Goal: Transaction & Acquisition: Obtain resource

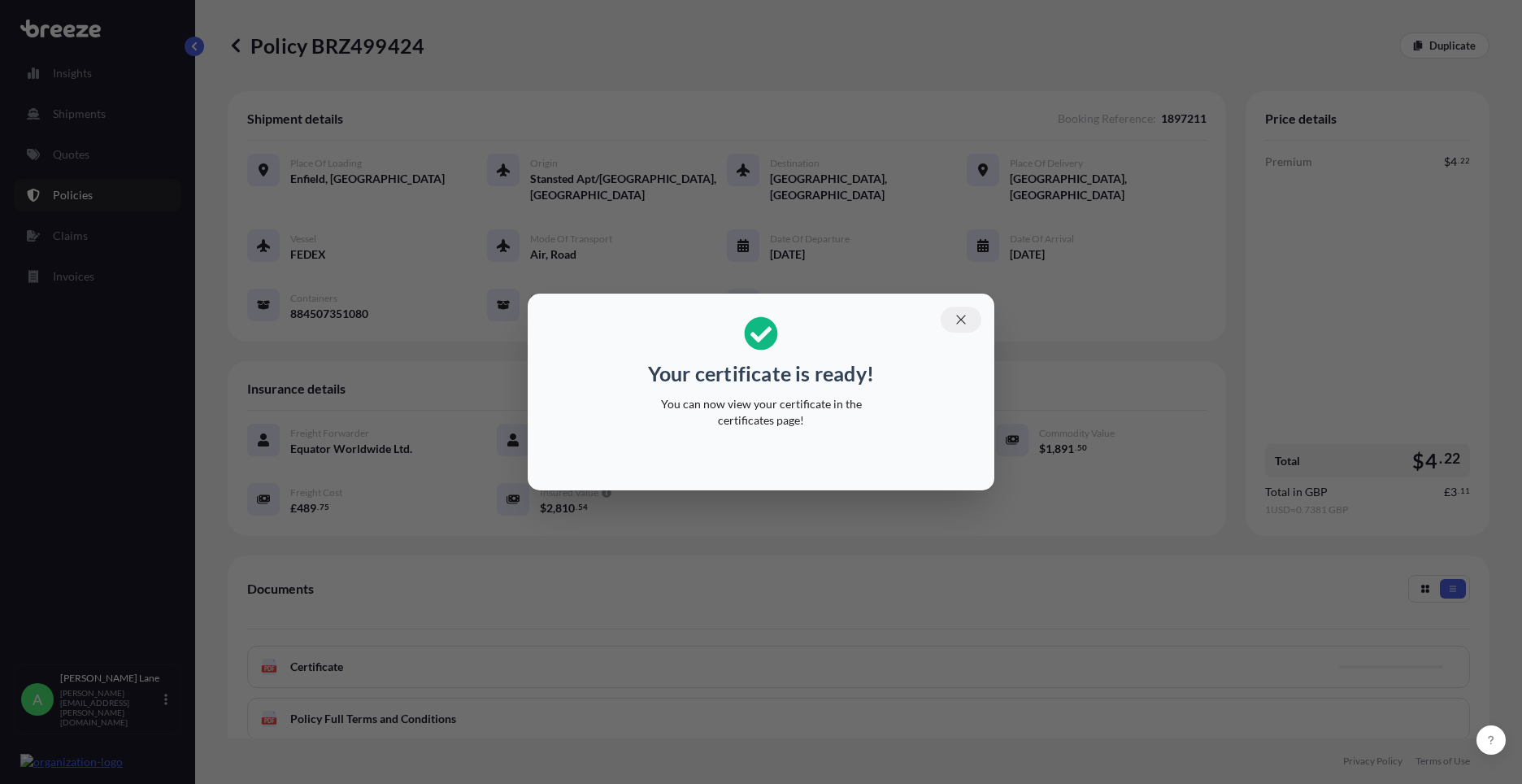
click at [963, 328] on button "button" at bounding box center [960, 320] width 41 height 26
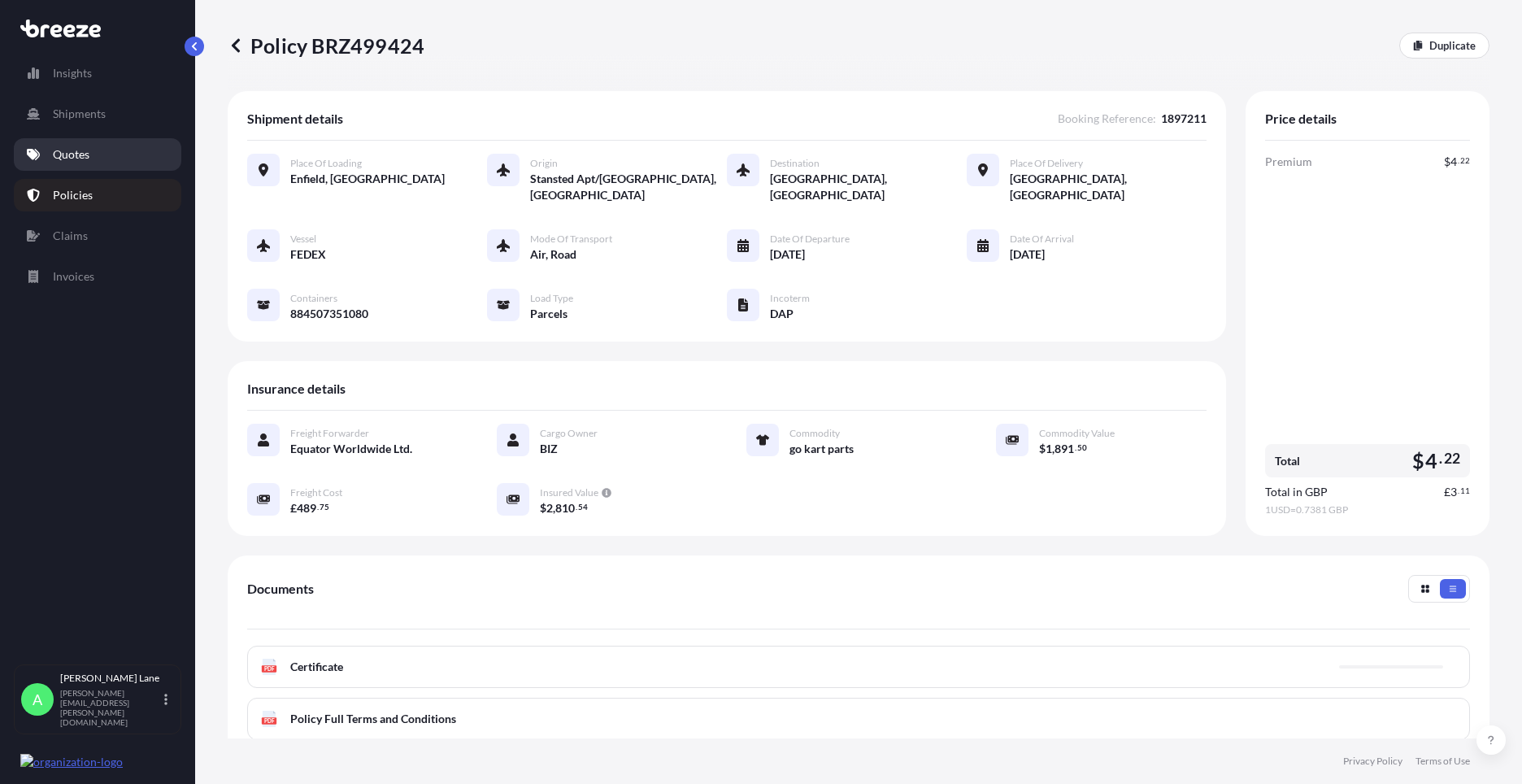
click at [98, 156] on link "Quotes" at bounding box center [97, 154] width 168 height 32
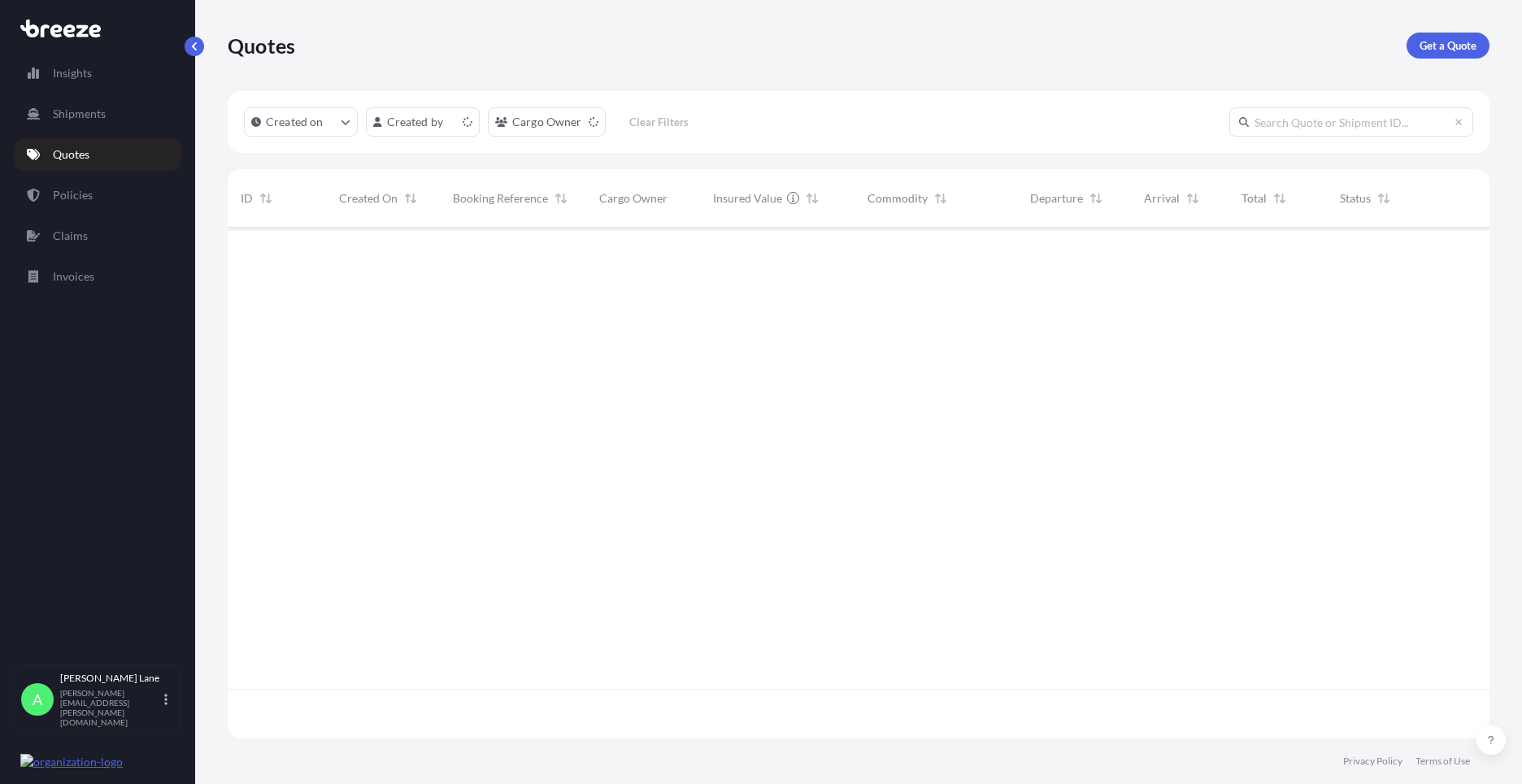
scroll to position [508, 1250]
click at [1437, 55] on link "Get a Quote" at bounding box center [1447, 45] width 83 height 26
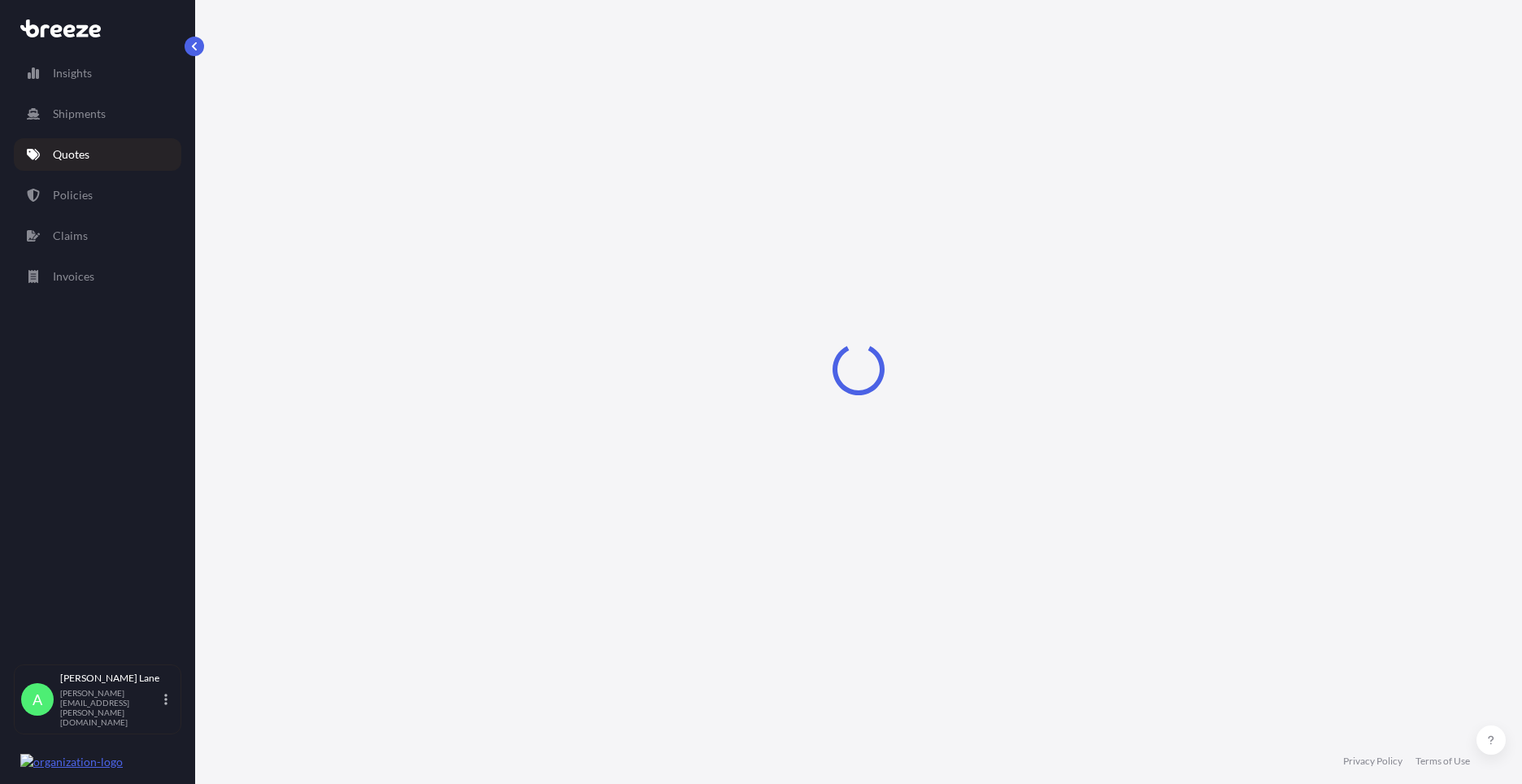
select select "Road"
select select "1"
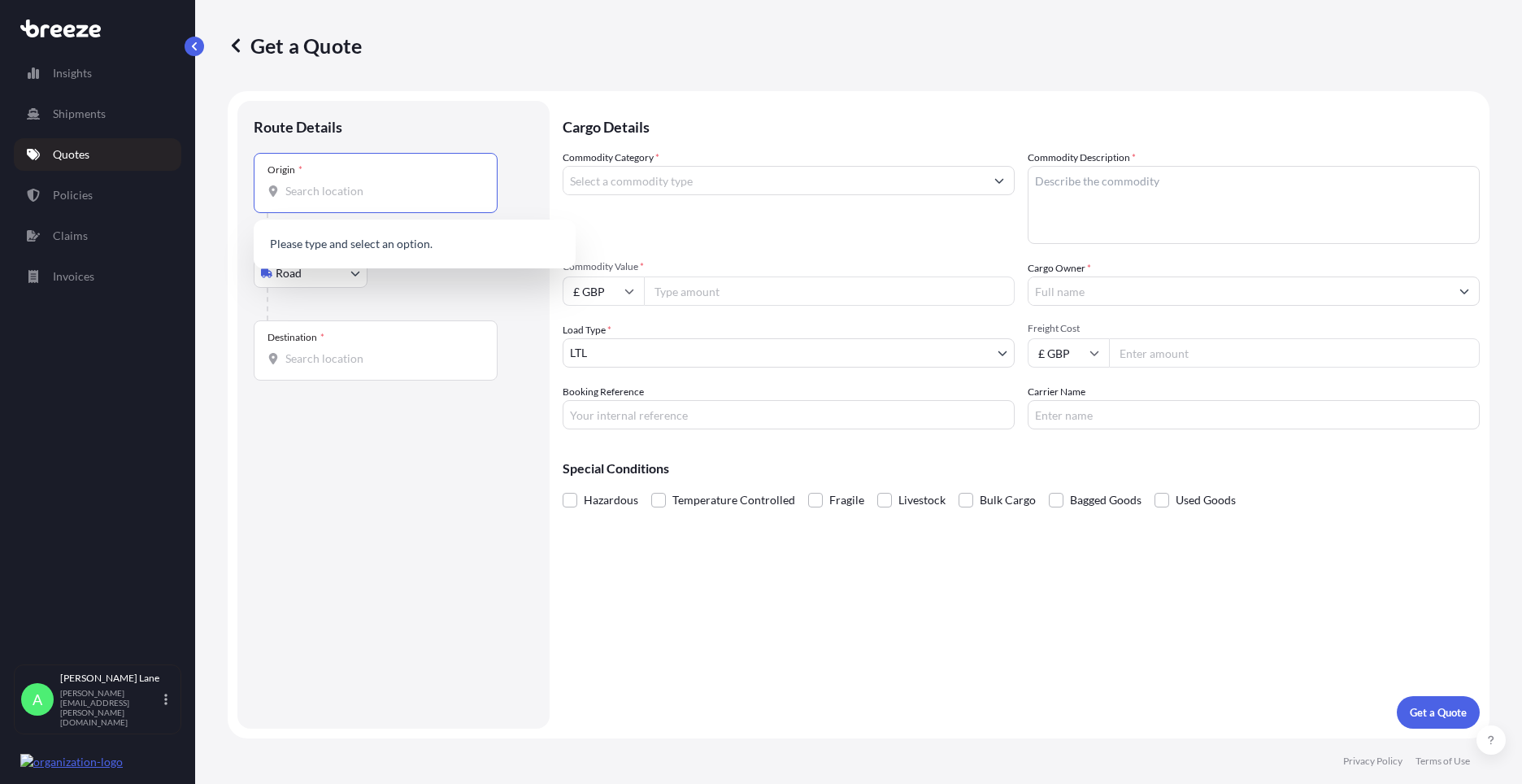
paste input "SG13 7UB"
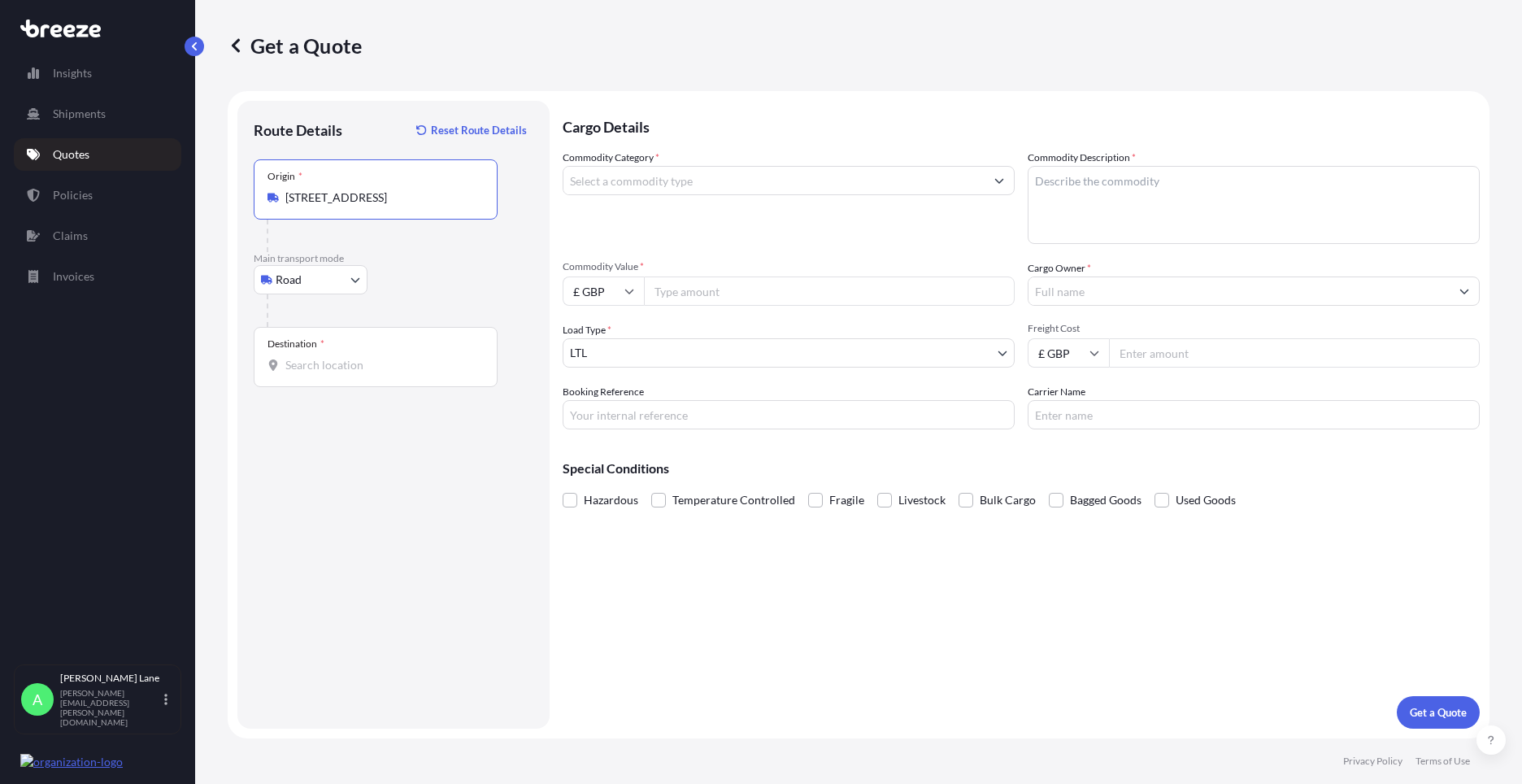
type input "[STREET_ADDRESS]"
click at [330, 278] on body "0 options available. 1 option available. Insights Shipments Quotes Policies Cla…" at bounding box center [761, 392] width 1522 height 784
click at [310, 345] on div "Air" at bounding box center [310, 351] width 101 height 30
select select "Air"
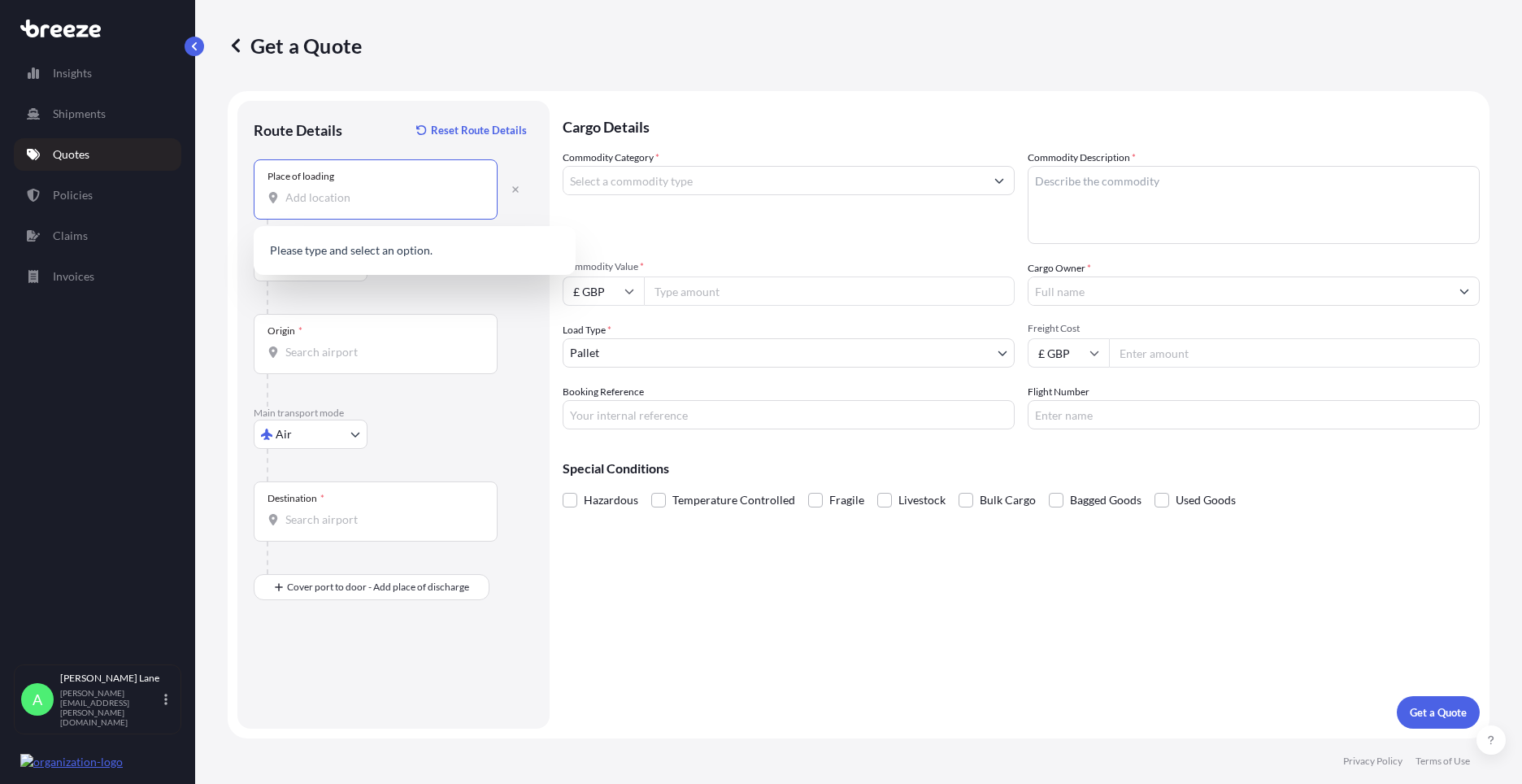
paste input "SG13 7UB"
type input "[STREET_ADDRESS]"
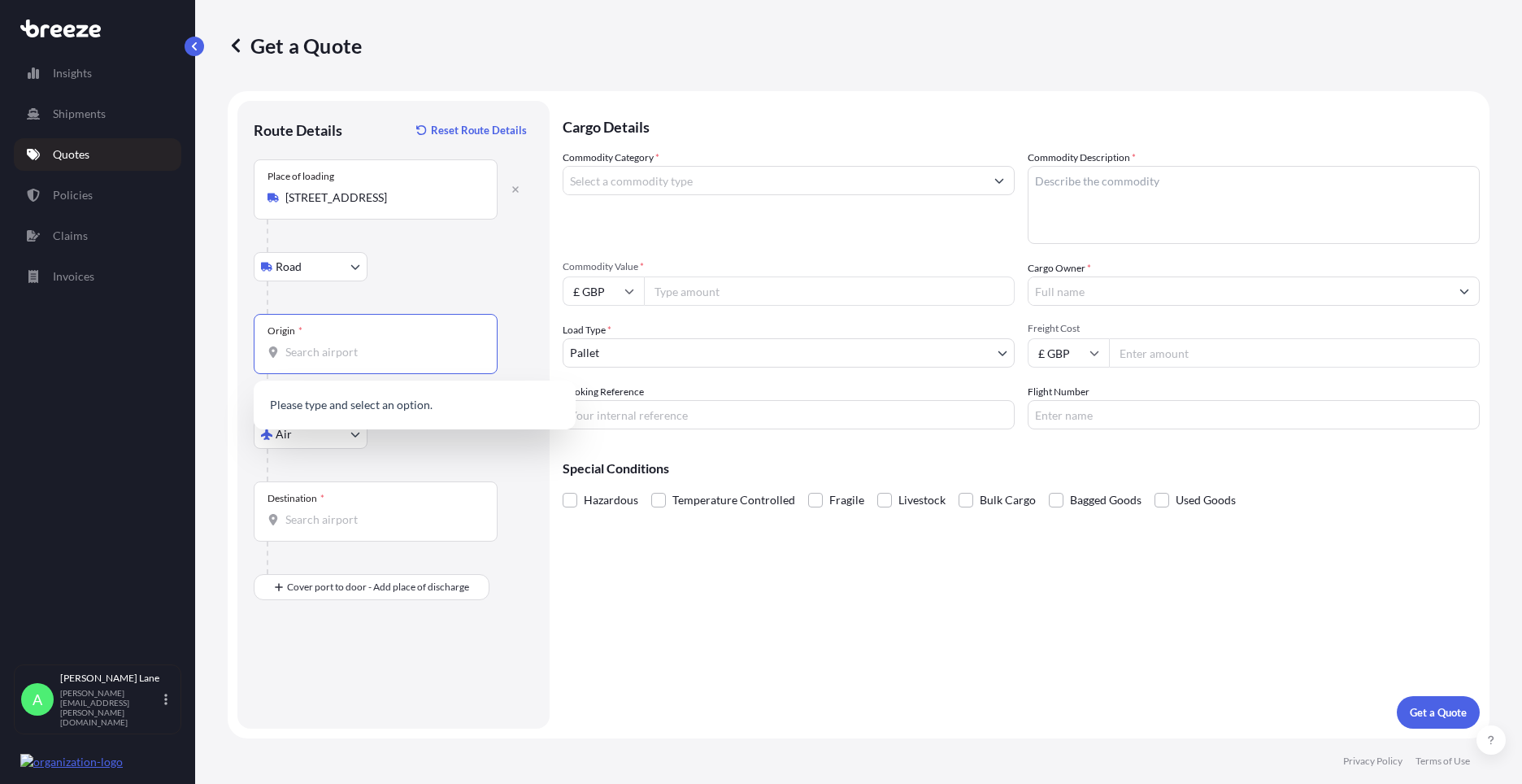
click at [385, 358] on input "Origin *" at bounding box center [381, 352] width 192 height 17
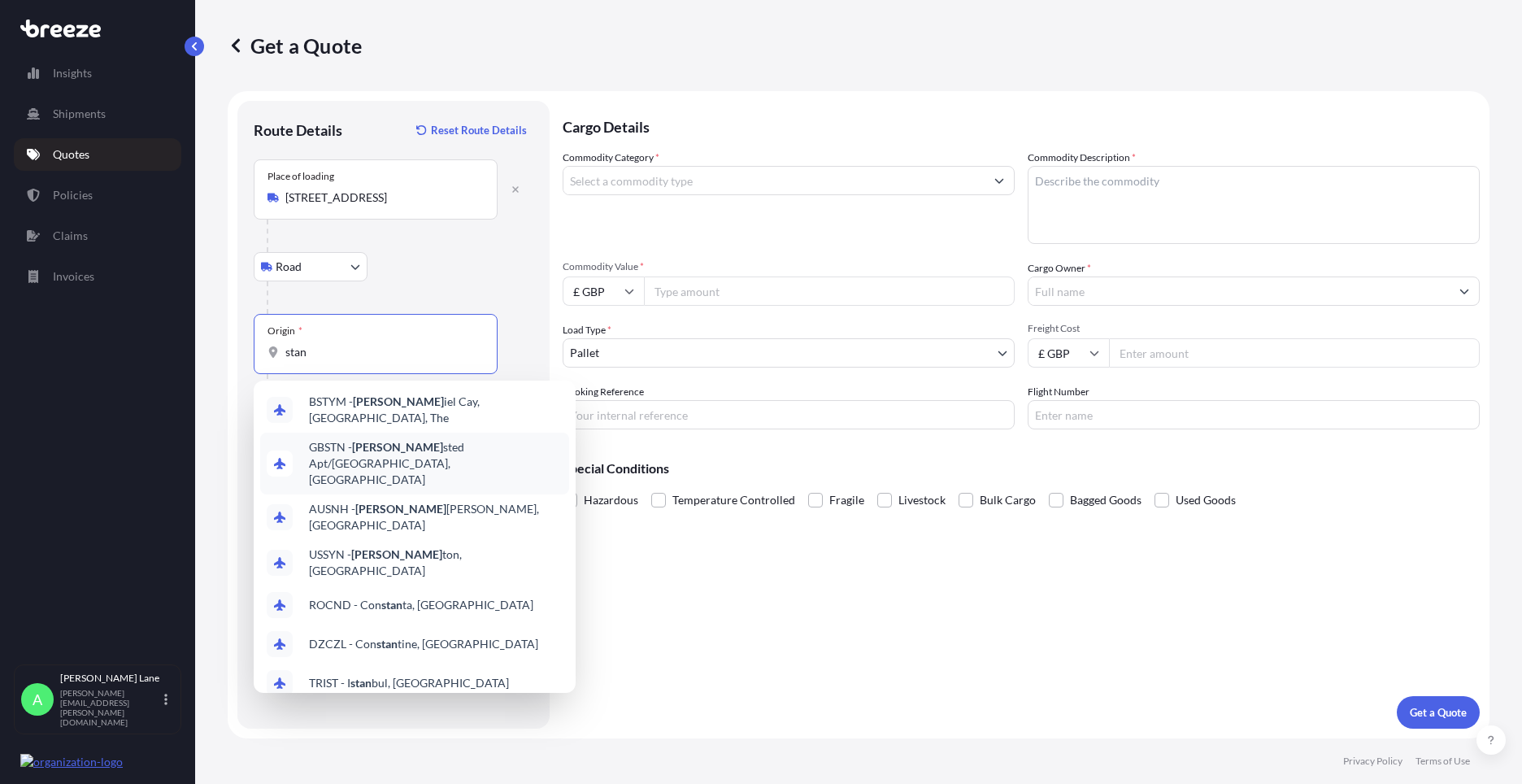
click at [394, 448] on span "GBSTN - [PERSON_NAME] Apt/[GEOGRAPHIC_DATA], [GEOGRAPHIC_DATA]" at bounding box center [435, 463] width 254 height 49
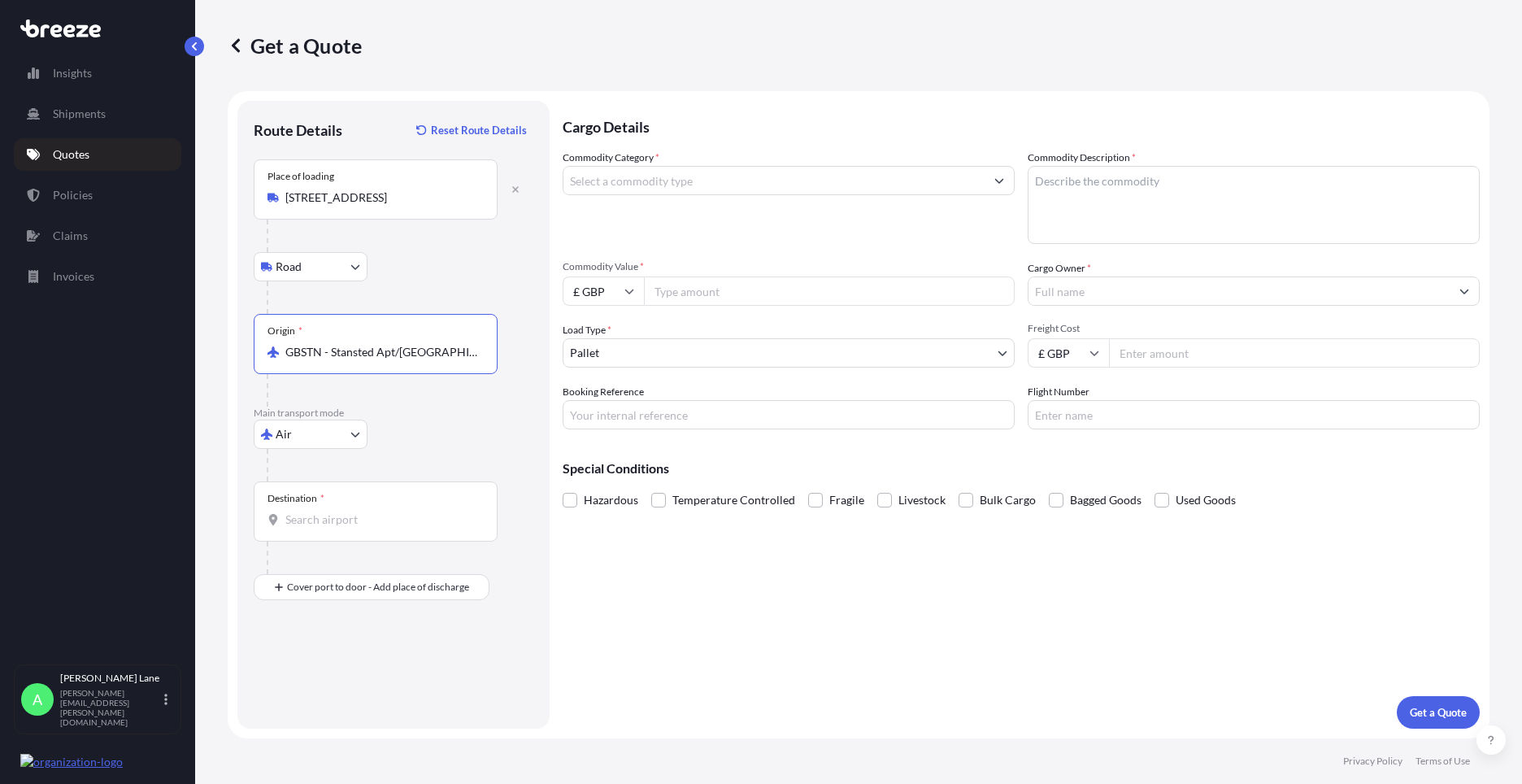
type input "GBSTN - Stansted Apt/[GEOGRAPHIC_DATA], [GEOGRAPHIC_DATA]"
click at [406, 513] on input "Destination *" at bounding box center [381, 519] width 192 height 17
paste input "[GEOGRAPHIC_DATA]"
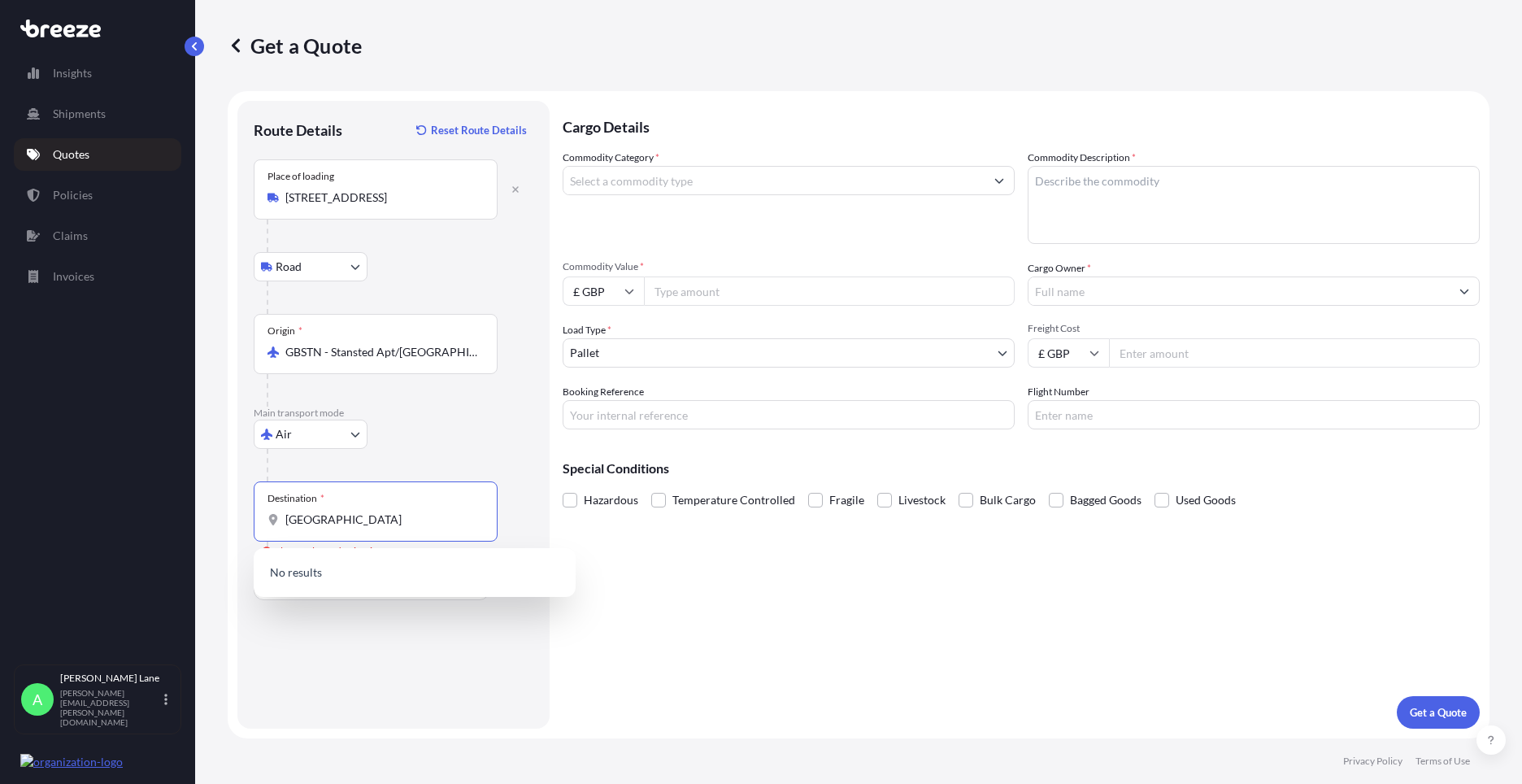
drag, startPoint x: 395, startPoint y: 515, endPoint x: 277, endPoint y: 517, distance: 118.0
click at [277, 517] on div "[GEOGRAPHIC_DATA]" at bounding box center [376, 519] width 216 height 17
drag, startPoint x: 369, startPoint y: 518, endPoint x: 249, endPoint y: 521, distance: 120.0
click at [249, 522] on div "Route Details Reset Route Details Place of loading [GEOGRAPHIC_DATA] Rail Origi…" at bounding box center [393, 415] width 312 height 628
drag, startPoint x: 289, startPoint y: 522, endPoint x: 275, endPoint y: 522, distance: 14.0
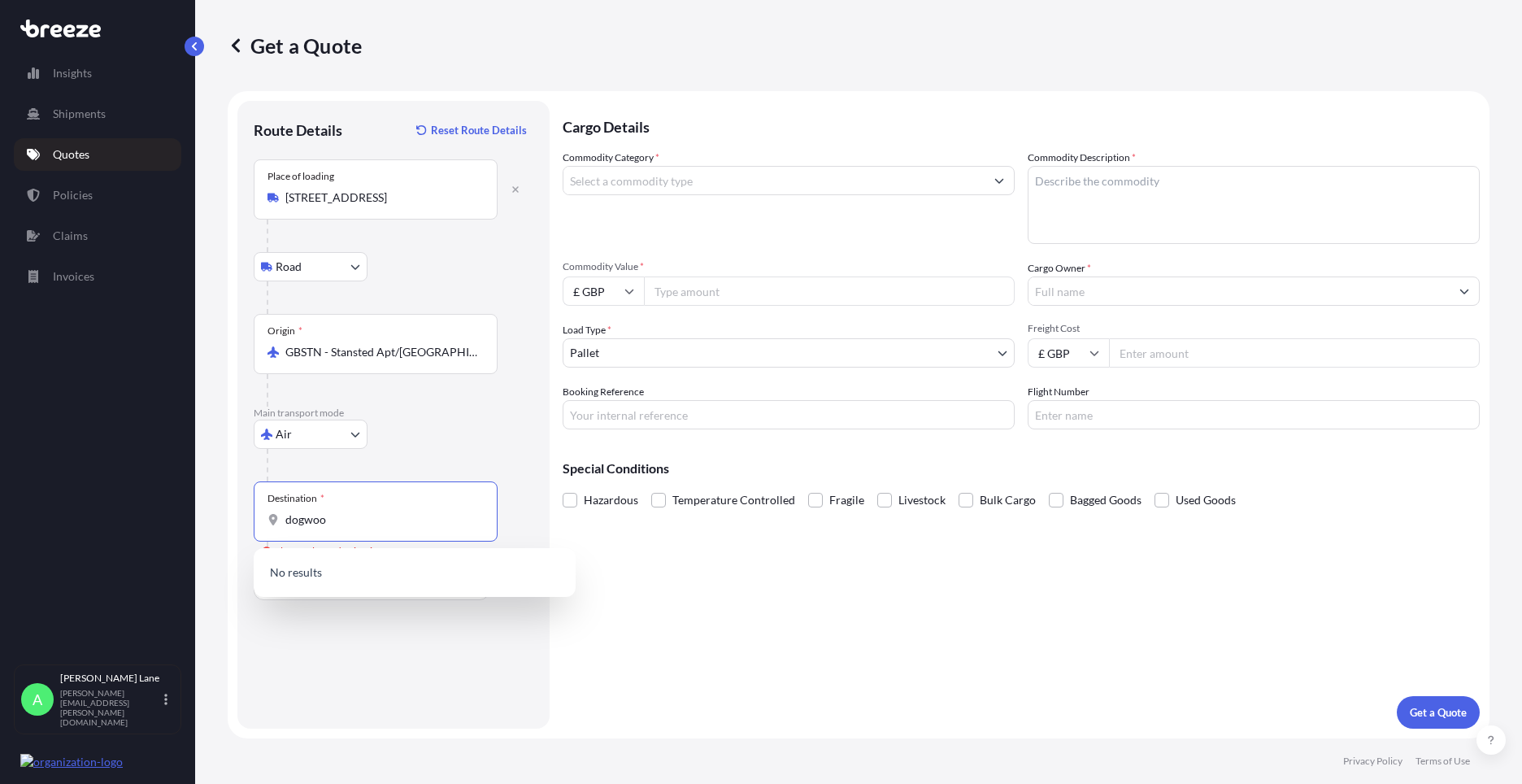
click at [275, 522] on div "dogwoo" at bounding box center [376, 519] width 216 height 17
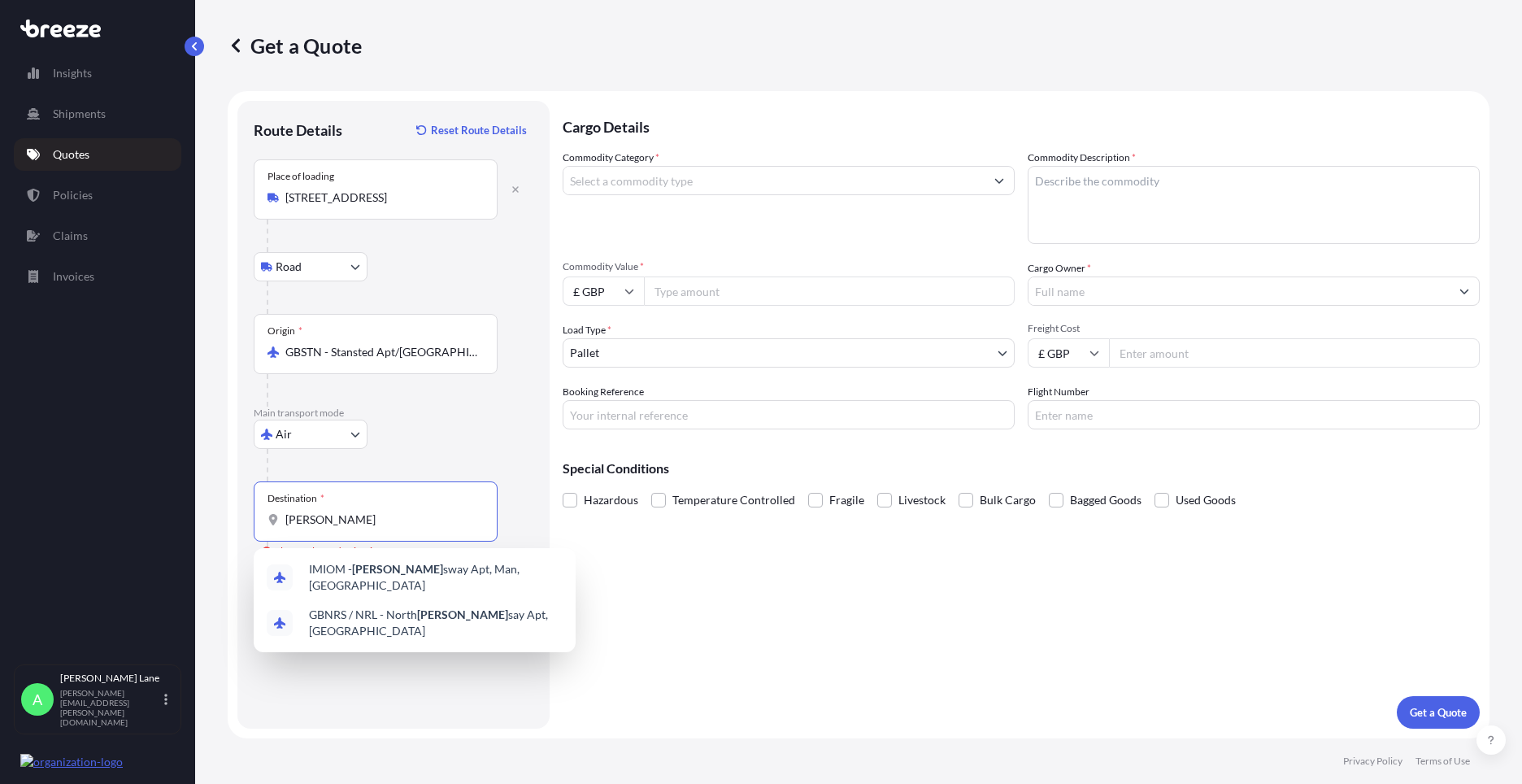
drag, startPoint x: 303, startPoint y: 522, endPoint x: 241, endPoint y: 526, distance: 62.1
click at [241, 526] on div "Route Details Reset Route Details Place of loading [GEOGRAPHIC_DATA] Rail Origi…" at bounding box center [393, 415] width 312 height 628
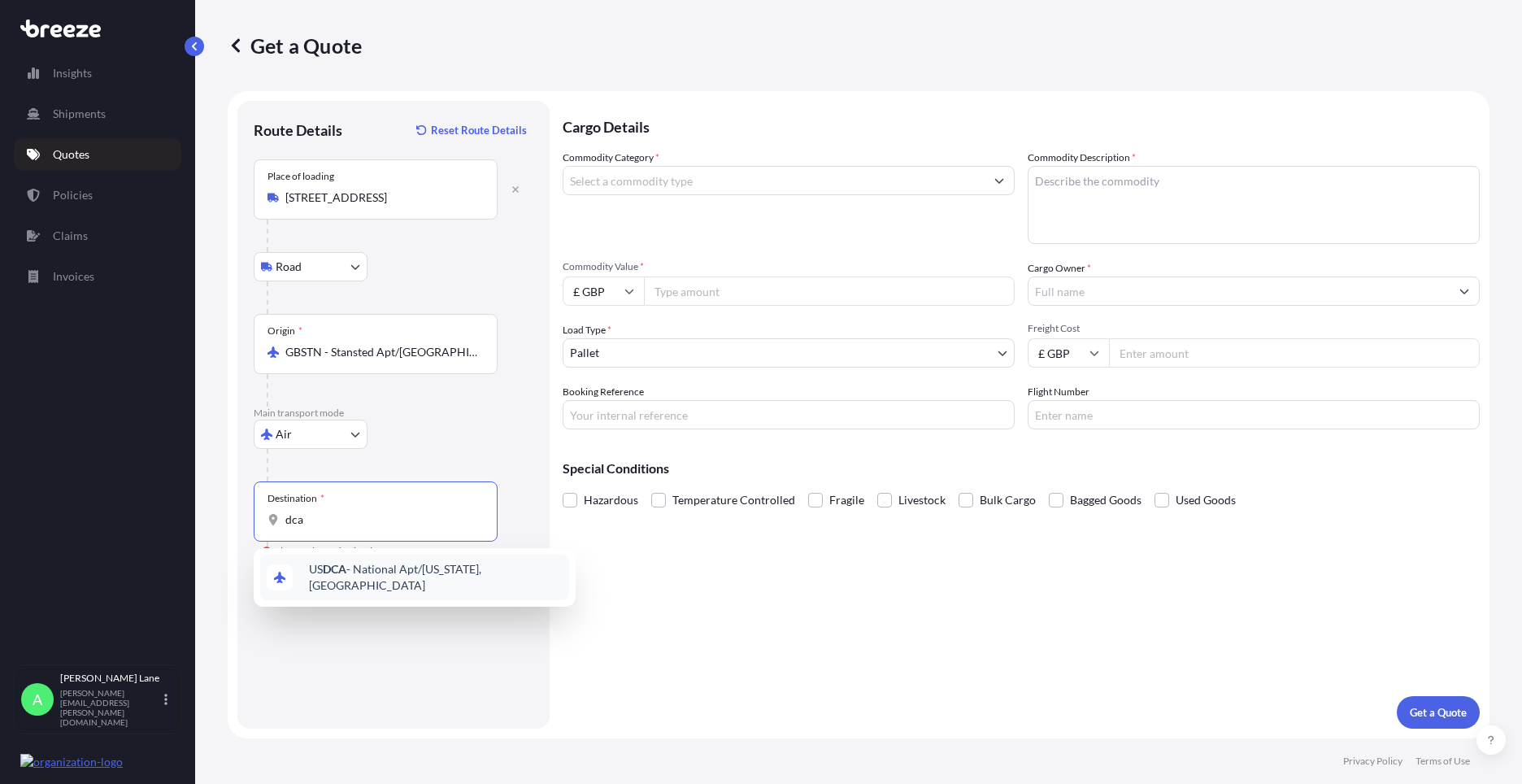
click at [438, 575] on span "US DCA - National Apt/[US_STATE], [GEOGRAPHIC_DATA]" at bounding box center [435, 576] width 254 height 32
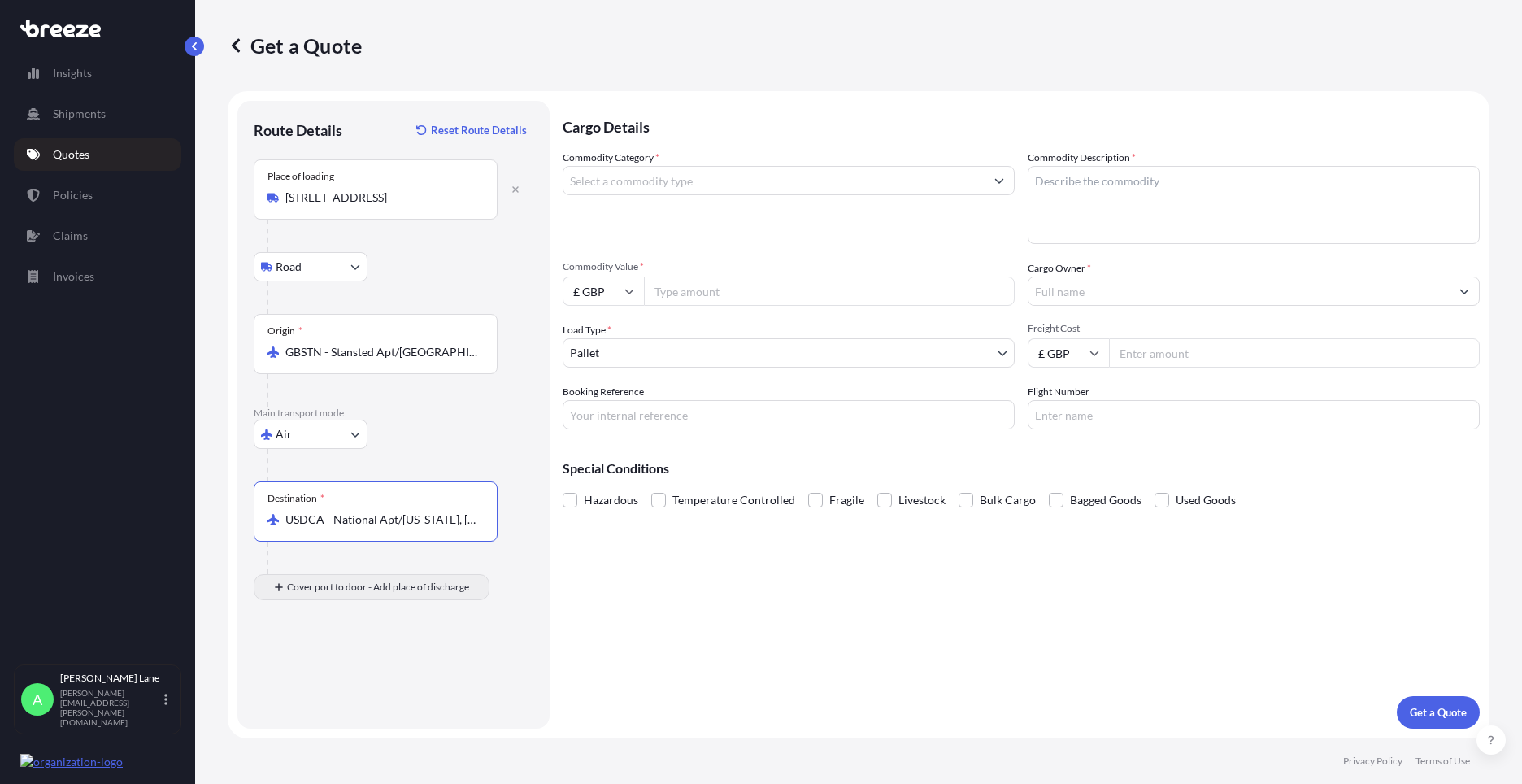
type input "USDCA - National Apt/[US_STATE], [GEOGRAPHIC_DATA]"
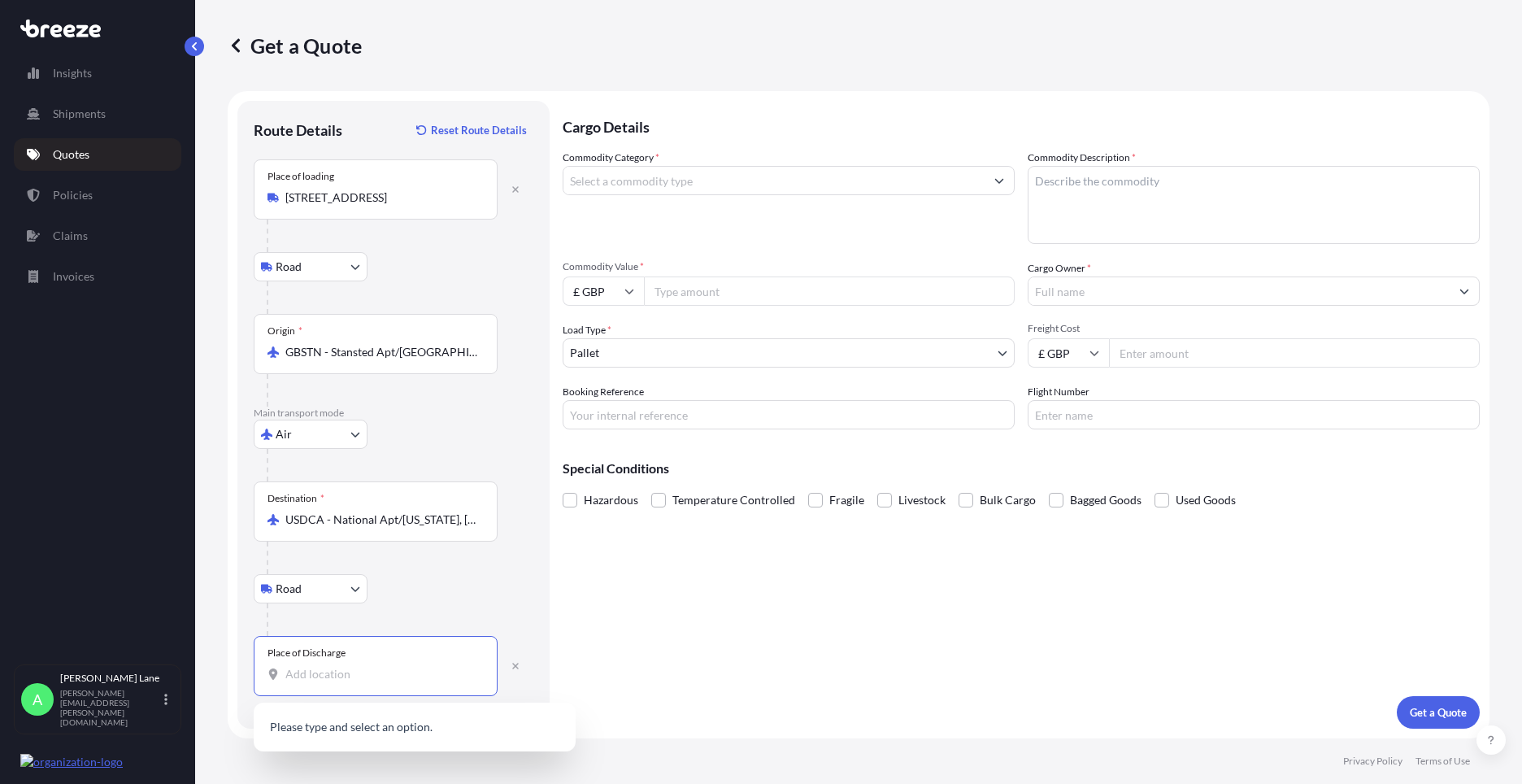
paste input "[GEOGRAPHIC_DATA]"
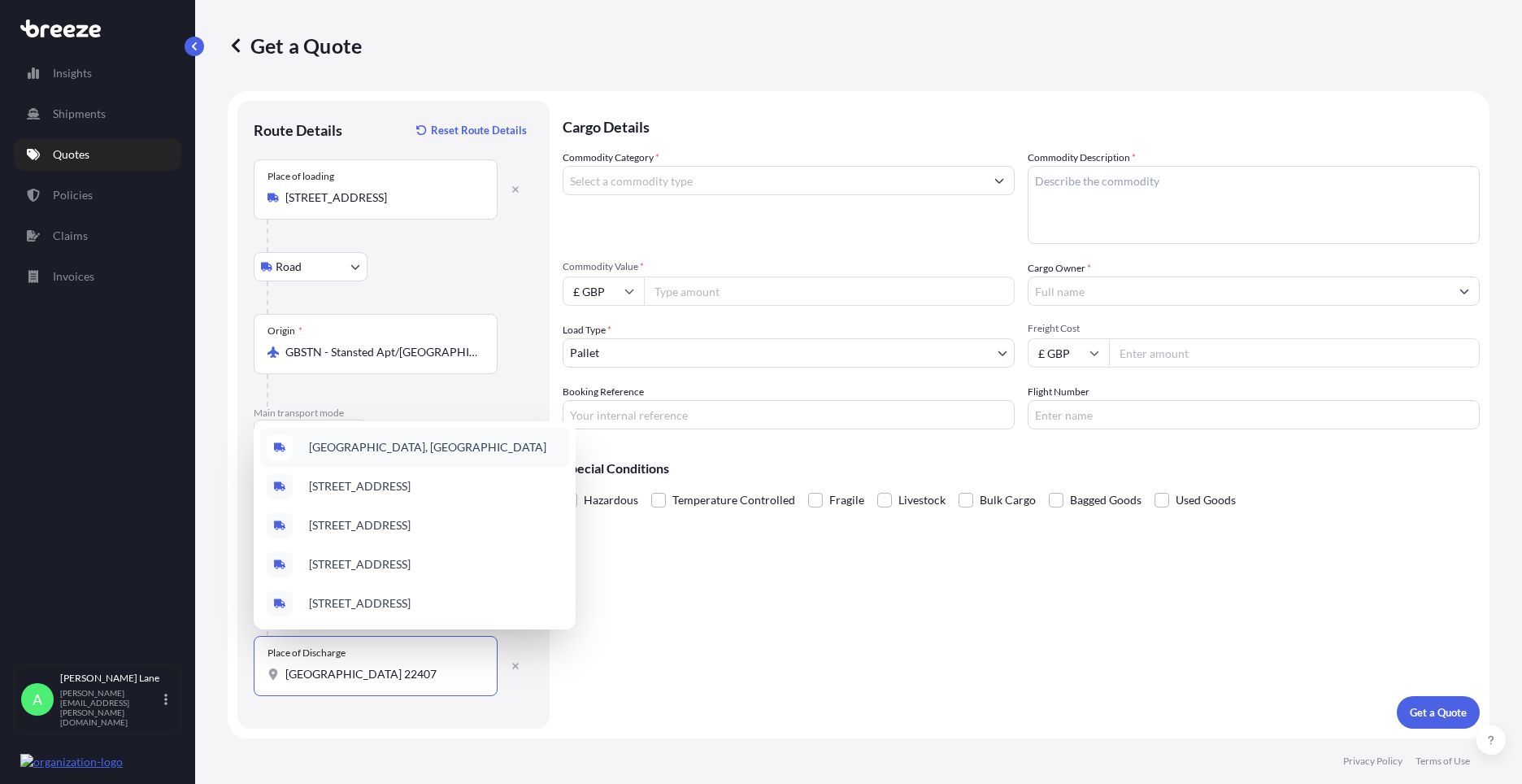
click at [430, 440] on span "[GEOGRAPHIC_DATA], [GEOGRAPHIC_DATA]" at bounding box center [427, 447] width 237 height 17
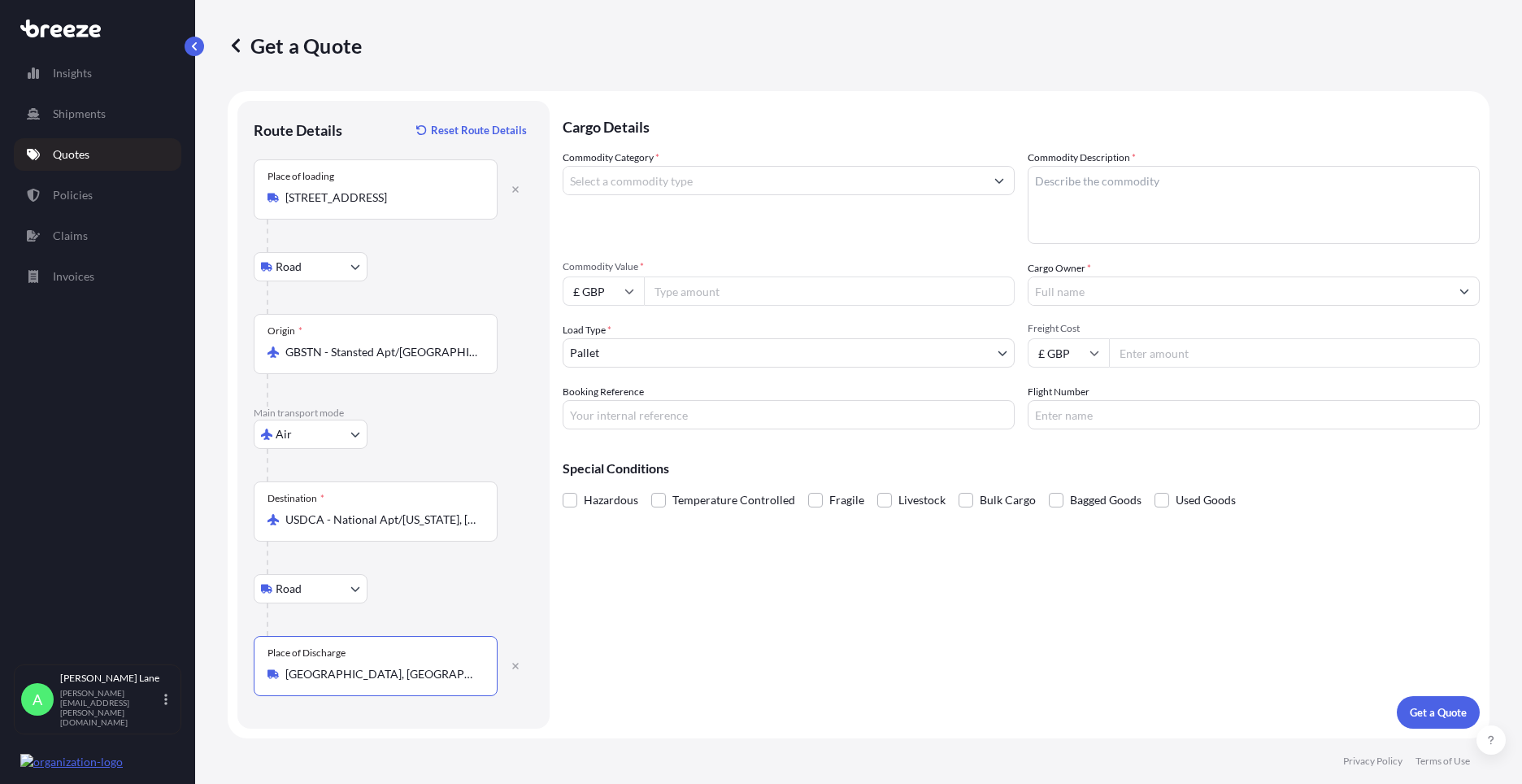
type input "[GEOGRAPHIC_DATA], [GEOGRAPHIC_DATA]"
click at [662, 182] on input "Commodity Category *" at bounding box center [774, 181] width 421 height 30
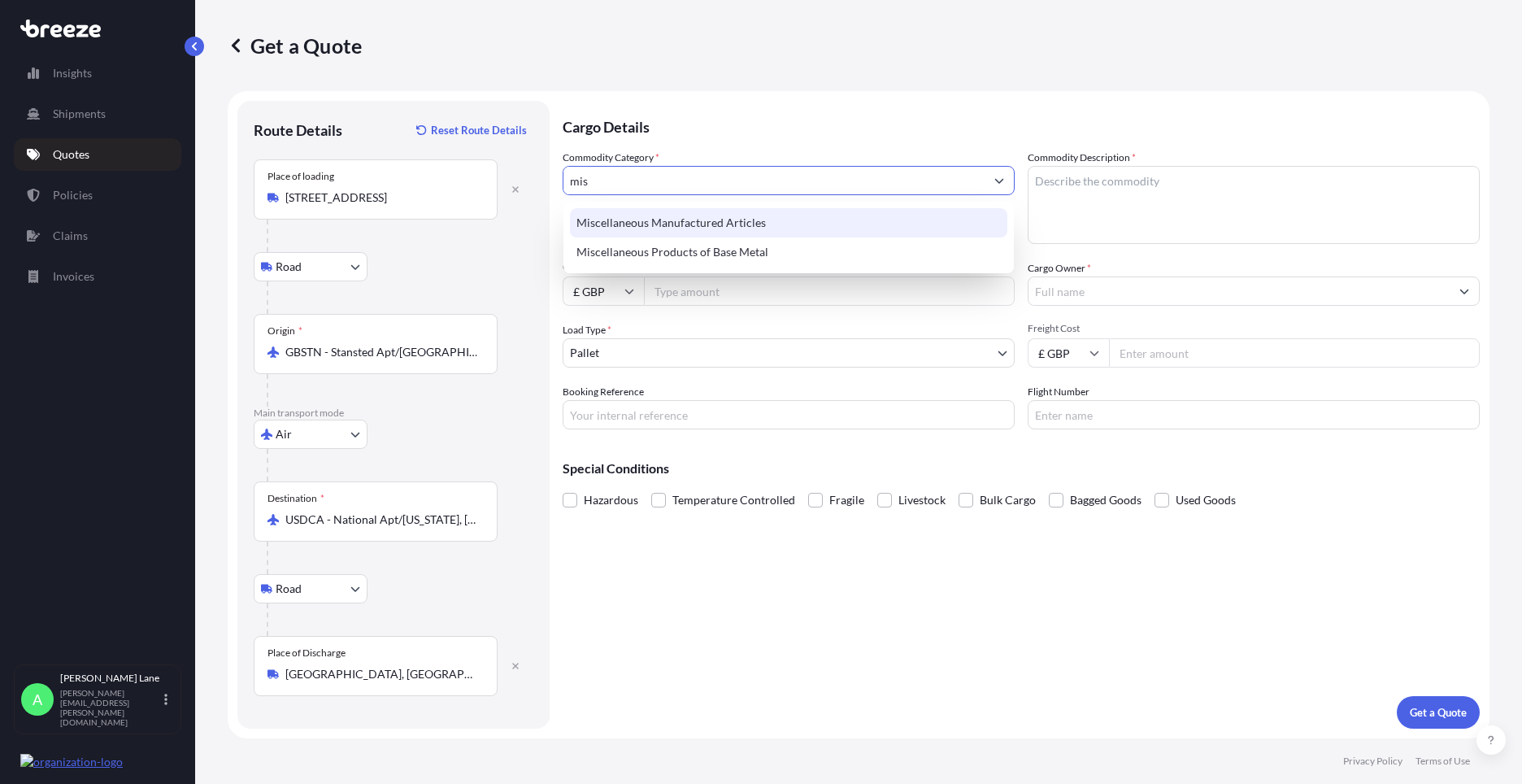
click at [647, 217] on div "Miscellaneous Manufactured Articles" at bounding box center [788, 223] width 437 height 30
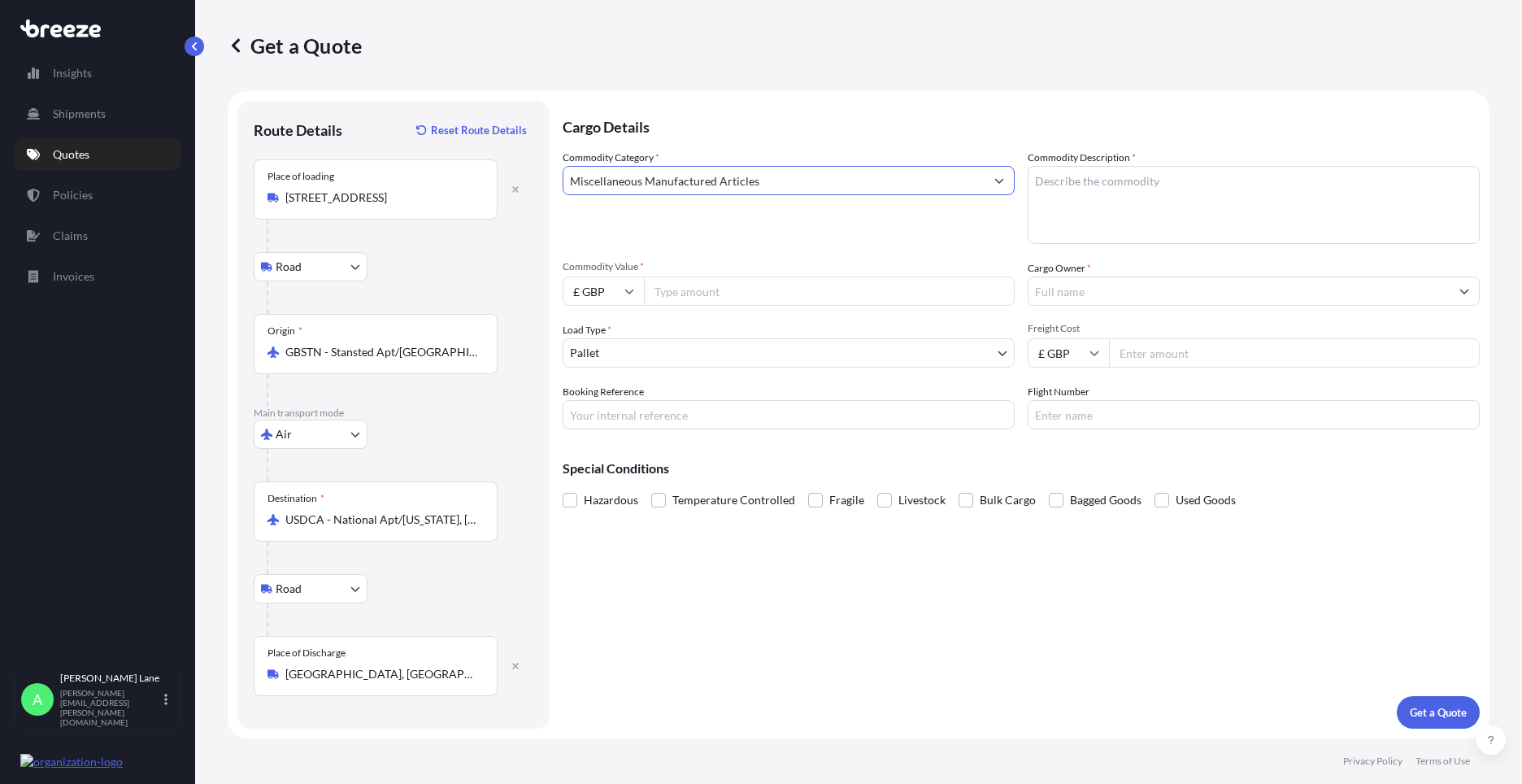
type input "Miscellaneous Manufactured Articles"
click at [684, 296] on input "Commodity Value *" at bounding box center [829, 291] width 370 height 30
type input "3228.75"
click at [718, 352] on body "2 options available. Insights Shipments Quotes Policies Claims Invoices A [PERS…" at bounding box center [761, 392] width 1522 height 784
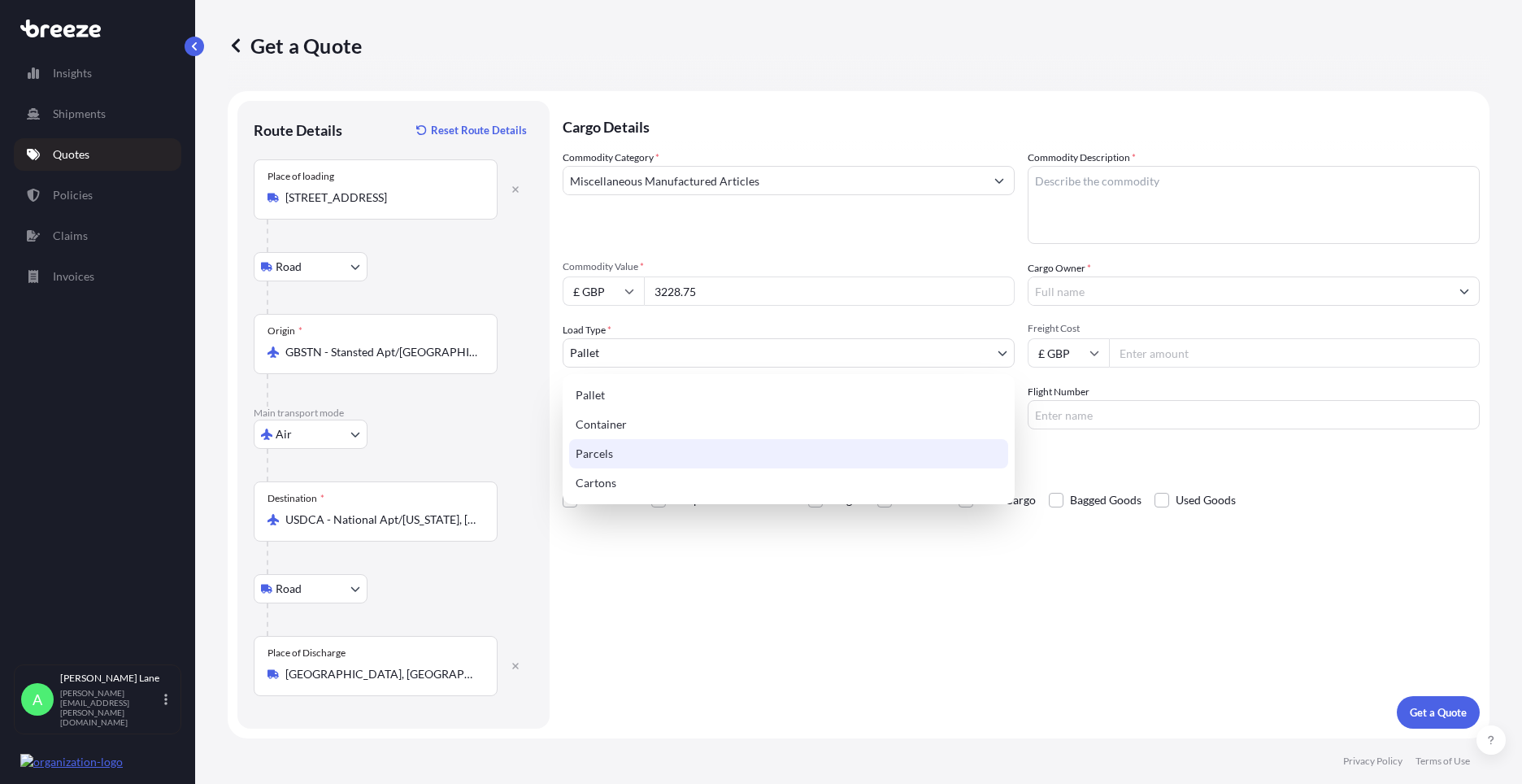
click at [647, 456] on div "Parcels" at bounding box center [788, 454] width 439 height 30
select select "3"
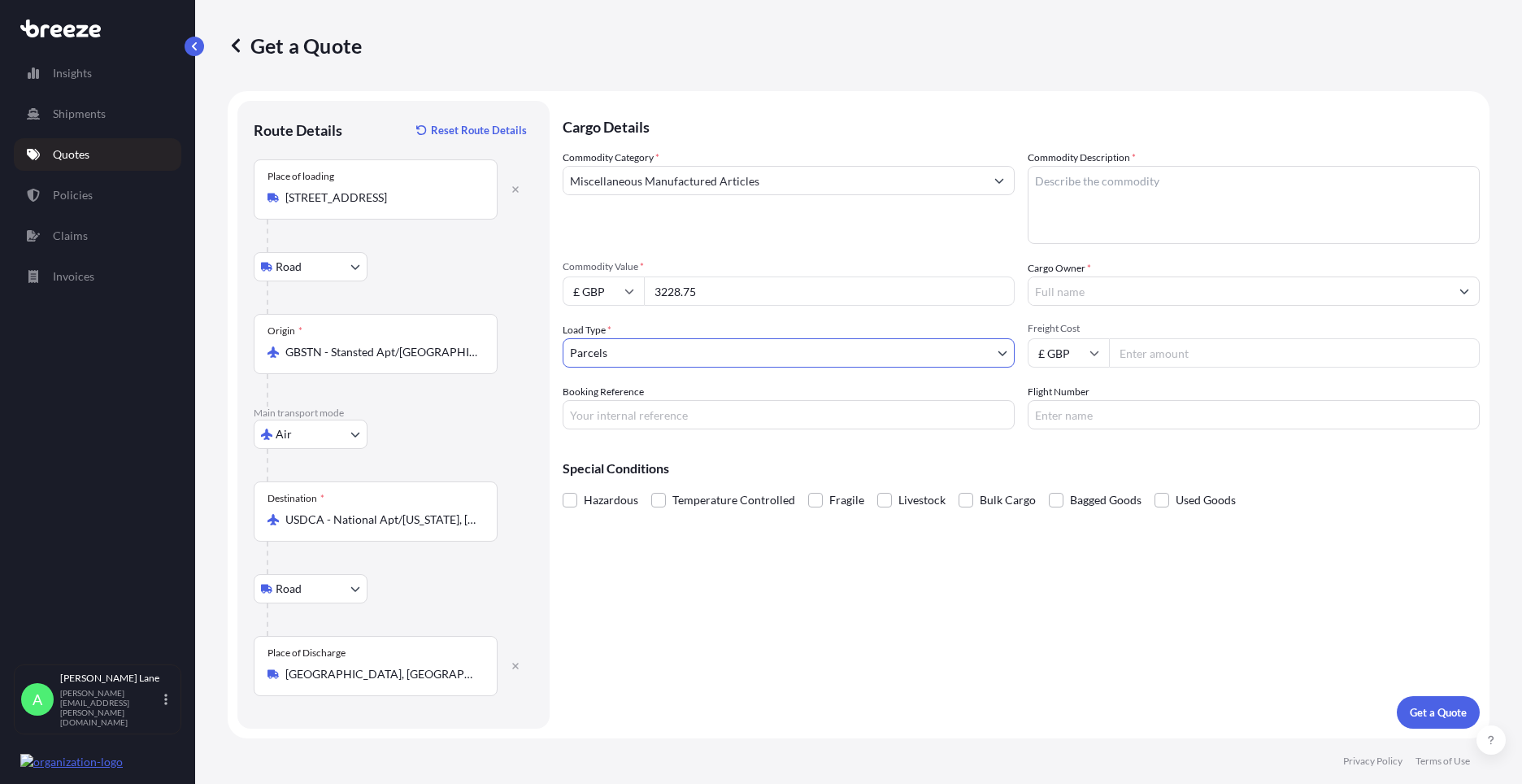
click at [688, 406] on input "Booking Reference" at bounding box center [788, 415] width 452 height 30
paste input "1897219"
type input "1897219"
click at [1108, 225] on textarea "Commodity Description *" at bounding box center [1253, 205] width 452 height 78
paste textarea "RING - COUPLING V100"
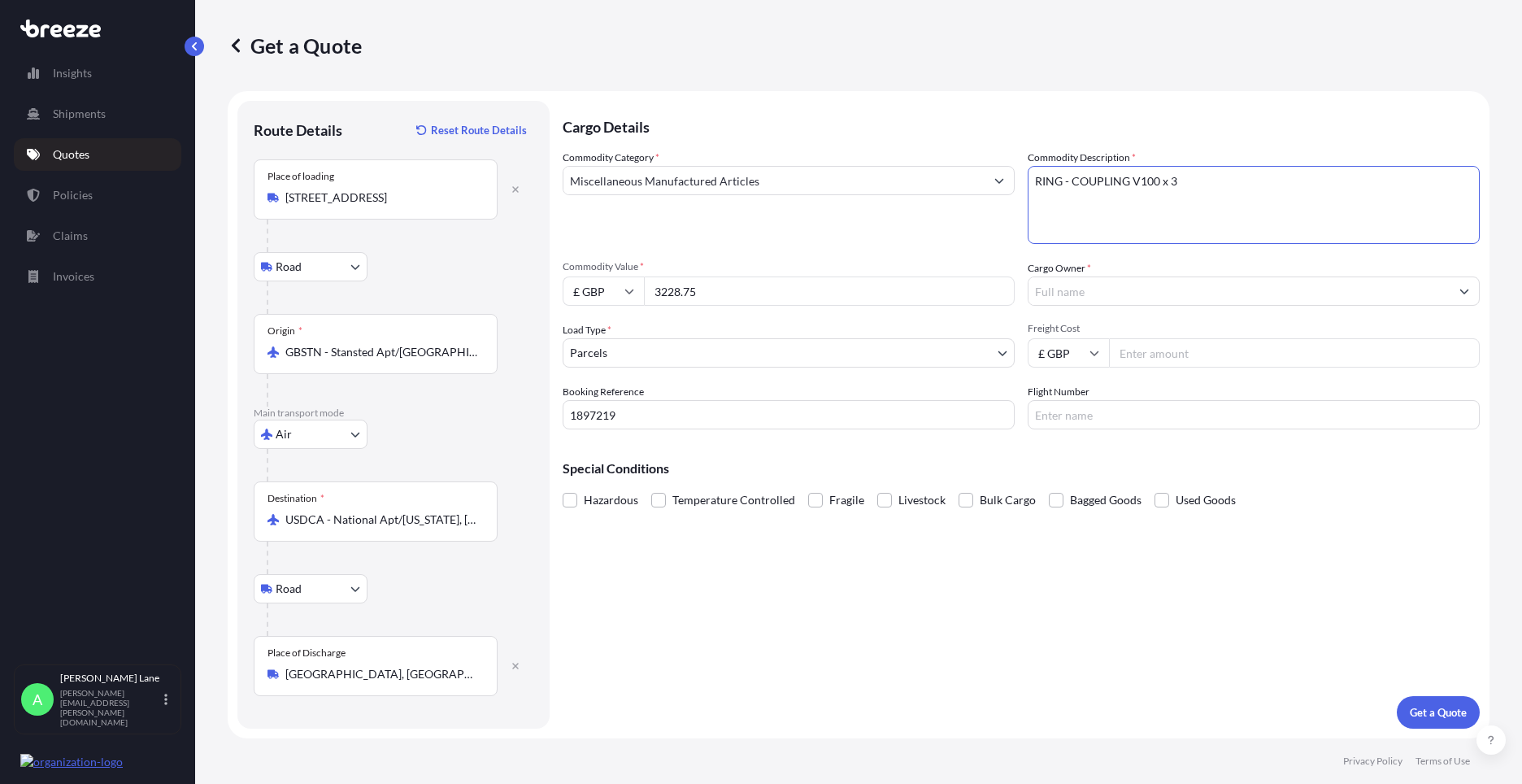
type textarea "RING - COUPLING V100 x 3"
click at [1169, 305] on div at bounding box center [1253, 291] width 452 height 30
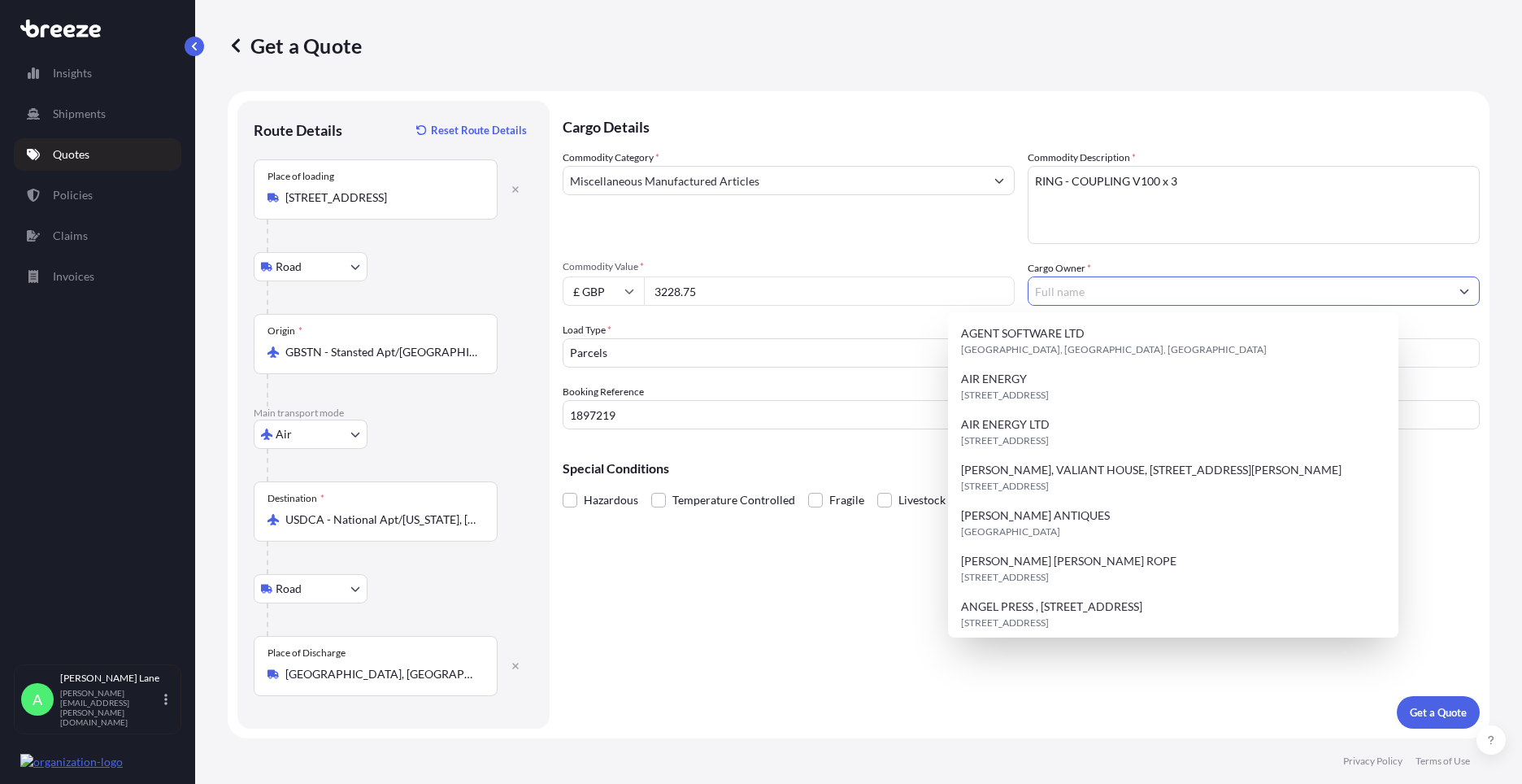
click at [1162, 296] on input "Cargo Owner *" at bounding box center [1239, 291] width 421 height 30
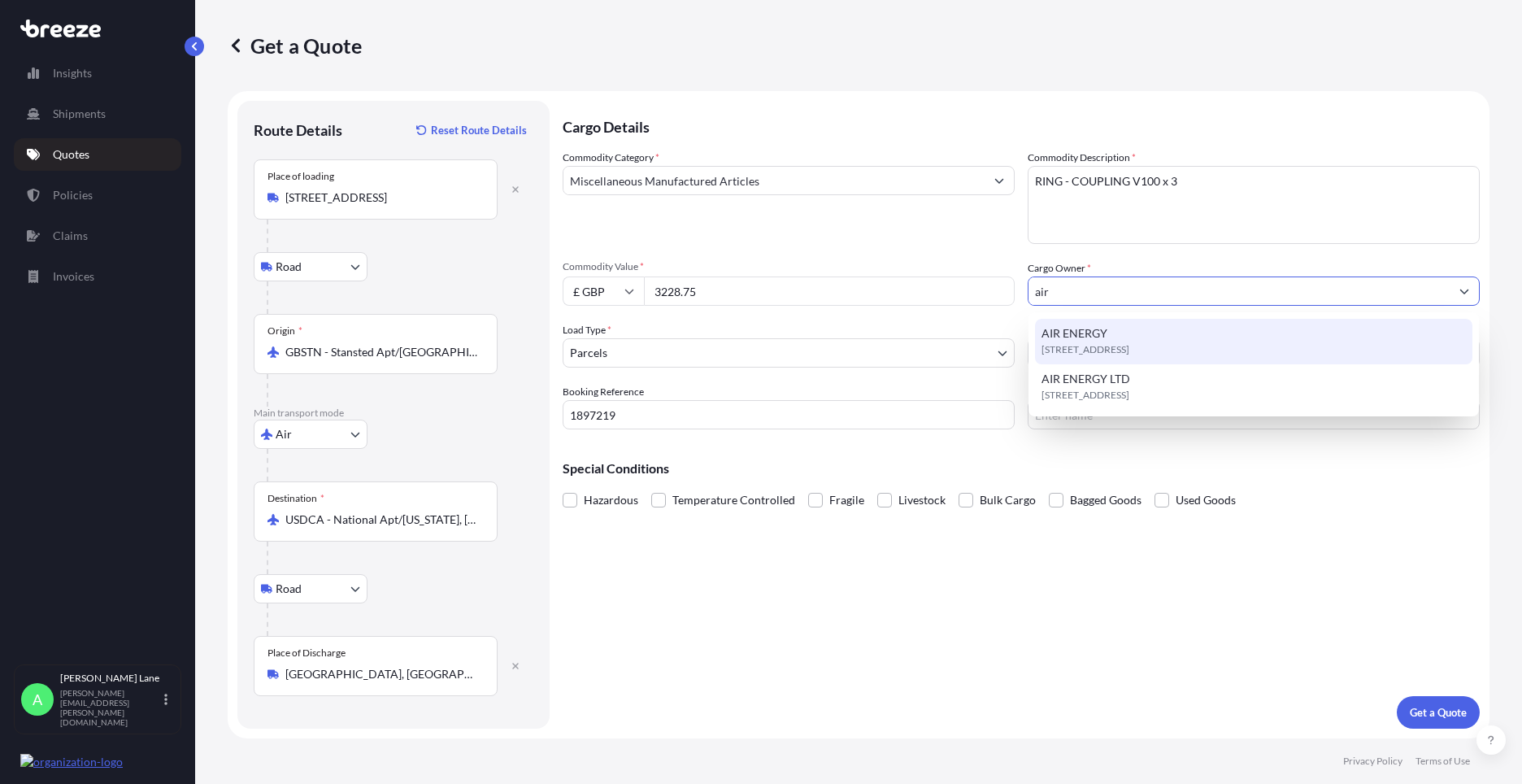
click at [1129, 346] on span "[STREET_ADDRESS]" at bounding box center [1085, 349] width 88 height 17
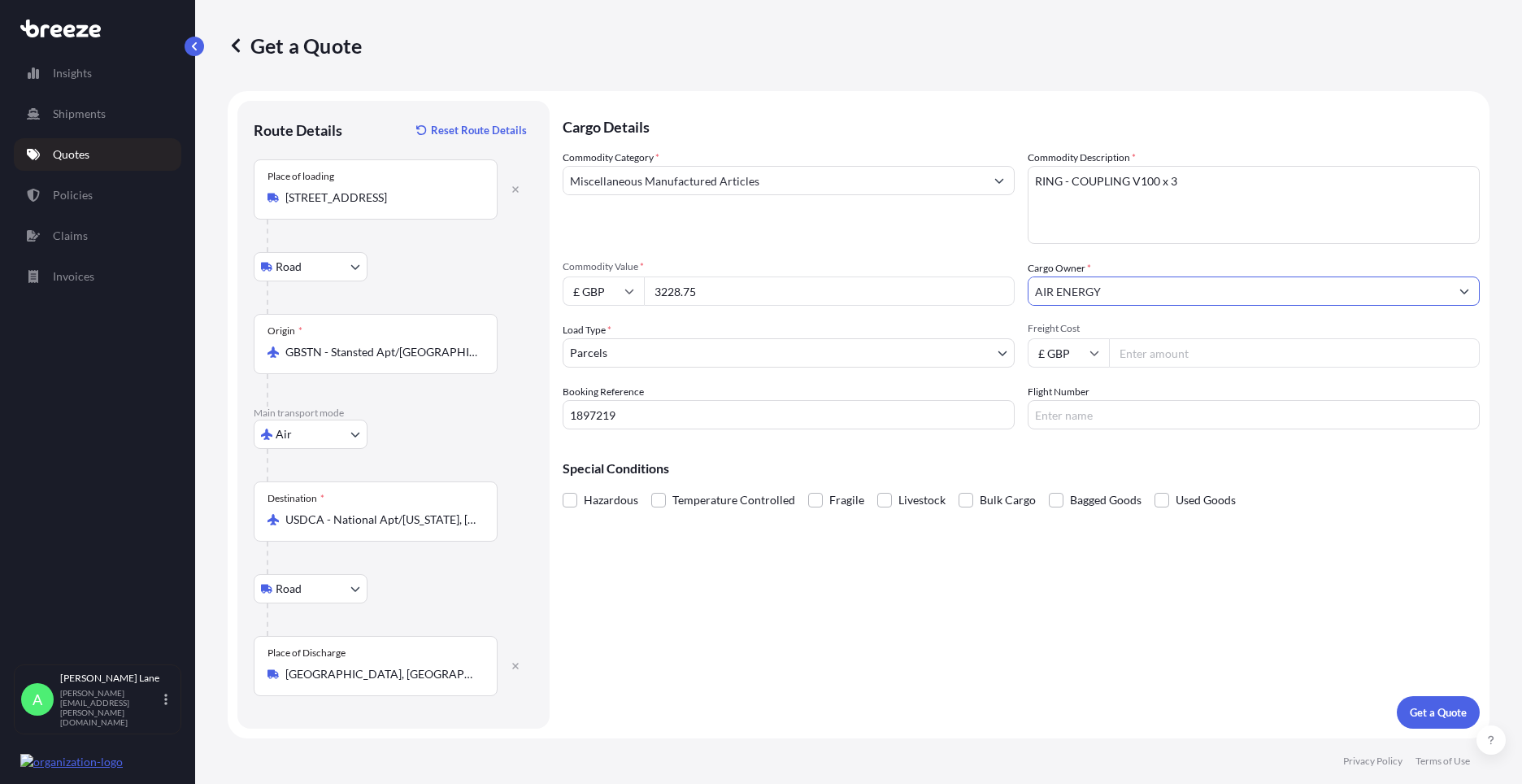
type input "AIR ENERGY"
click at [1131, 346] on input "Freight Cost" at bounding box center [1294, 353] width 370 height 30
type input "48.76"
click at [1058, 414] on input "Flight Number" at bounding box center [1253, 415] width 452 height 30
type input "fedex"
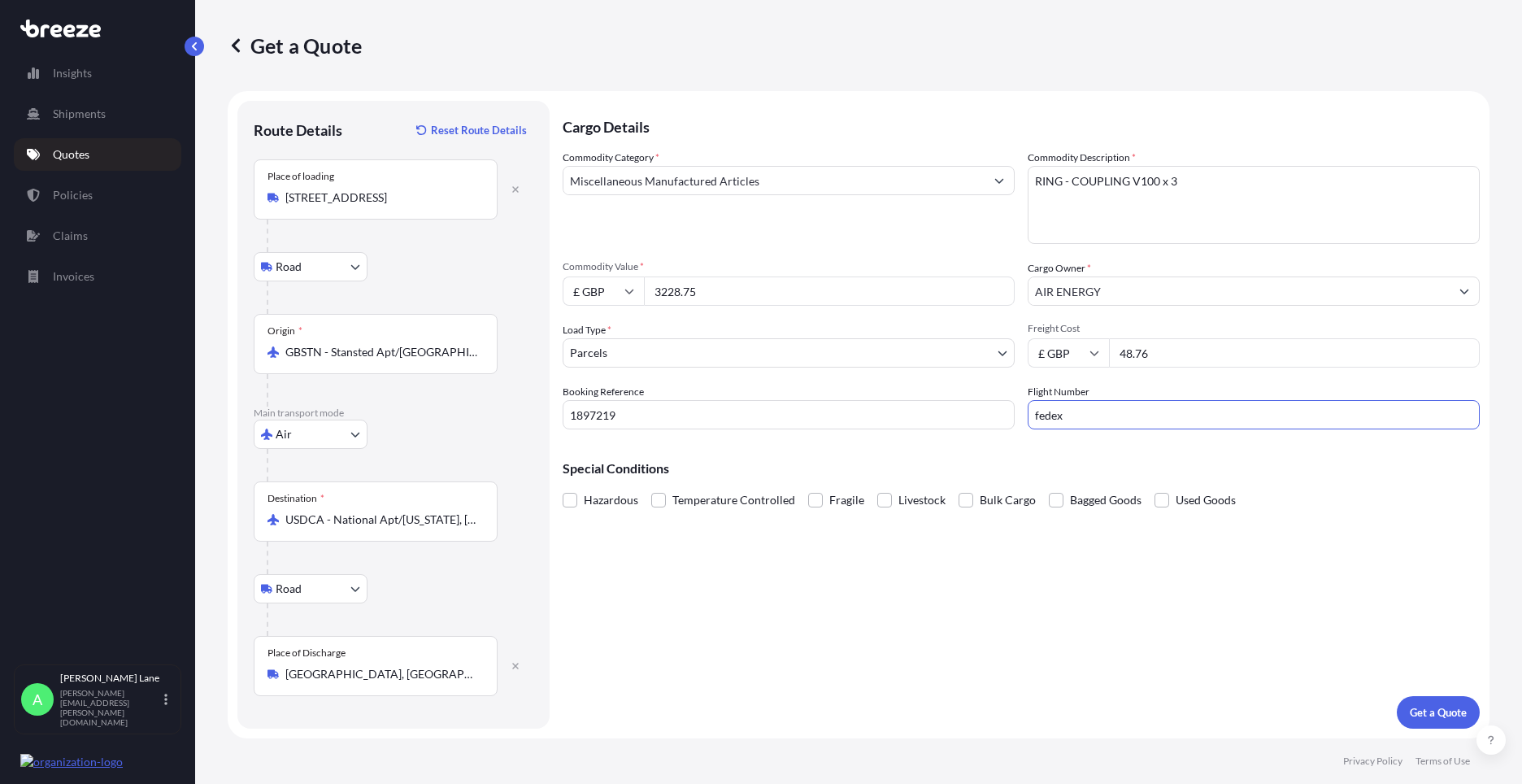
click at [932, 595] on div "Cargo Details Commodity Category * Miscellaneous Manufactured Articles Commodit…" at bounding box center [1020, 415] width 917 height 628
click at [1426, 713] on p "Get a Quote" at bounding box center [1438, 712] width 56 height 17
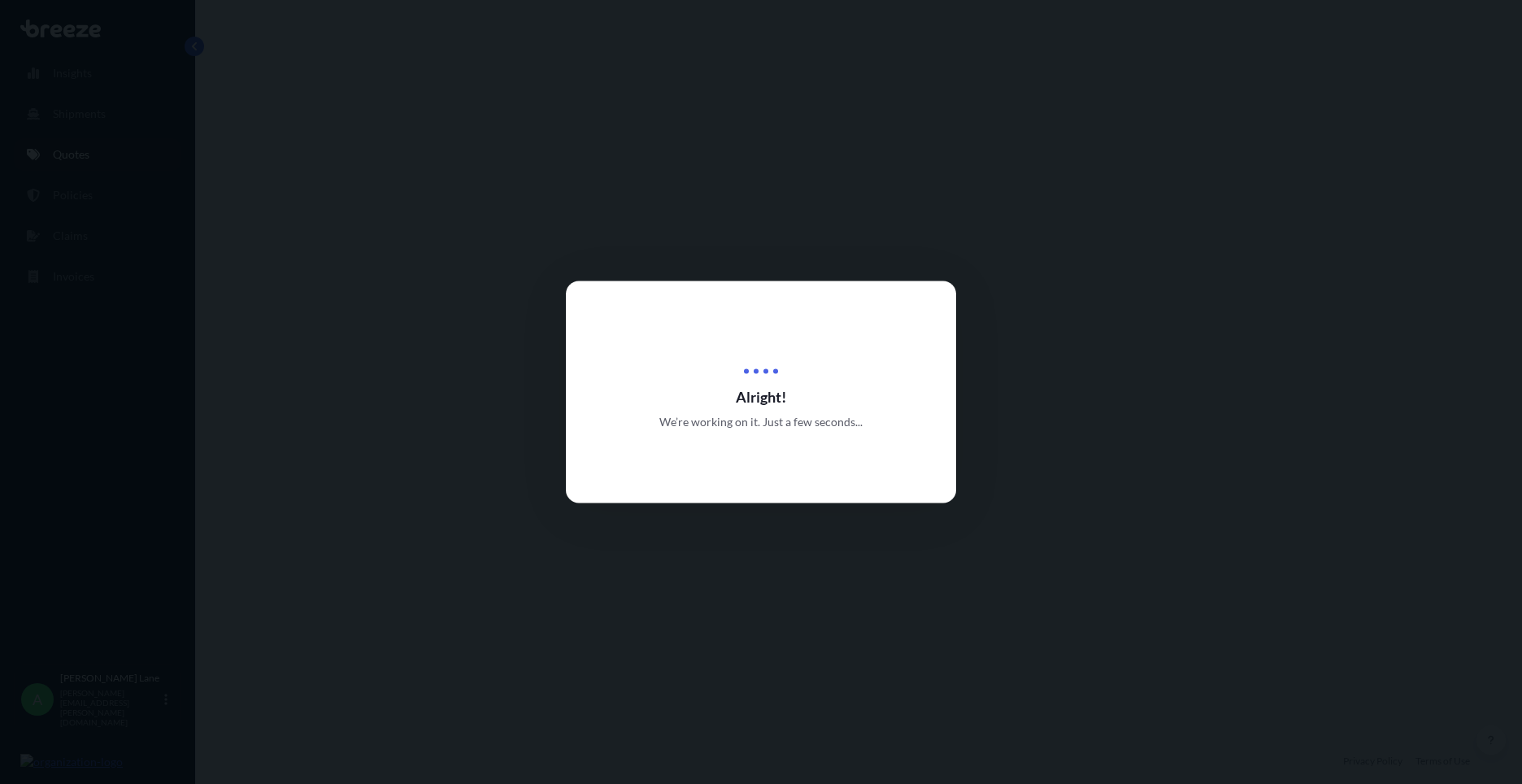
select select "Road"
select select "Air"
select select "Road"
select select "3"
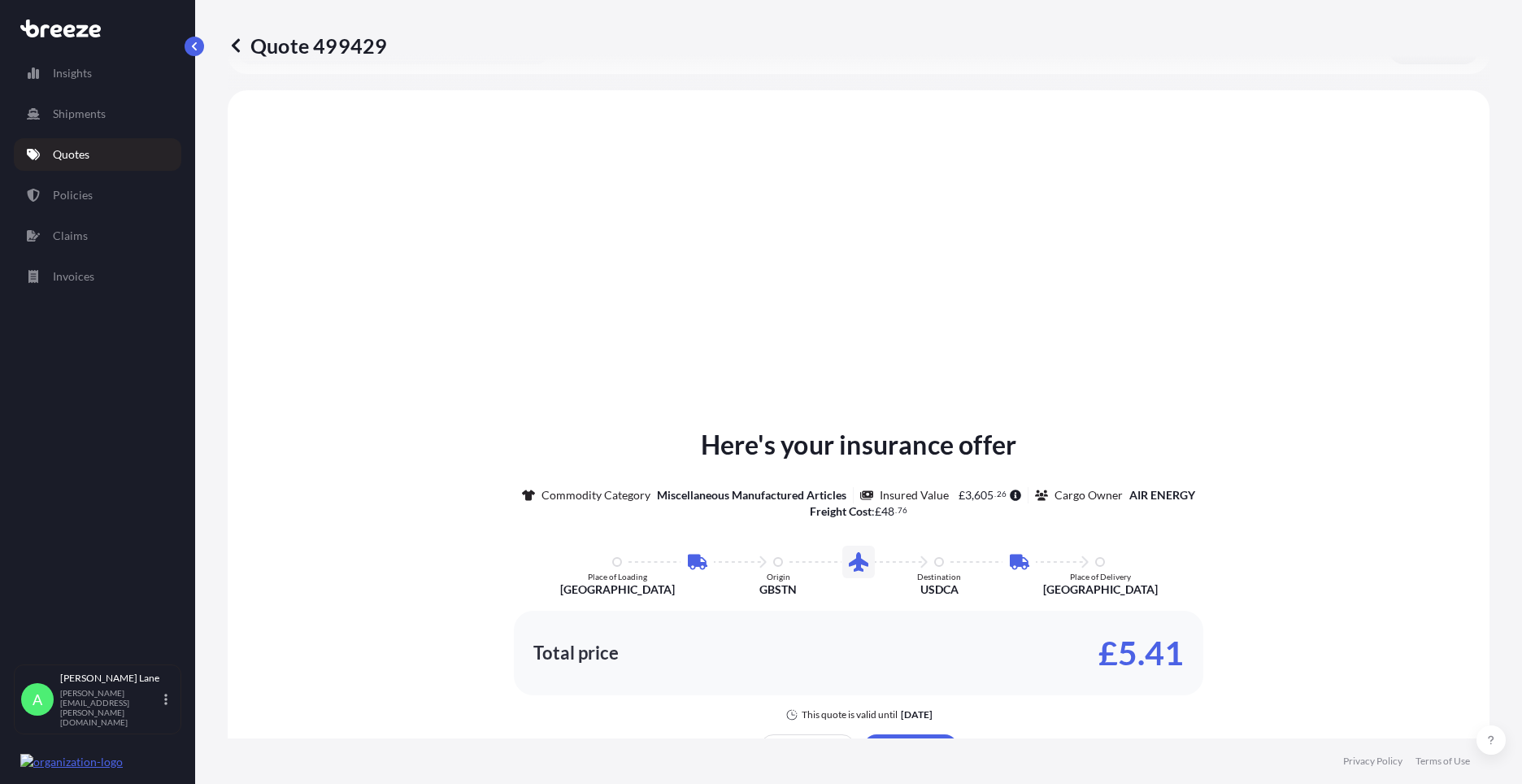
scroll to position [650, 0]
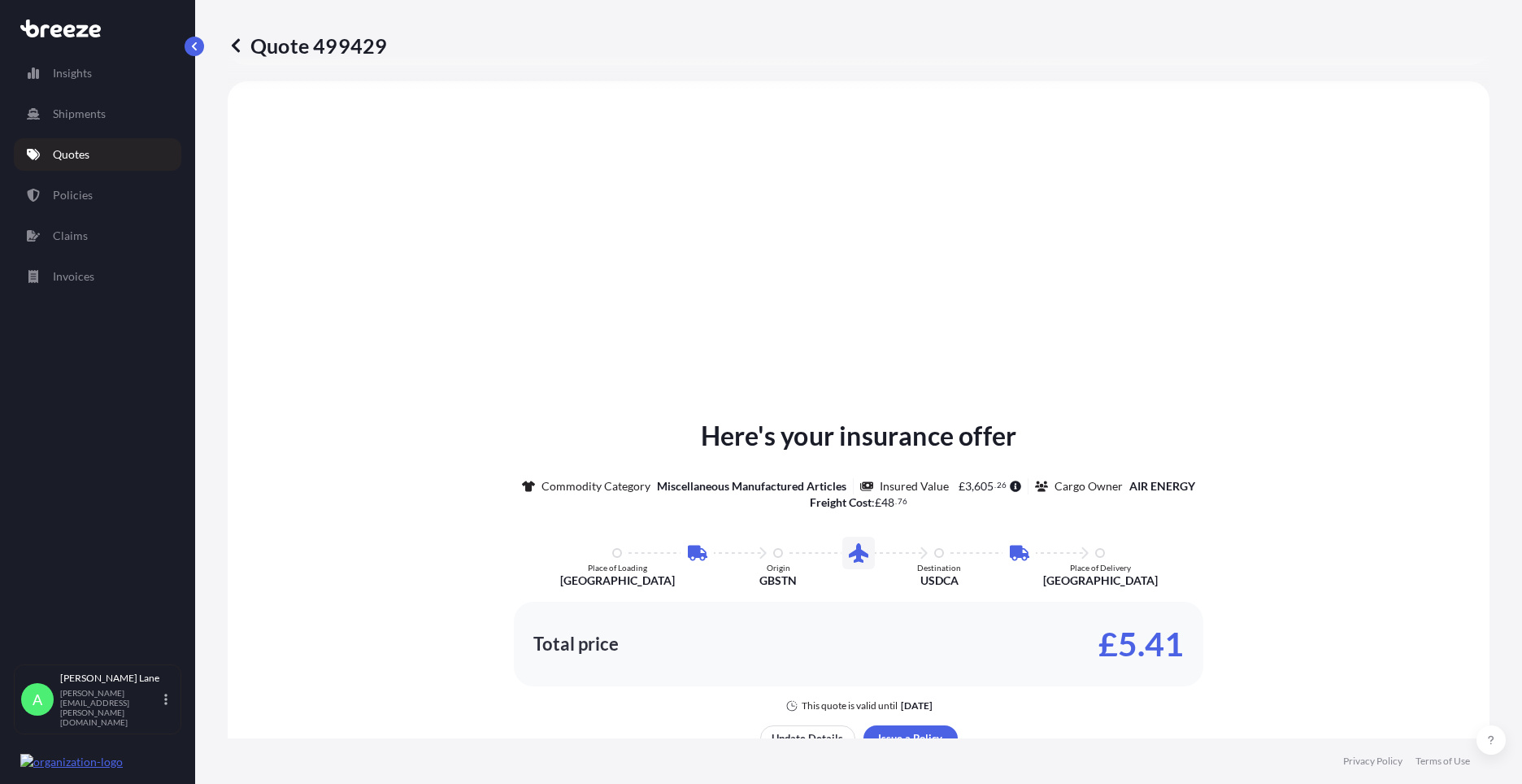
click at [917, 724] on div "Here's your insurance offer Commodity Category Miscellaneous Manufactured Artic…" at bounding box center [858, 601] width 1216 height 995
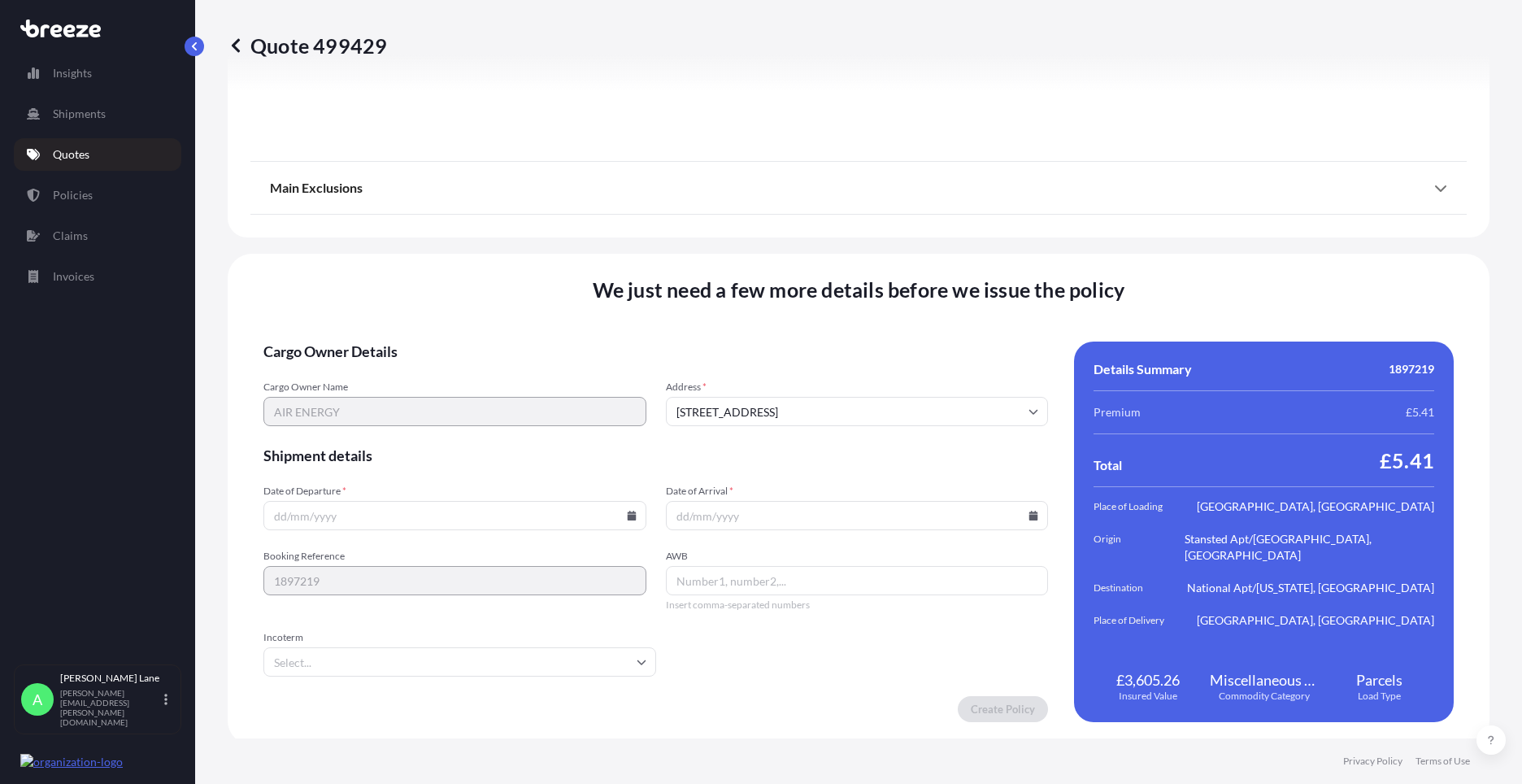
scroll to position [2118, 0]
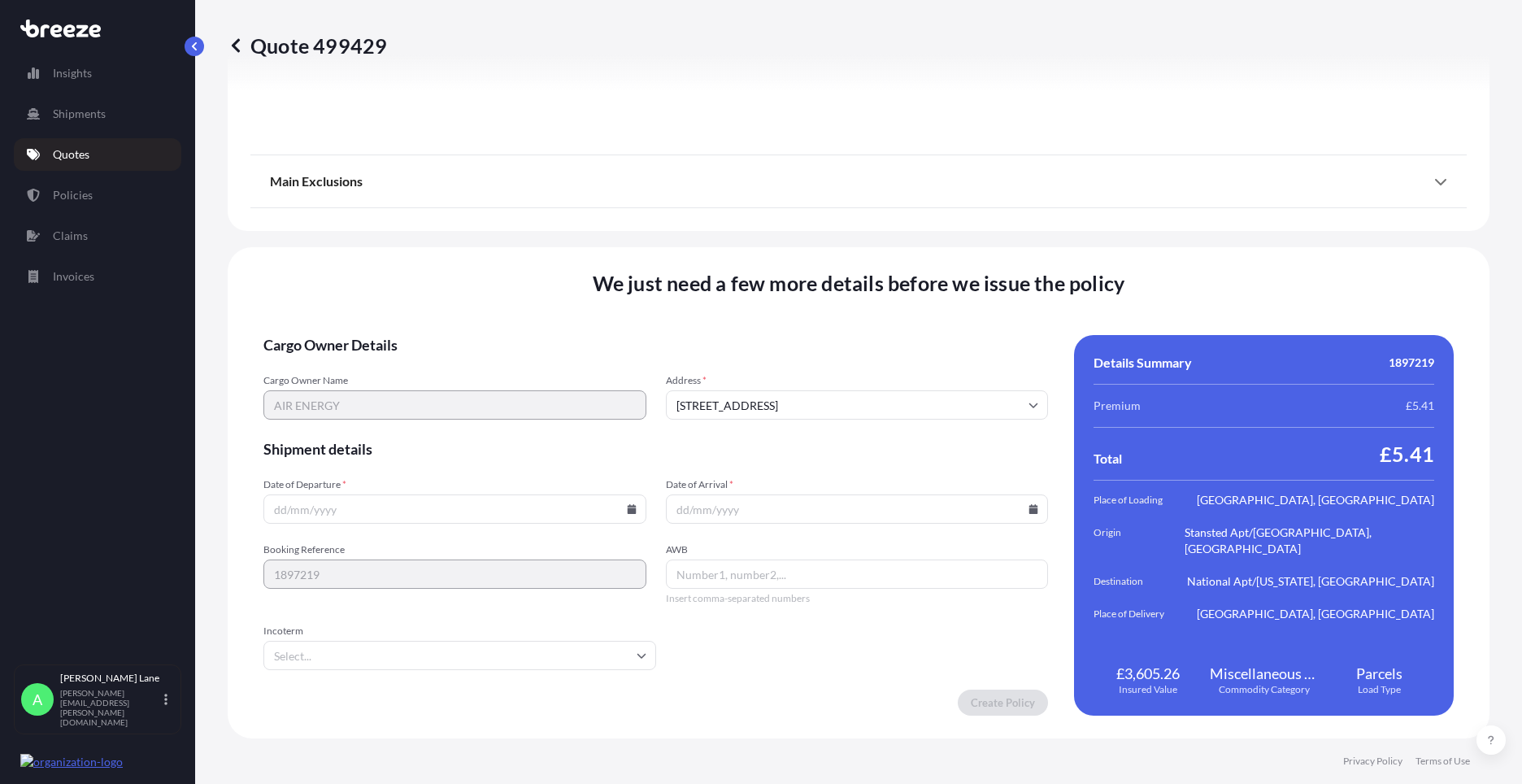
click at [627, 511] on icon at bounding box center [631, 508] width 9 height 10
click at [490, 365] on button "19" at bounding box center [491, 364] width 26 height 26
type input "[DATE]"
click at [362, 660] on input "Incoterm" at bounding box center [460, 655] width 393 height 30
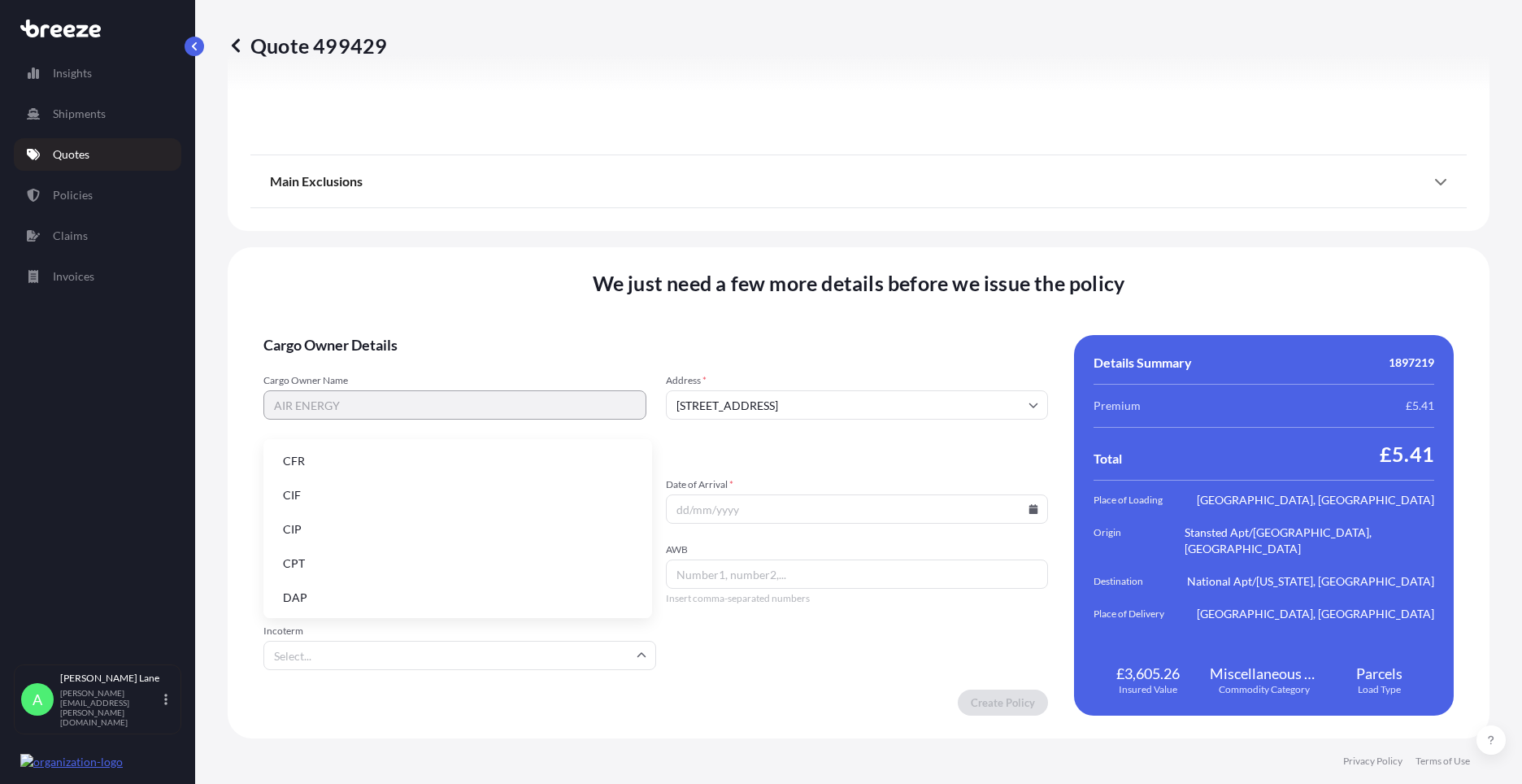
click at [340, 599] on li "DAP" at bounding box center [458, 598] width 376 height 31
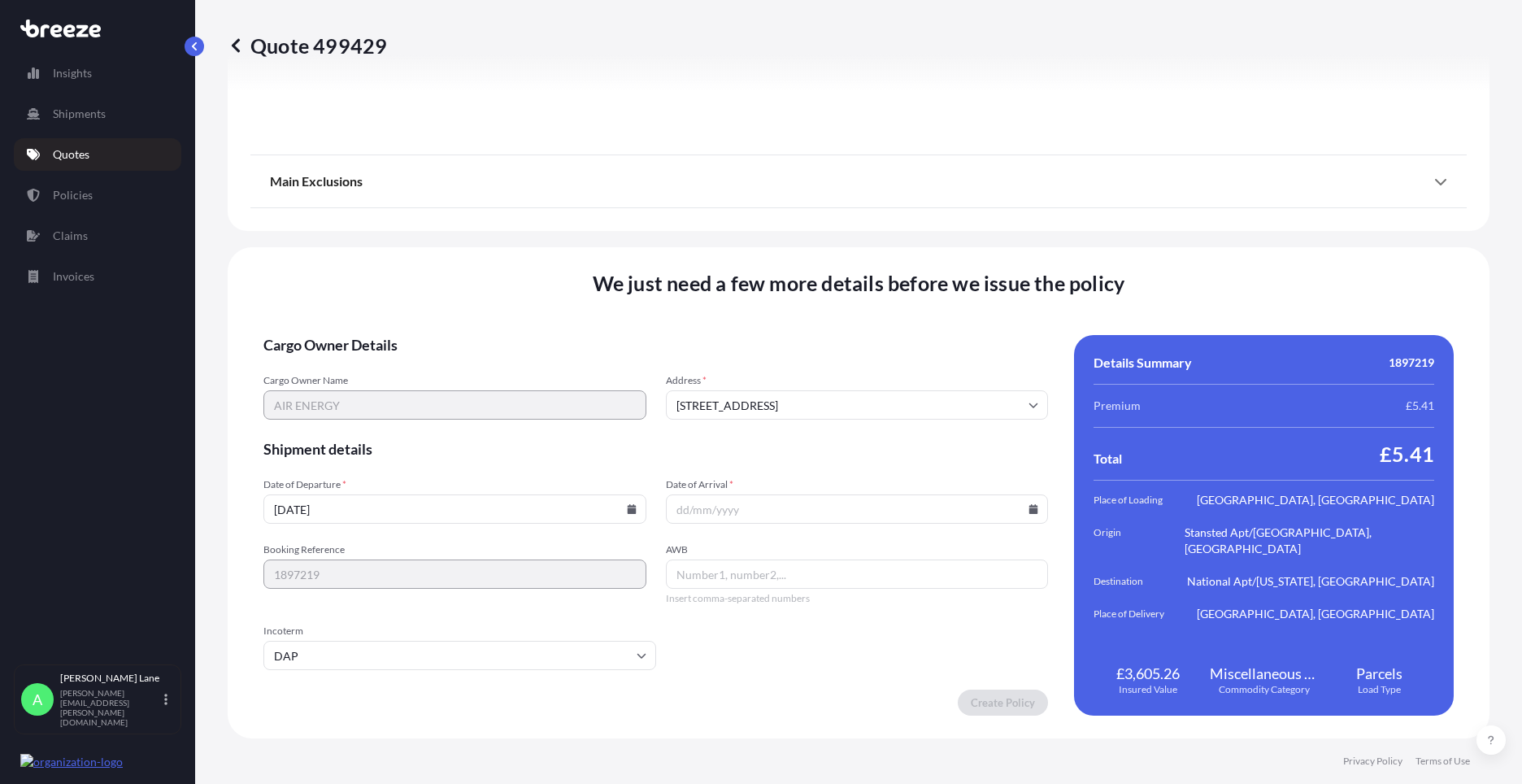
paste input "393379097607"
type input "393379097607"
click at [1029, 508] on icon at bounding box center [1033, 508] width 9 height 10
click at [965, 231] on button at bounding box center [961, 235] width 26 height 26
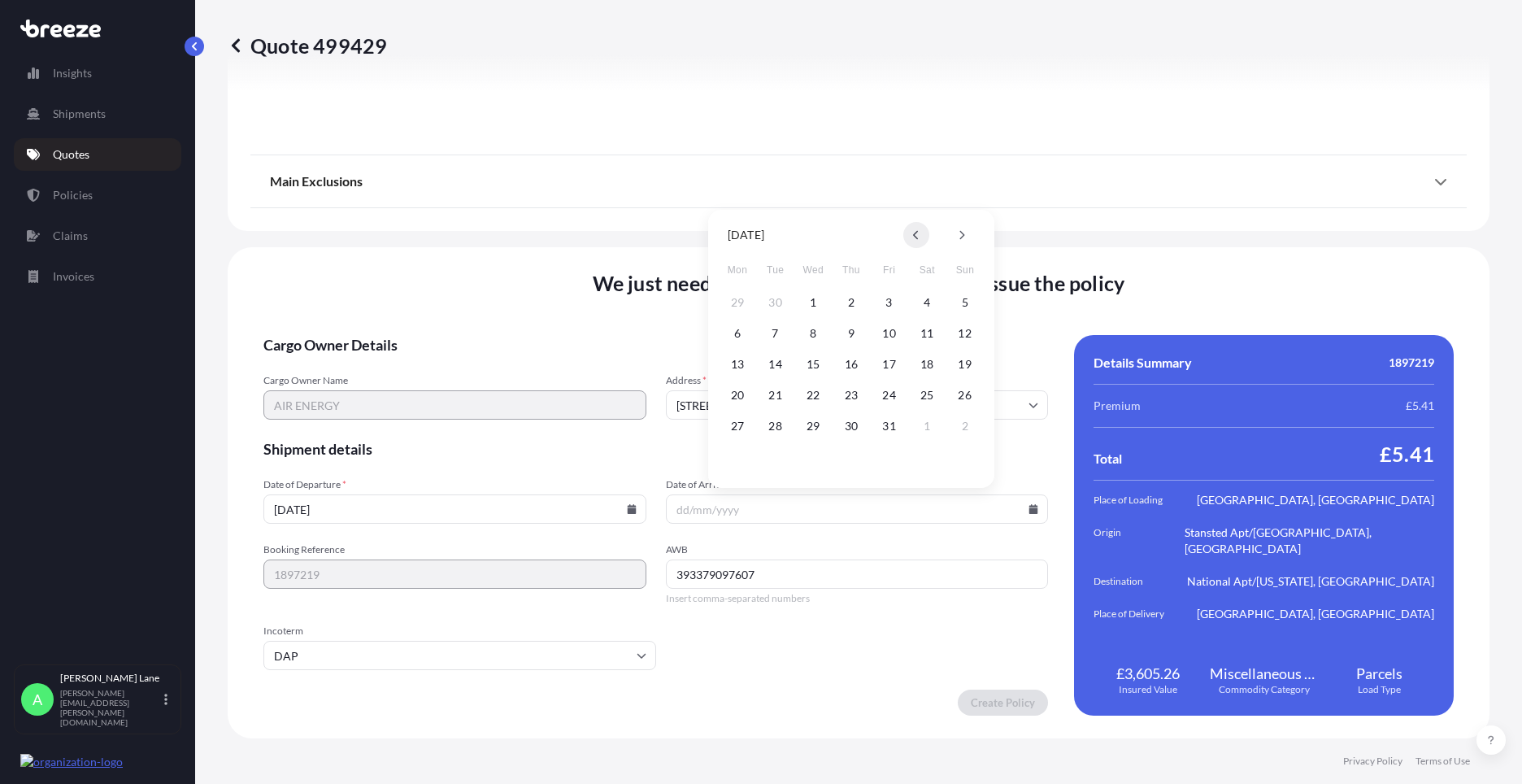
click at [917, 231] on icon at bounding box center [915, 236] width 5 height 9
click at [784, 397] on button "23" at bounding box center [775, 395] width 26 height 26
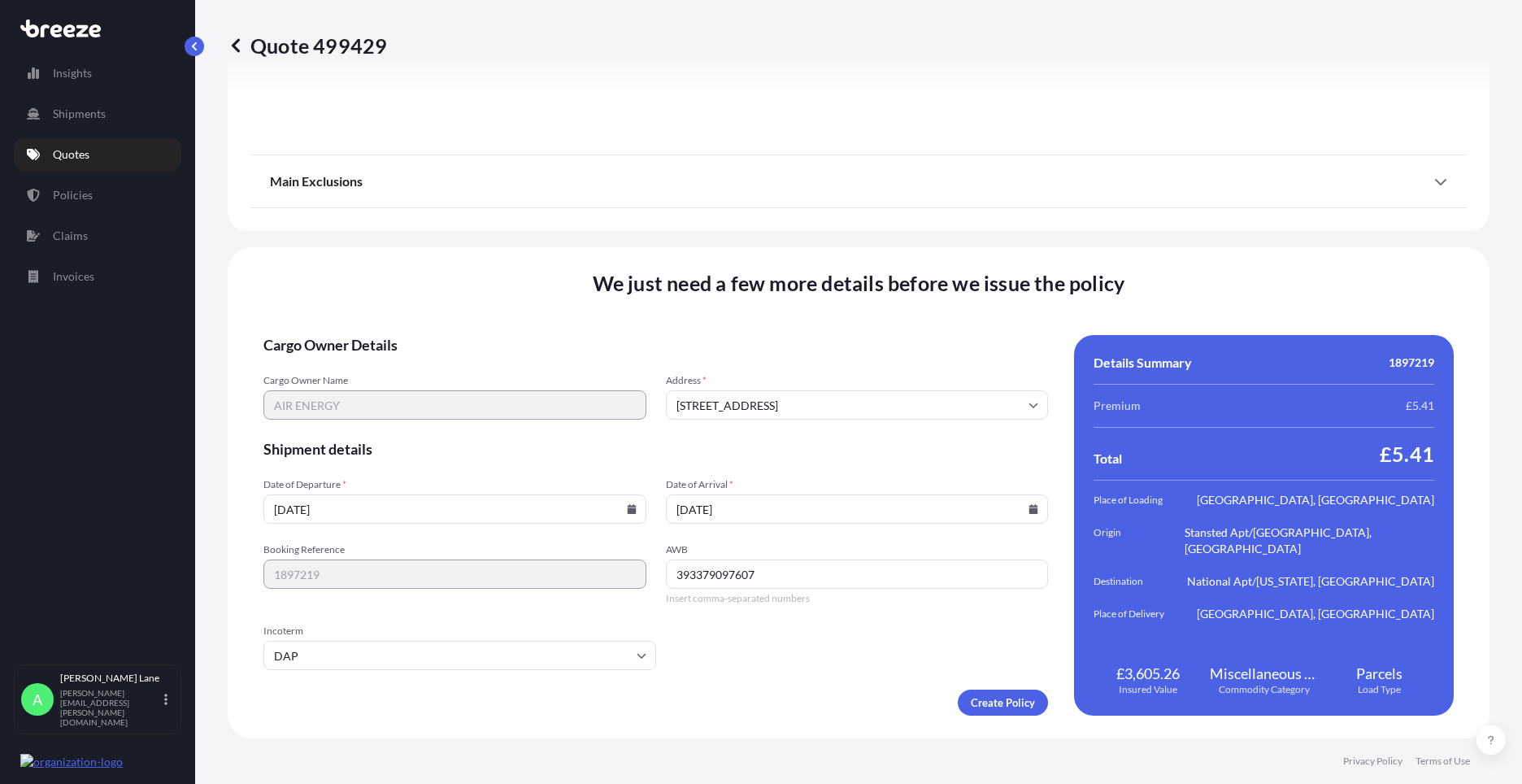
type input "[DATE]"
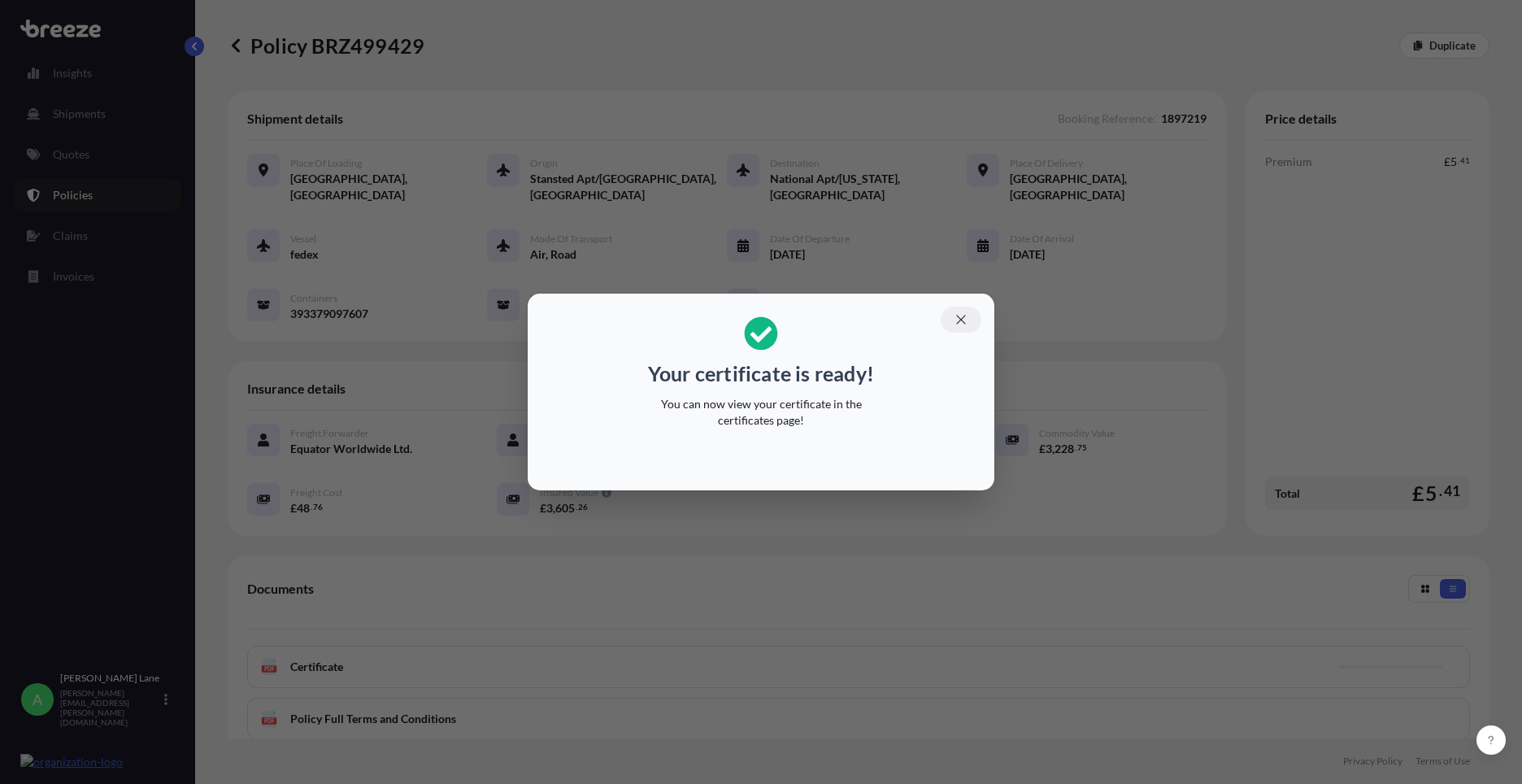
click at [961, 314] on icon "button" at bounding box center [960, 319] width 15 height 15
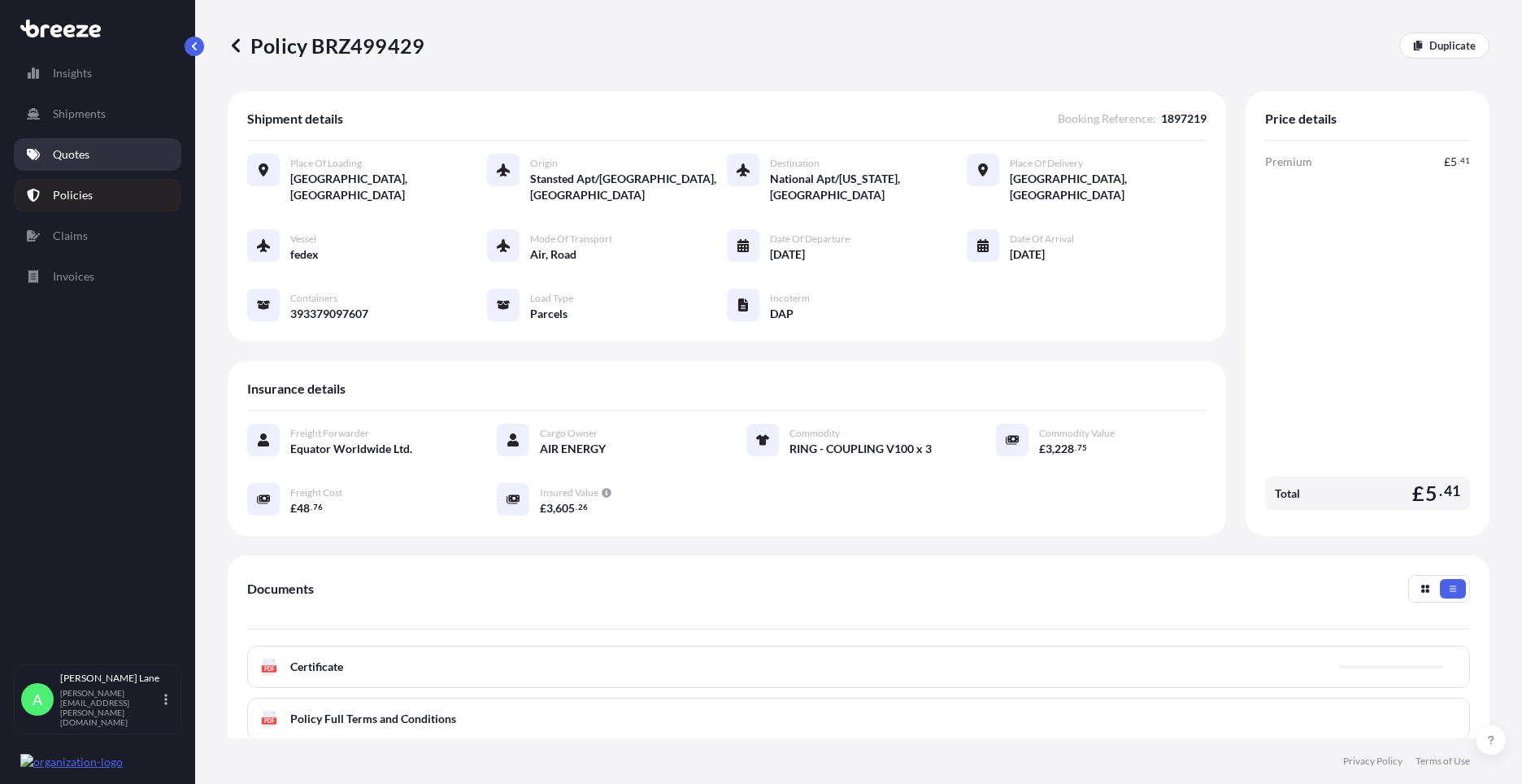
click at [83, 158] on p "Quotes" at bounding box center [71, 154] width 37 height 17
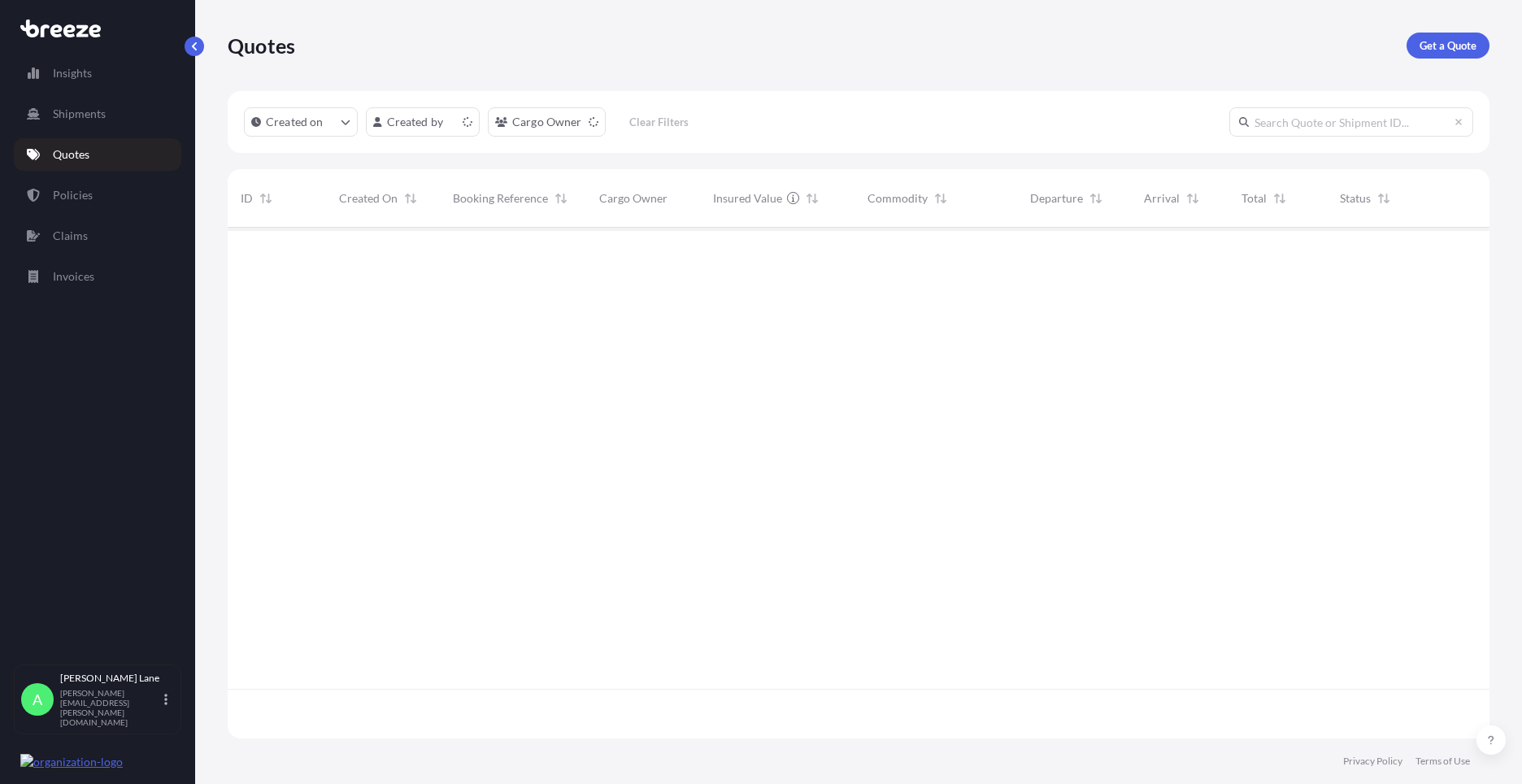
scroll to position [508, 1250]
click at [1426, 47] on p "Get a Quote" at bounding box center [1447, 45] width 56 height 17
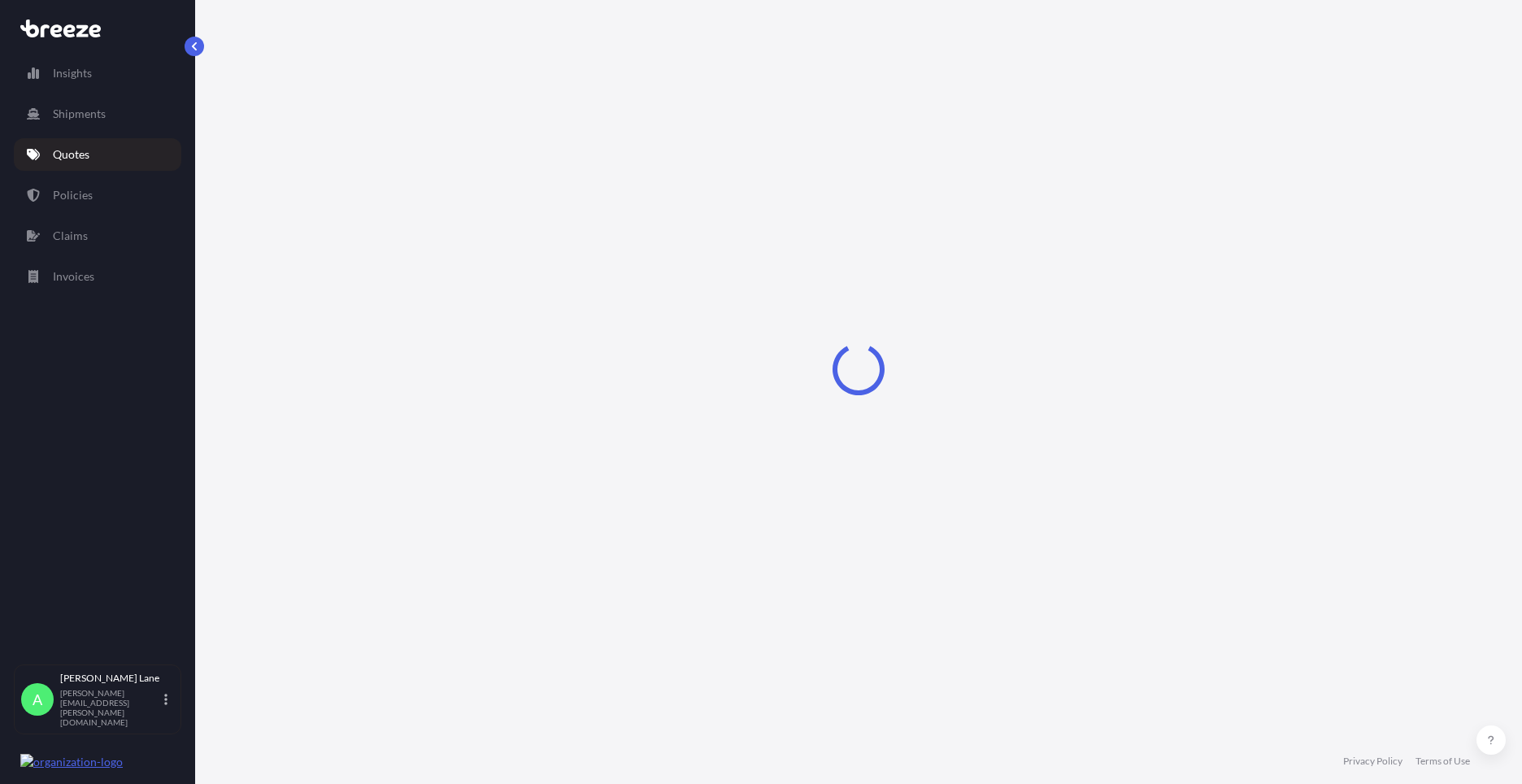
select select "Road"
select select "1"
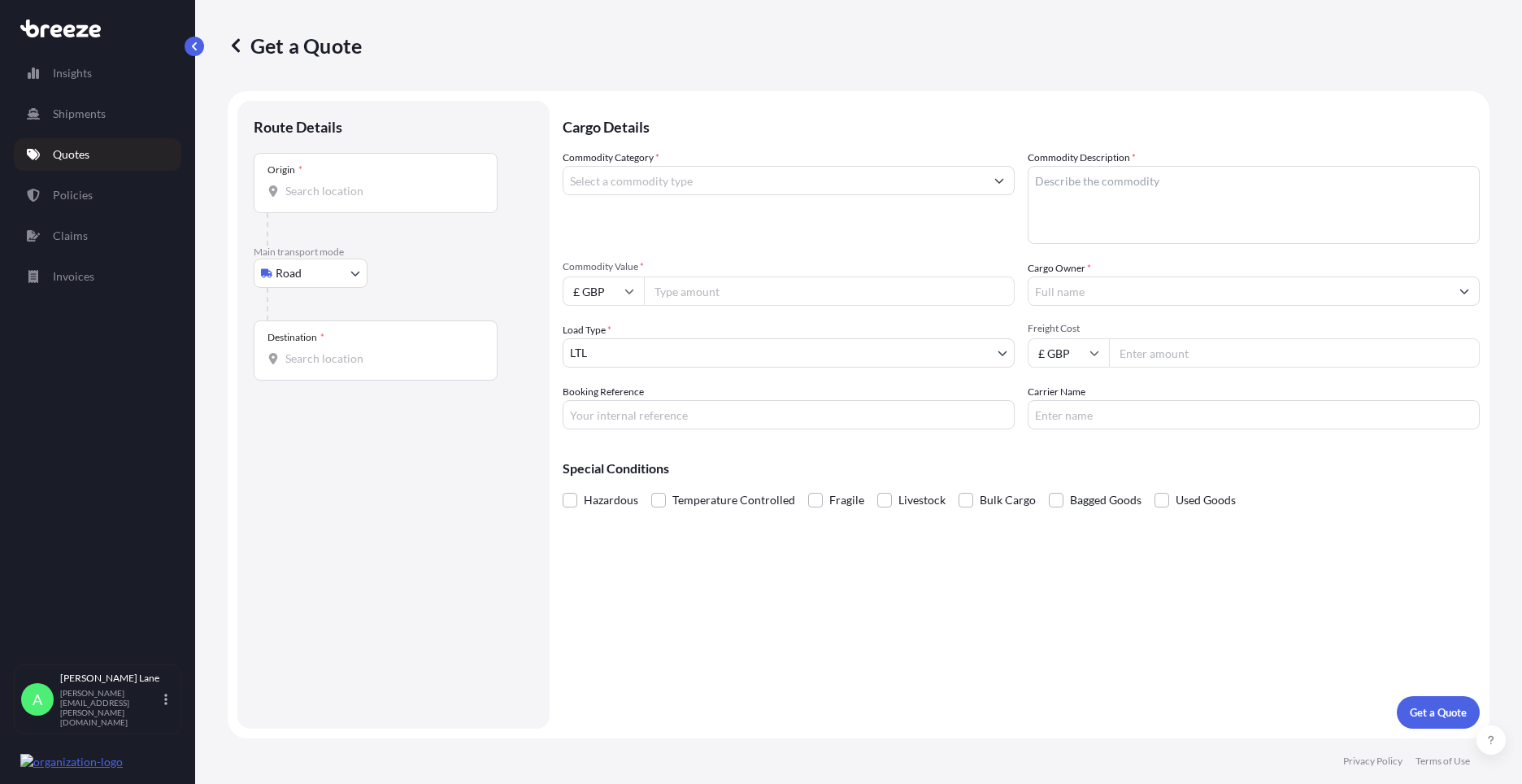
click at [331, 276] on body "Insights Shipments Quotes Policies Claims Invoices A [PERSON_NAME] [PERSON_NAME…" at bounding box center [761, 392] width 1522 height 784
click at [308, 334] on div "Air" at bounding box center [310, 345] width 101 height 30
select select "Air"
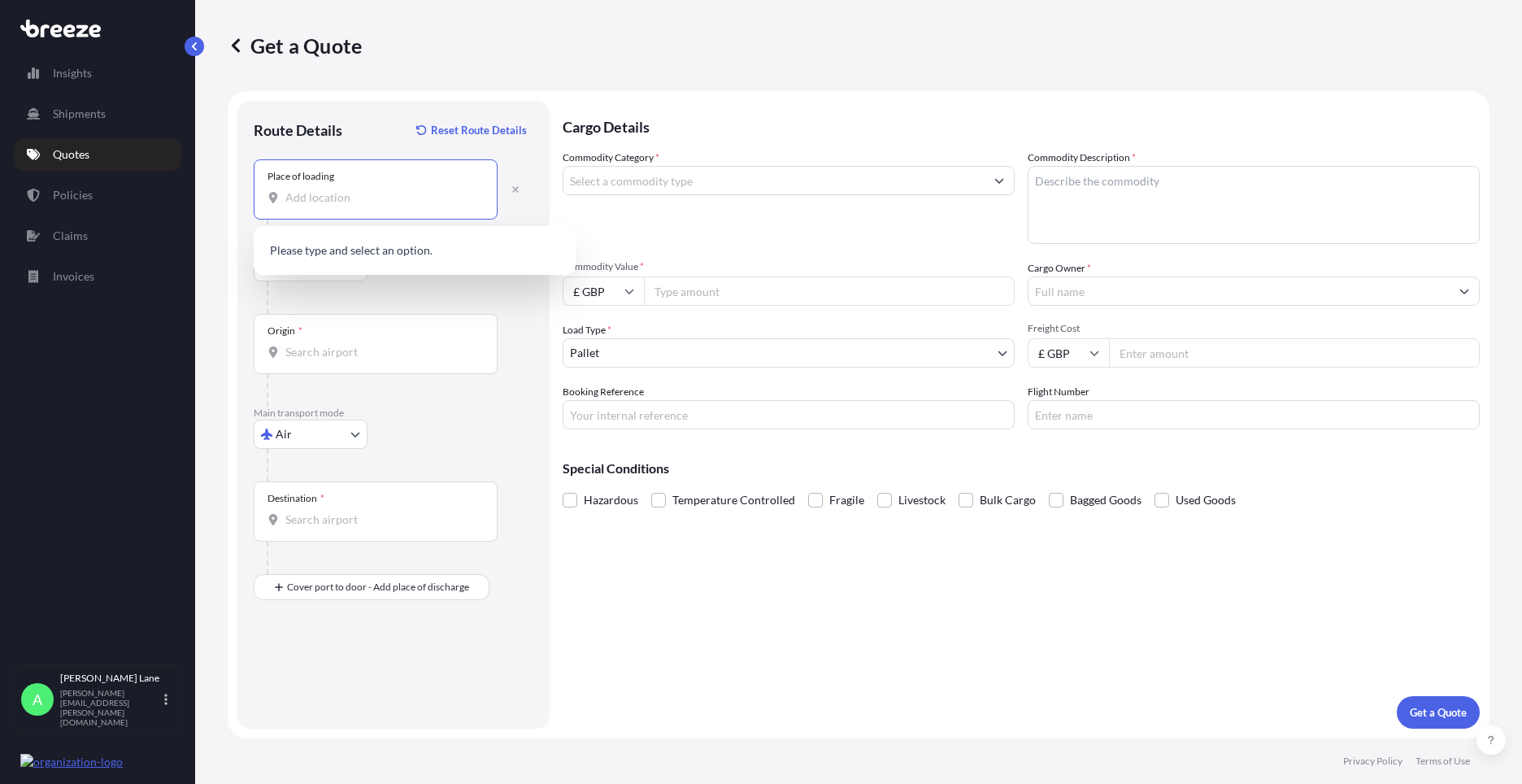
click at [402, 203] on input "Place of loading" at bounding box center [381, 197] width 192 height 17
paste input "SG13 7UB"
type input "[STREET_ADDRESS]"
click at [375, 346] on input "Origin *" at bounding box center [381, 352] width 192 height 17
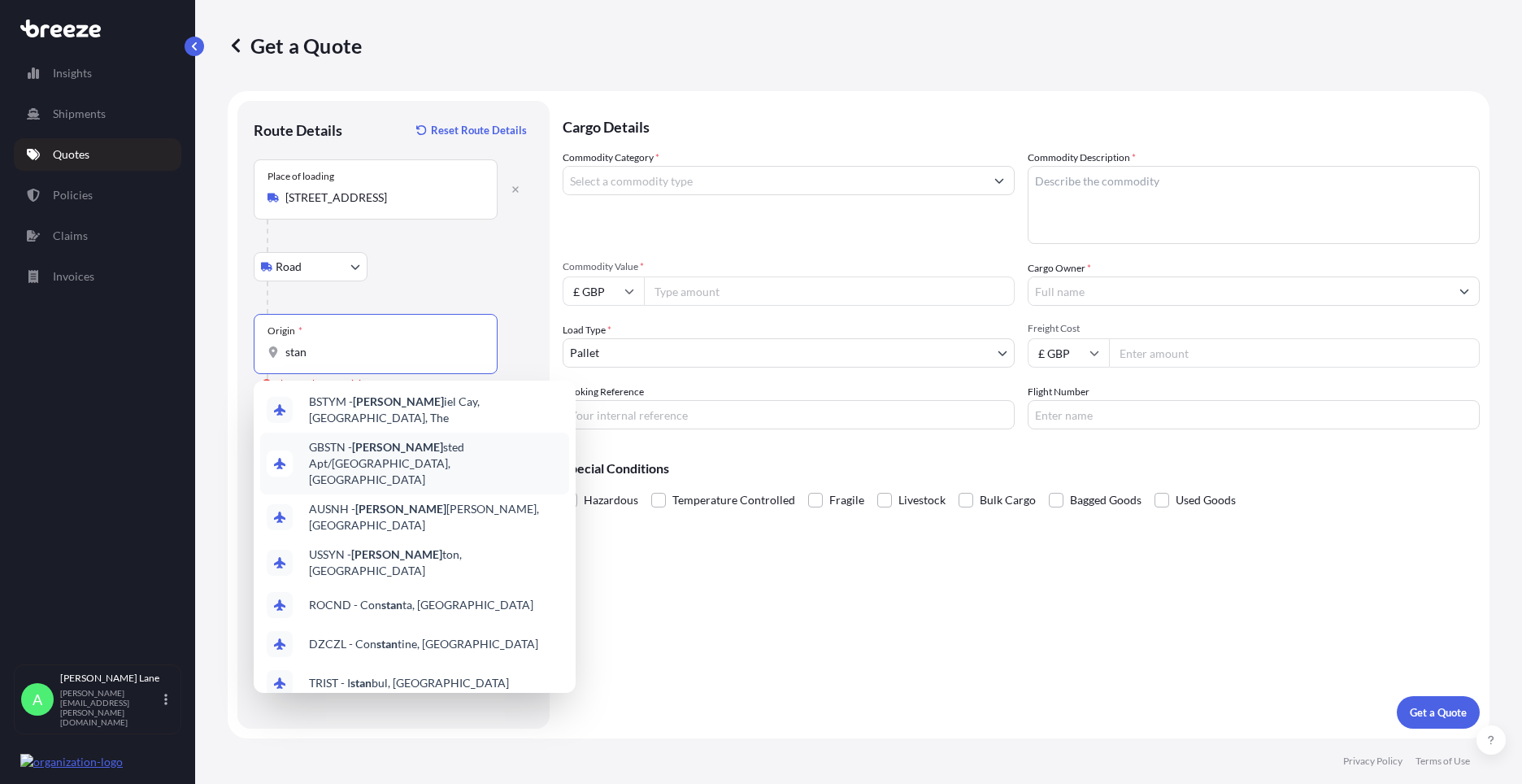
click at [393, 446] on span "GBSTN - [PERSON_NAME] Apt/[GEOGRAPHIC_DATA], [GEOGRAPHIC_DATA]" at bounding box center [435, 463] width 254 height 49
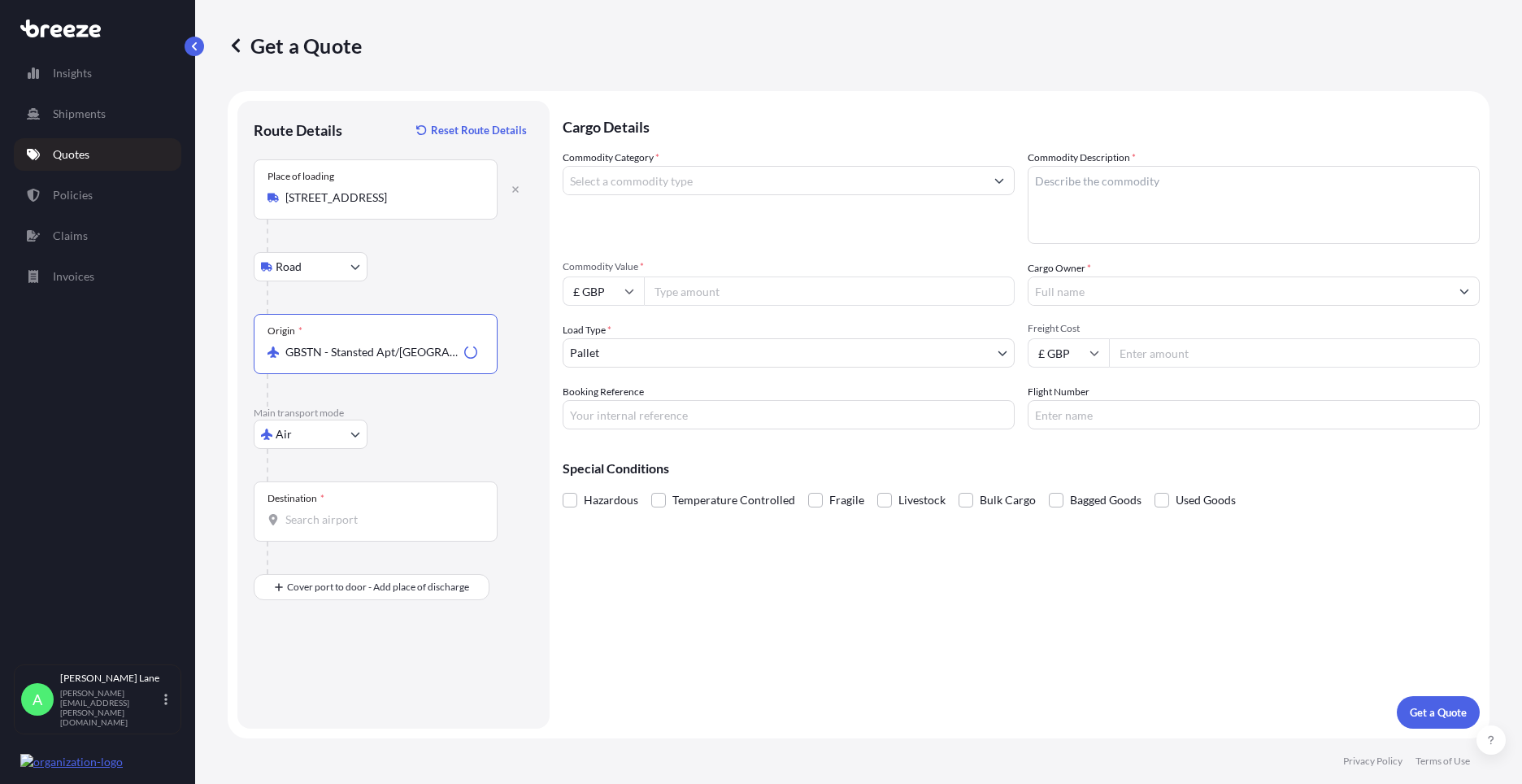
type input "GBSTN - Stansted Apt/[GEOGRAPHIC_DATA], [GEOGRAPHIC_DATA]"
click at [381, 513] on input "Destination *" at bounding box center [381, 519] width 192 height 17
type input "PHMNL - [GEOGRAPHIC_DATA], [GEOGRAPHIC_DATA]"
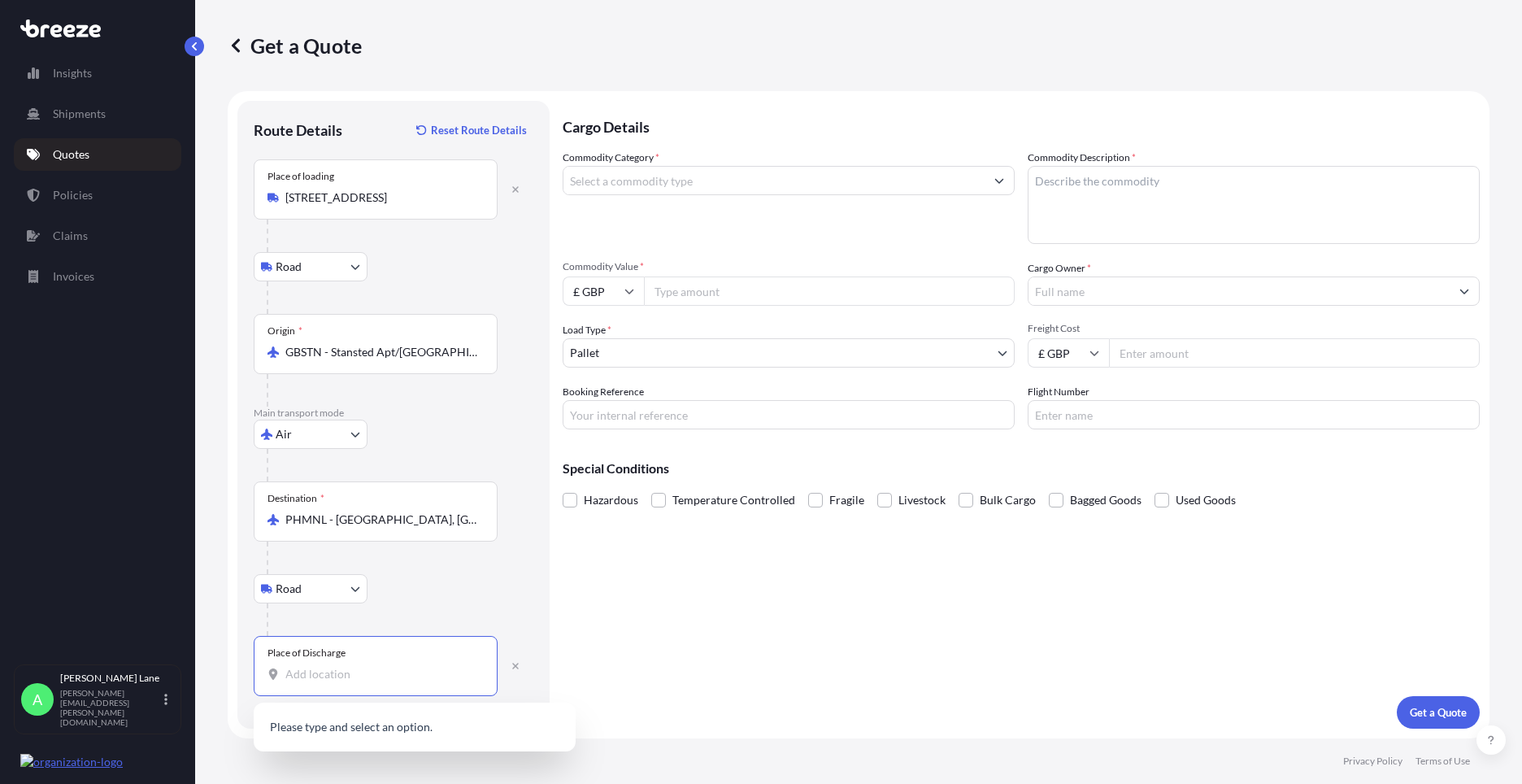
paste input "[GEOGRAPHIC_DATA]"
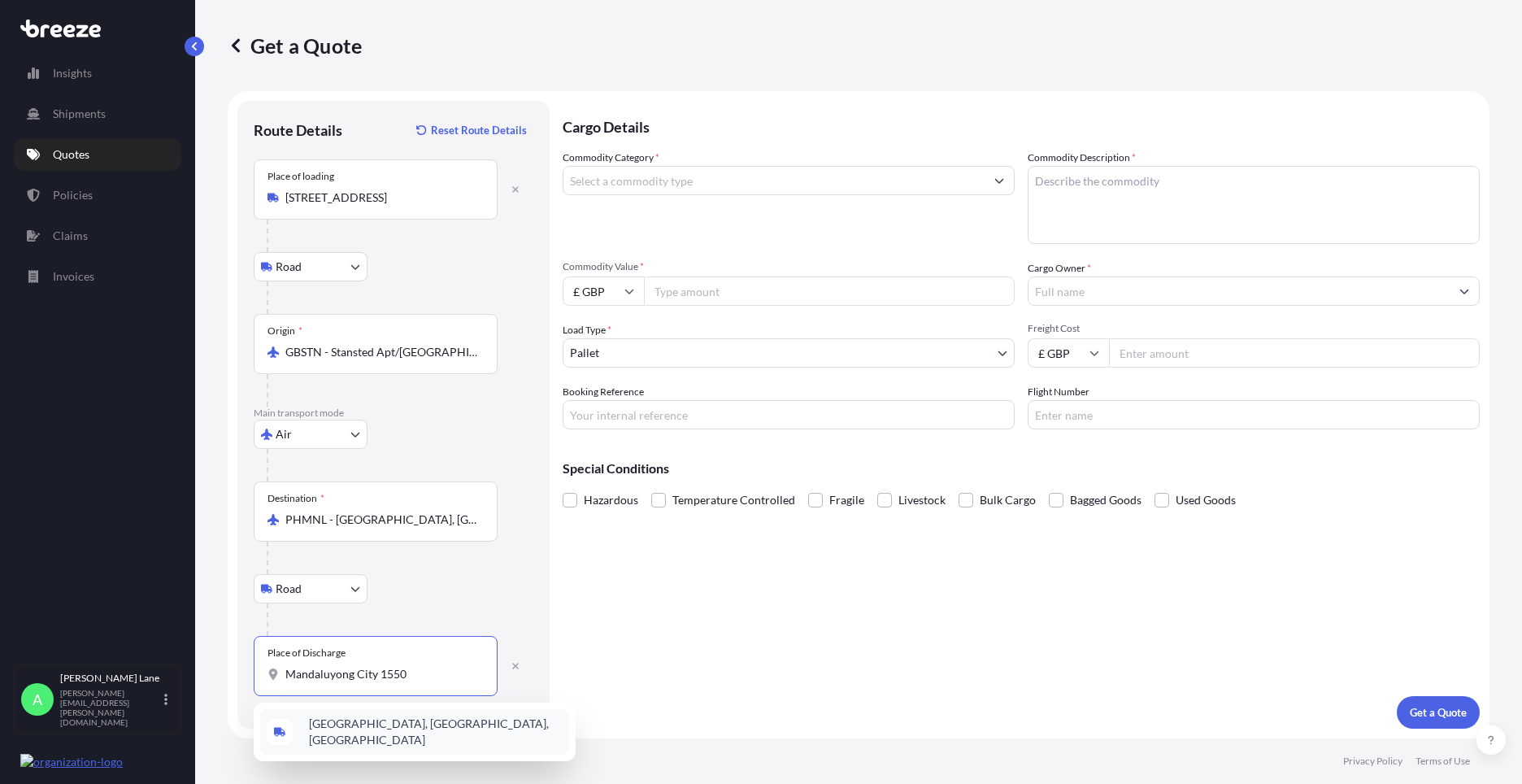
click at [436, 733] on span "[GEOGRAPHIC_DATA], [GEOGRAPHIC_DATA], [GEOGRAPHIC_DATA]" at bounding box center [435, 731] width 254 height 32
type input "[GEOGRAPHIC_DATA], [GEOGRAPHIC_DATA], [GEOGRAPHIC_DATA]"
click at [709, 180] on input "Commodity Category *" at bounding box center [774, 181] width 421 height 30
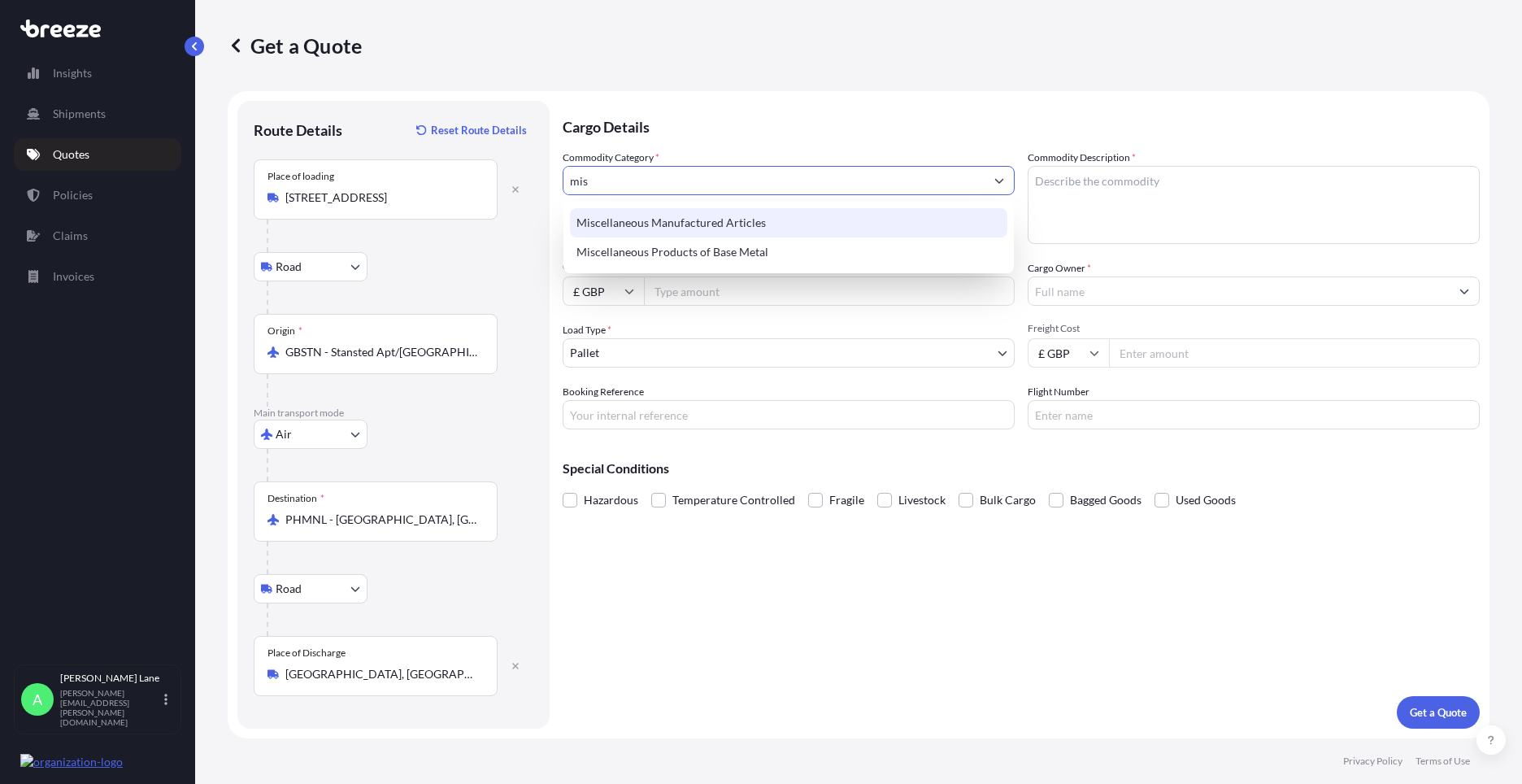
click at [712, 220] on div "Miscellaneous Manufactured Articles" at bounding box center [788, 223] width 437 height 30
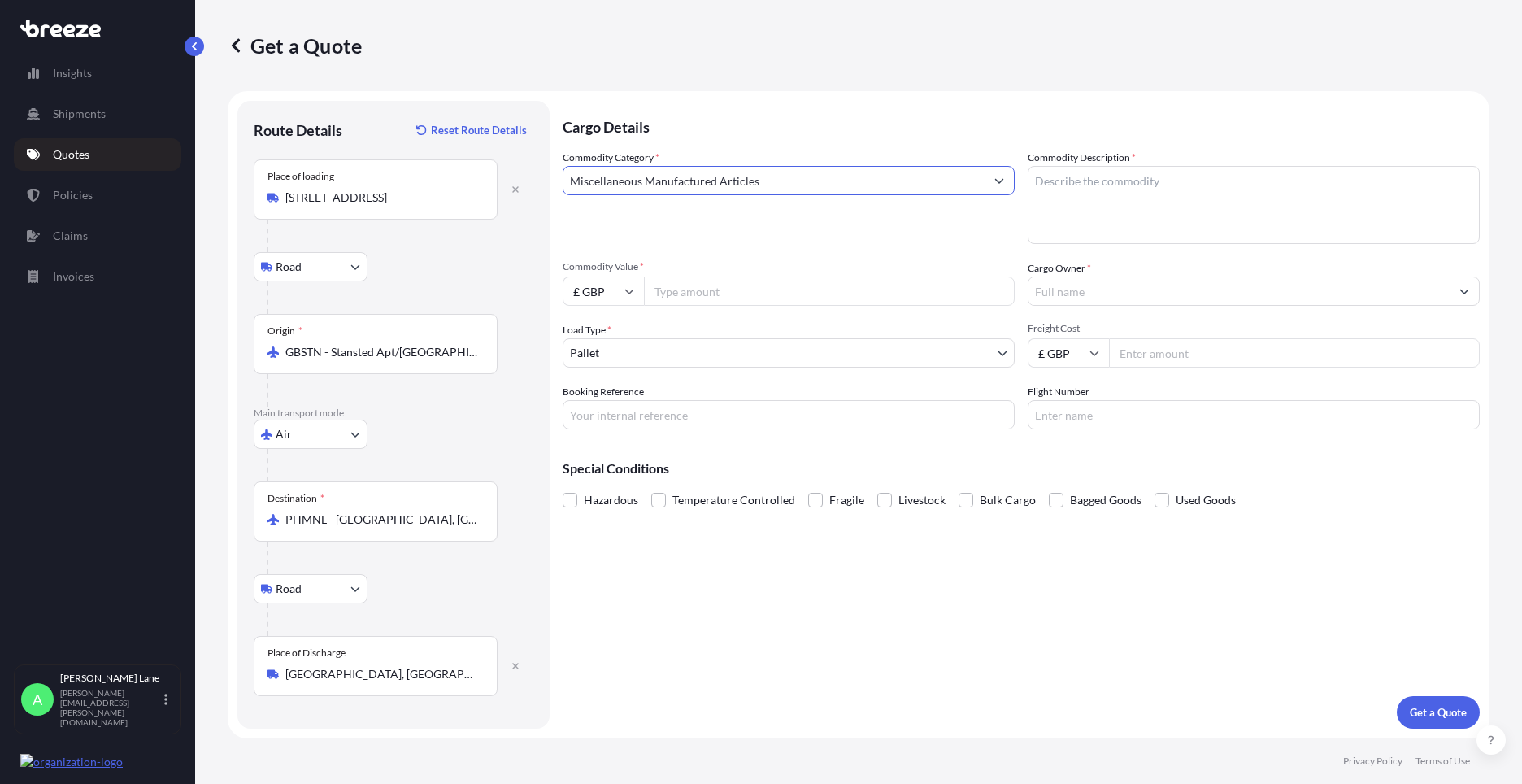
type input "Miscellaneous Manufactured Articles"
click at [709, 292] on input "Commodity Value *" at bounding box center [829, 291] width 370 height 30
paste input "967.96"
type input "967.96"
click at [672, 356] on body "Insights Shipments Quotes Policies Claims Invoices A [PERSON_NAME] [PERSON_NAME…" at bounding box center [761, 392] width 1522 height 784
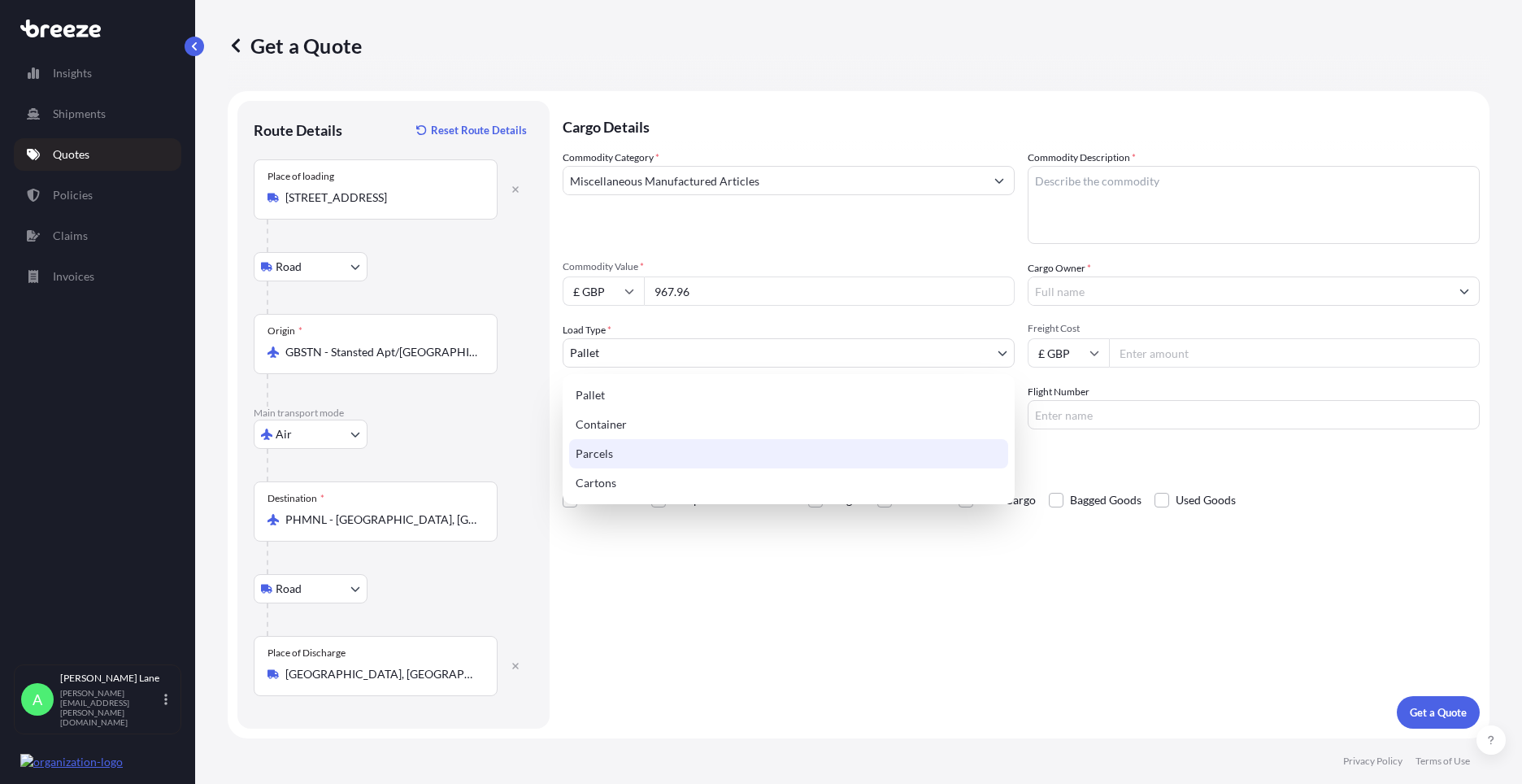
click at [637, 449] on div "Parcels" at bounding box center [788, 454] width 439 height 30
select select "3"
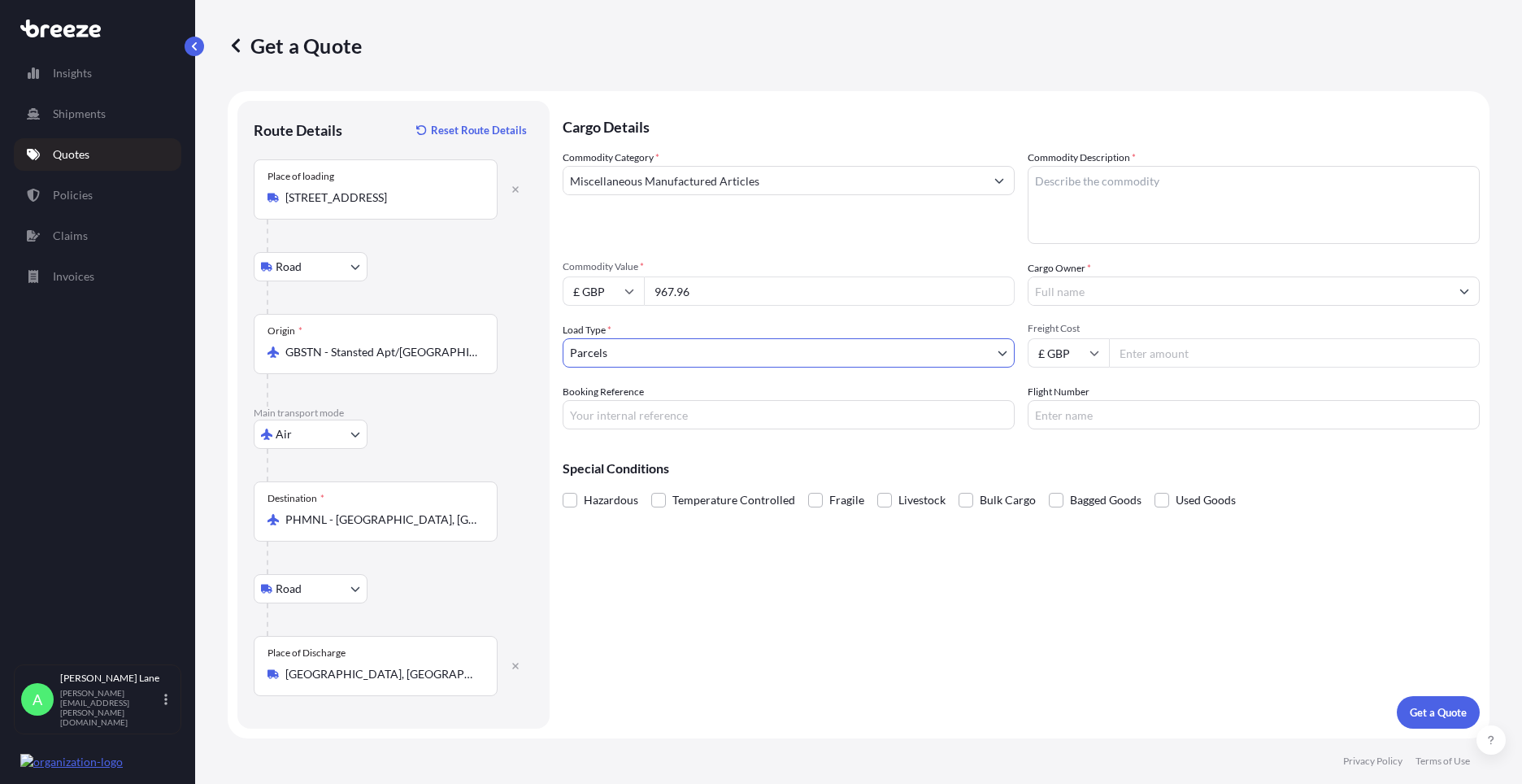
click at [668, 422] on input "Booking Reference" at bounding box center [788, 415] width 452 height 30
paste input "1897223"
type input "1897223"
click at [1098, 204] on textarea "Commodity Description *" at bounding box center [1253, 205] width 452 height 78
paste textarea "JOINT KIT (5315-17-5415-17&MK2"
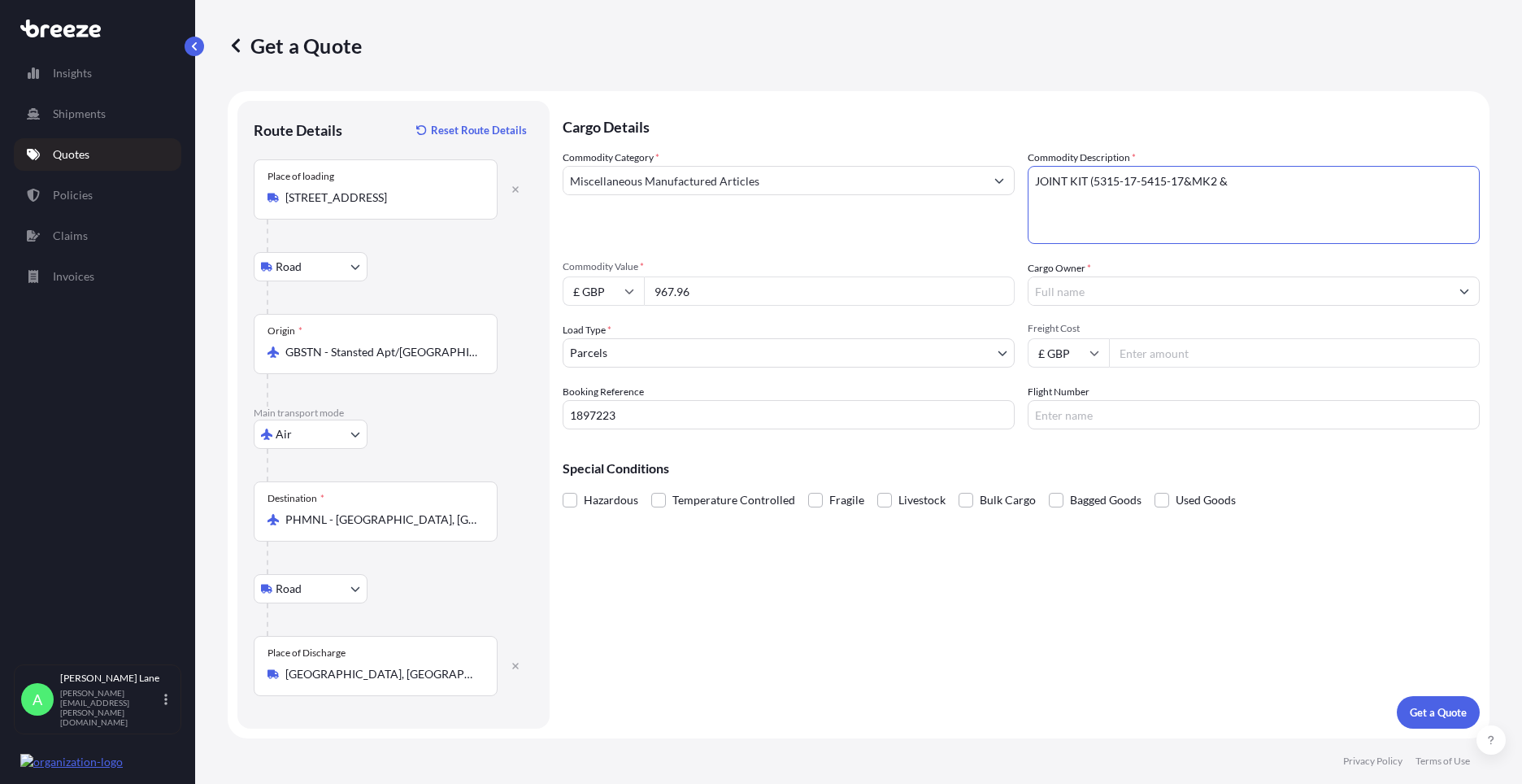
paste textarea "SUCTION FILTER ELEMENT 2/CP"
type textarea "JOINT KIT (5315-17-5415-17&MK2 & SUCTION FILTER ELEMENT 2/CP"
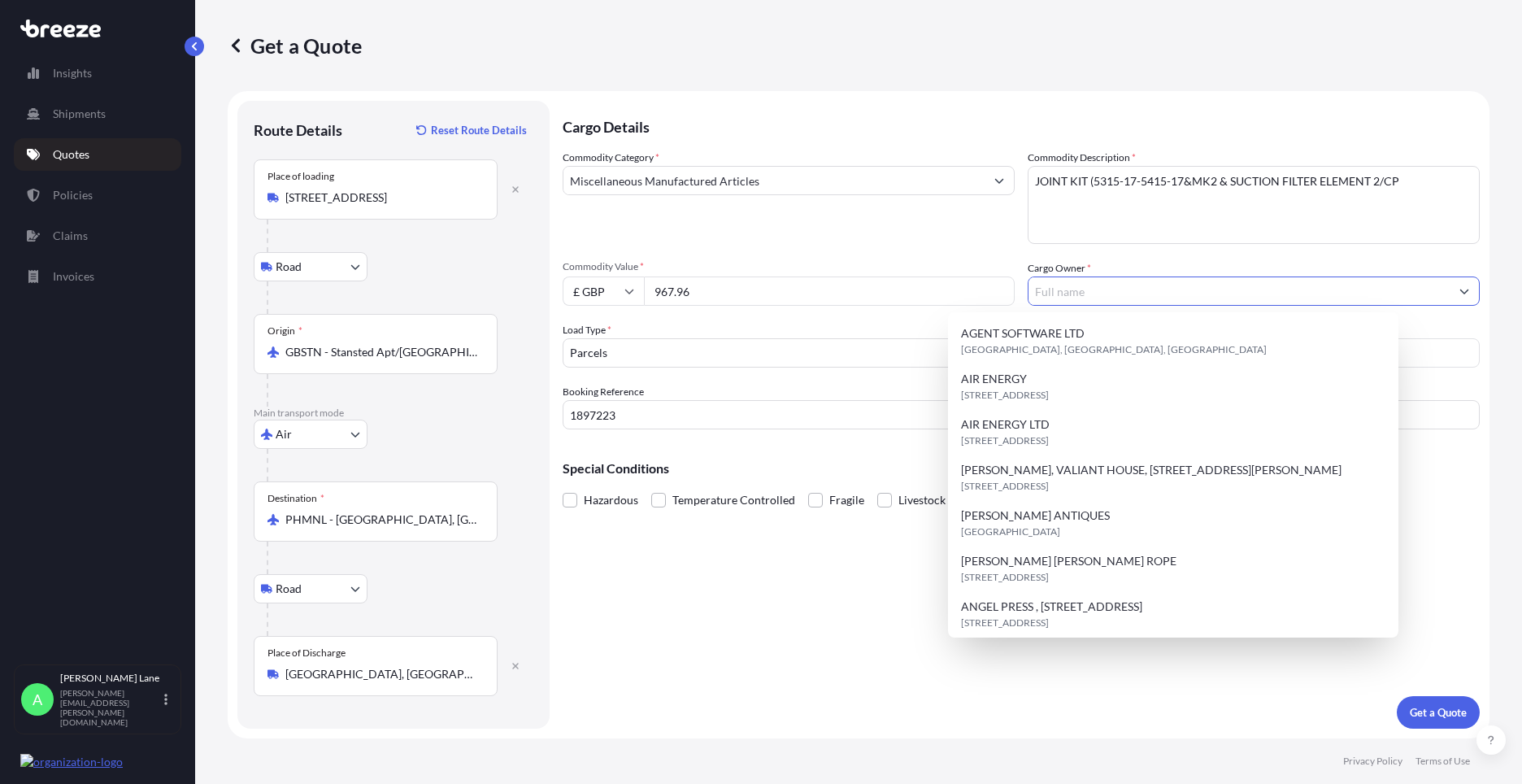
click at [1174, 294] on input "Cargo Owner *" at bounding box center [1239, 291] width 421 height 30
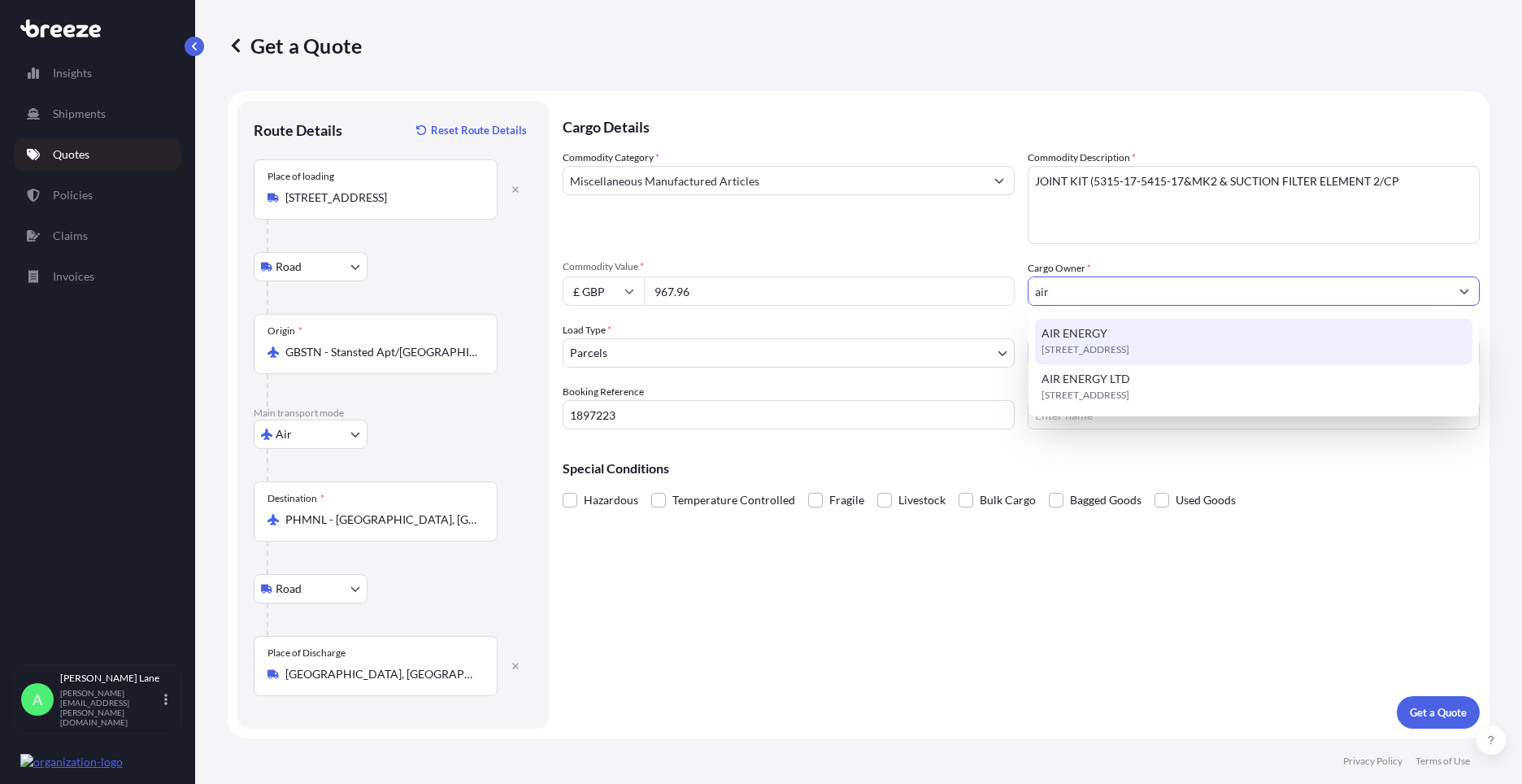
click at [1170, 337] on div "[STREET_ADDRESS]" at bounding box center [1253, 342] width 437 height 45
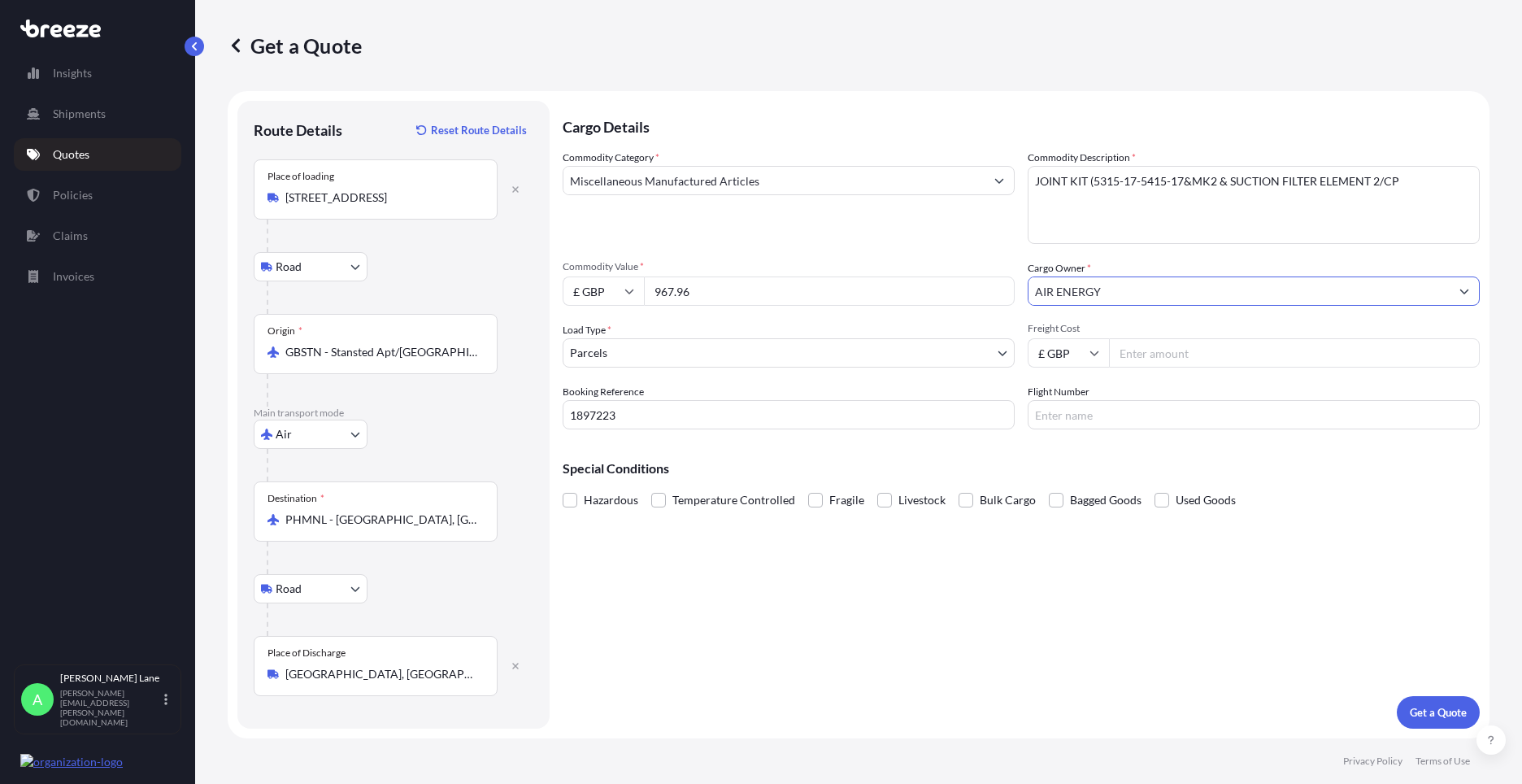
type input "AIR ENERGY"
click at [1191, 344] on input "Freight Cost" at bounding box center [1294, 353] width 370 height 30
type input "126.97"
click at [1121, 411] on input "Flight Number" at bounding box center [1253, 415] width 452 height 30
type input "fedex"
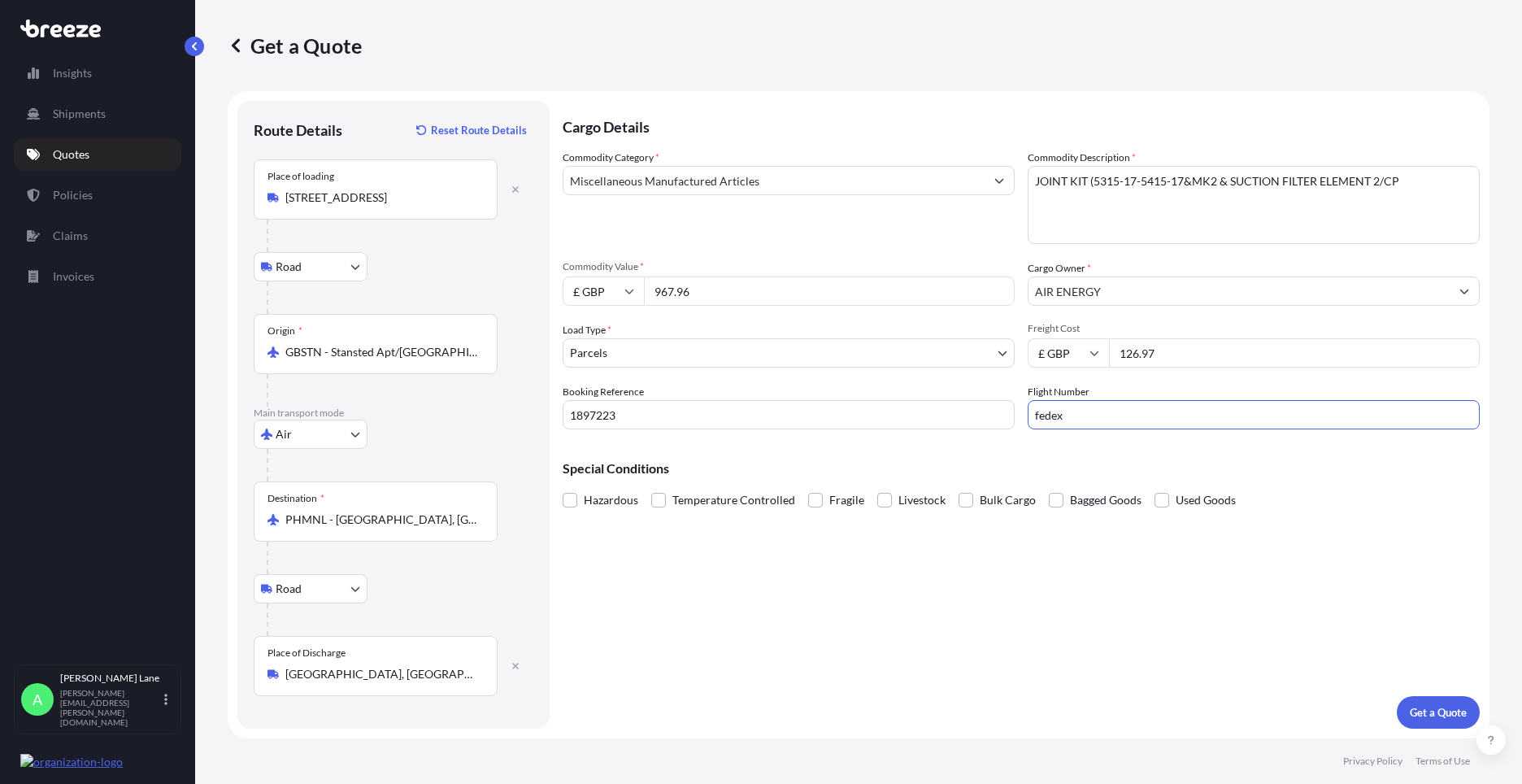
click at [928, 582] on div "Cargo Details Commodity Category * Miscellaneous Manufactured Articles Commodit…" at bounding box center [1020, 415] width 917 height 628
click at [1412, 708] on p "Get a Quote" at bounding box center [1438, 712] width 56 height 17
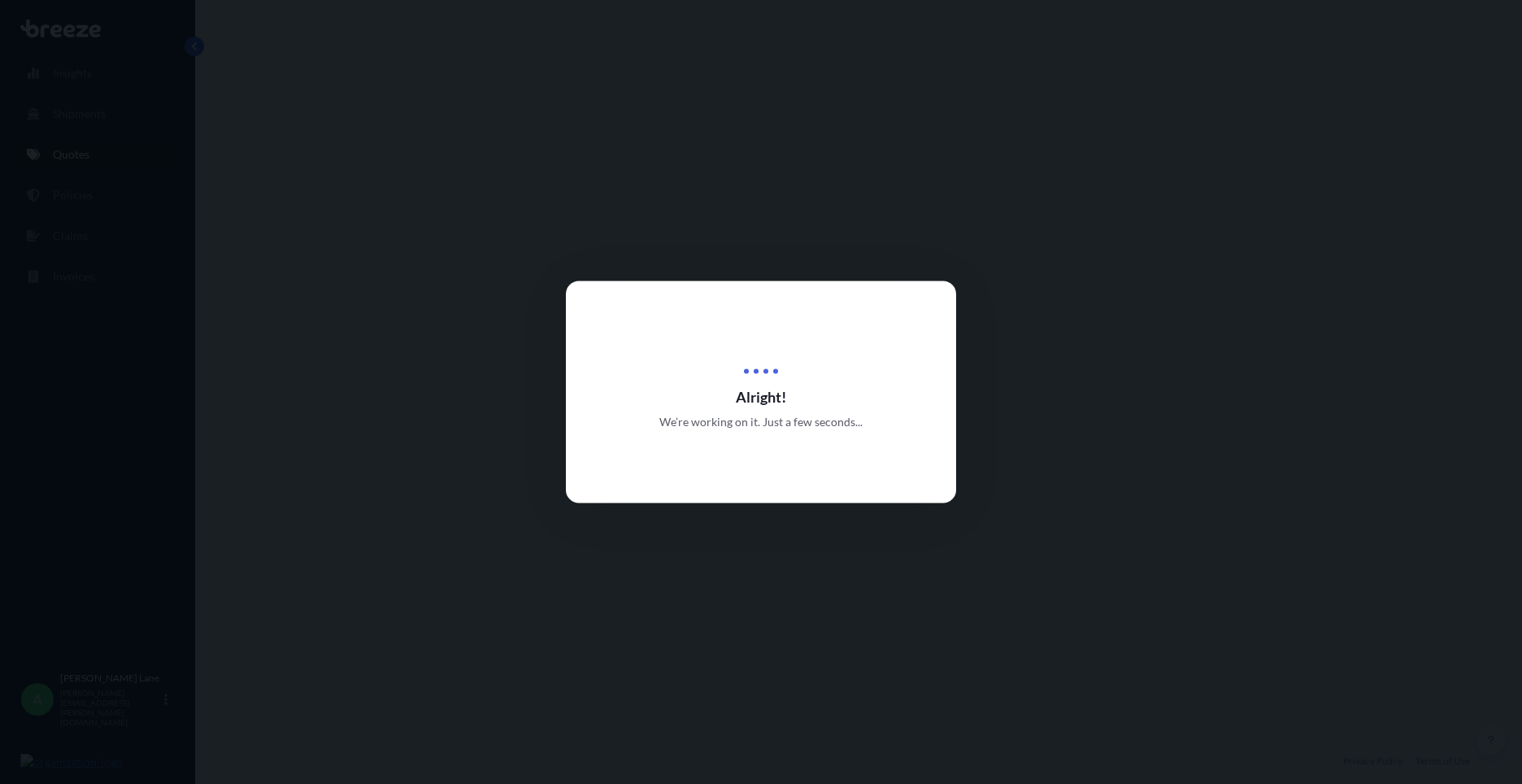
select select "Road"
select select "Air"
select select "Road"
select select "3"
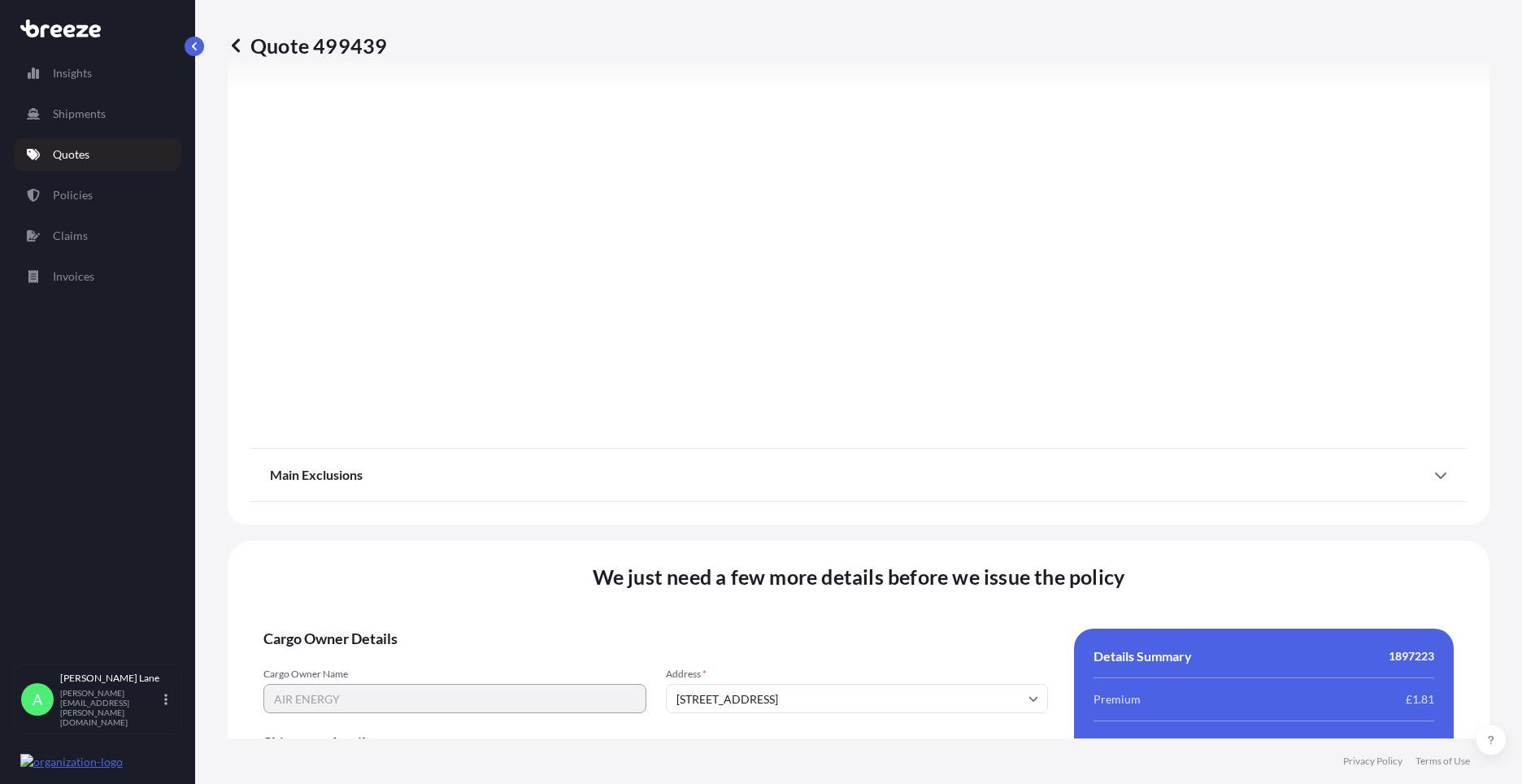
scroll to position [2118, 0]
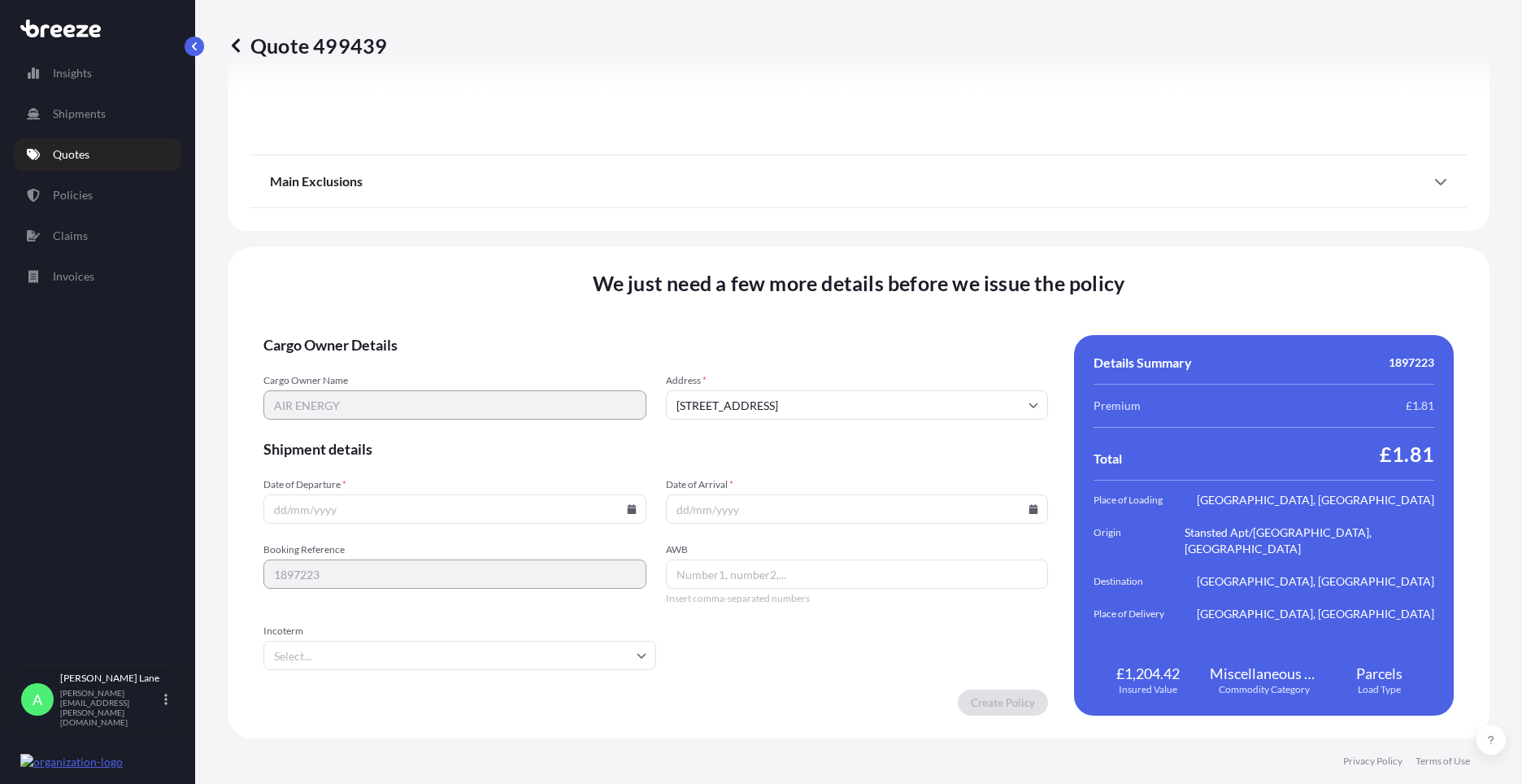
click at [630, 510] on icon at bounding box center [631, 508] width 9 height 10
click at [490, 370] on button "19" at bounding box center [491, 364] width 26 height 26
type input "[DATE]"
click at [600, 653] on input "Incoterm" at bounding box center [460, 655] width 393 height 30
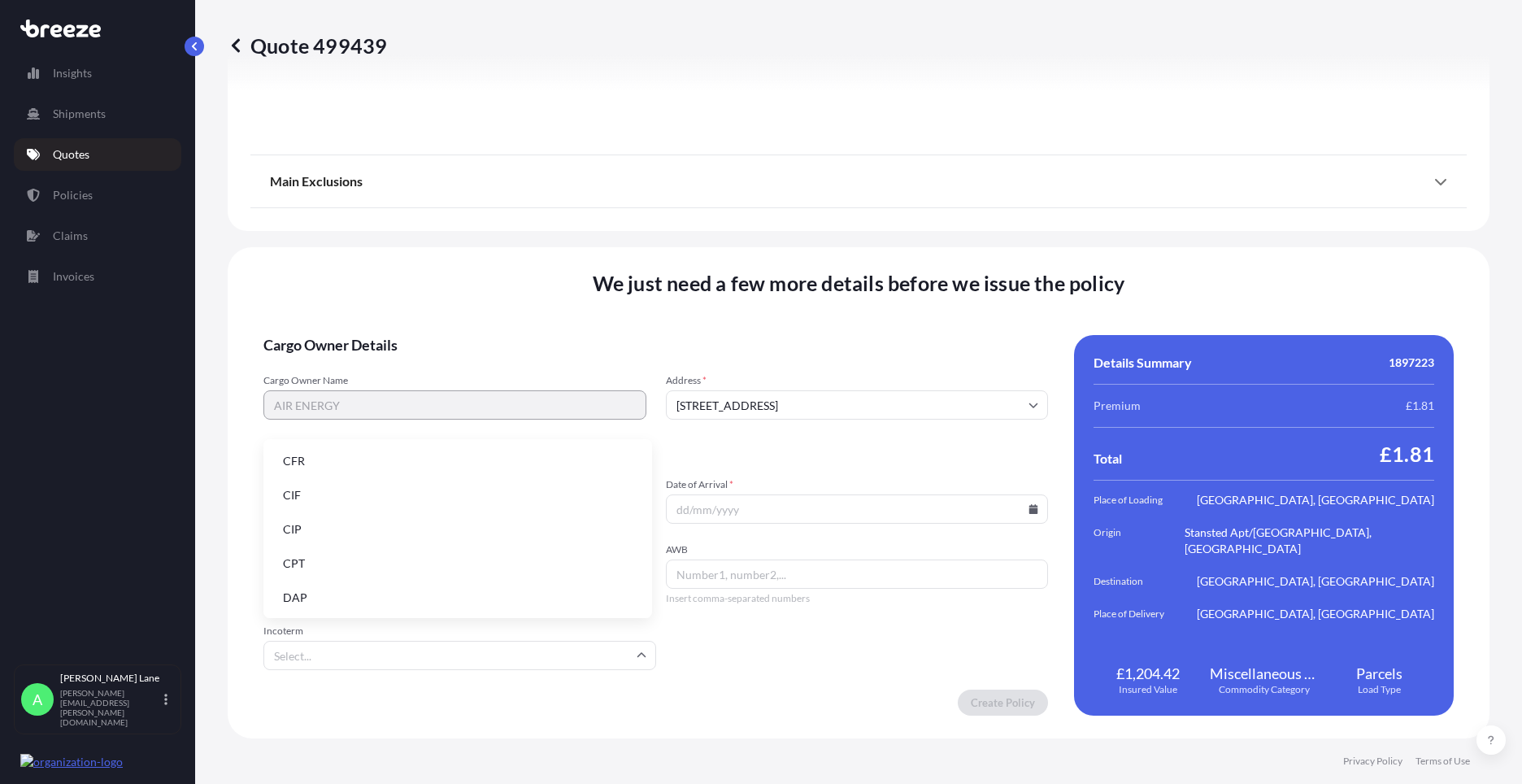
click at [496, 581] on ul "CFR CIF CIP CPT DAP DDP DPU EXW FAS FCA FOB" at bounding box center [458, 632] width 376 height 372
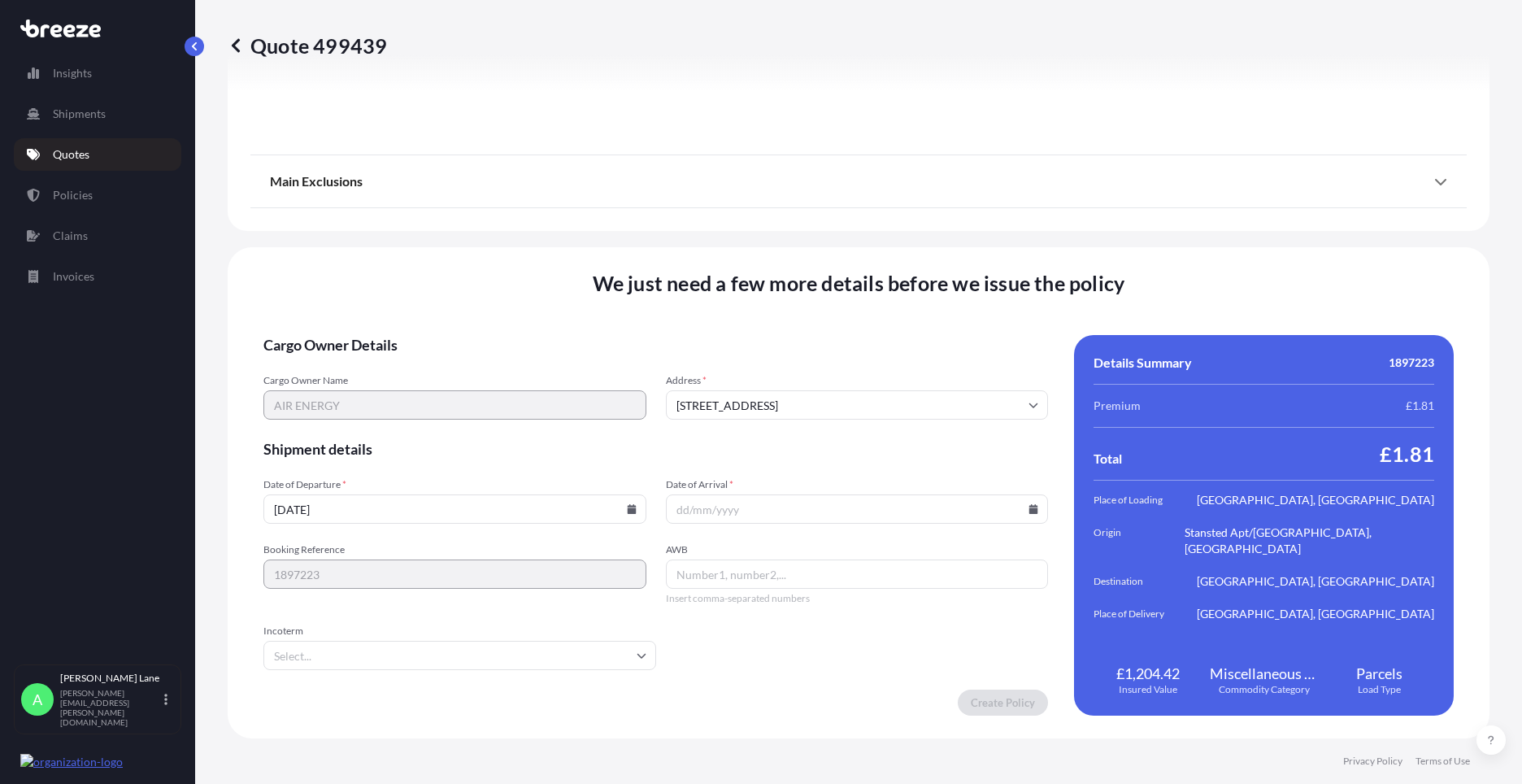
click at [1029, 508] on icon at bounding box center [1033, 508] width 9 height 10
click at [967, 236] on button at bounding box center [961, 235] width 26 height 26
click at [822, 395] on button "22" at bounding box center [813, 395] width 26 height 26
type input "[DATE]"
